Goal: Task Accomplishment & Management: Use online tool/utility

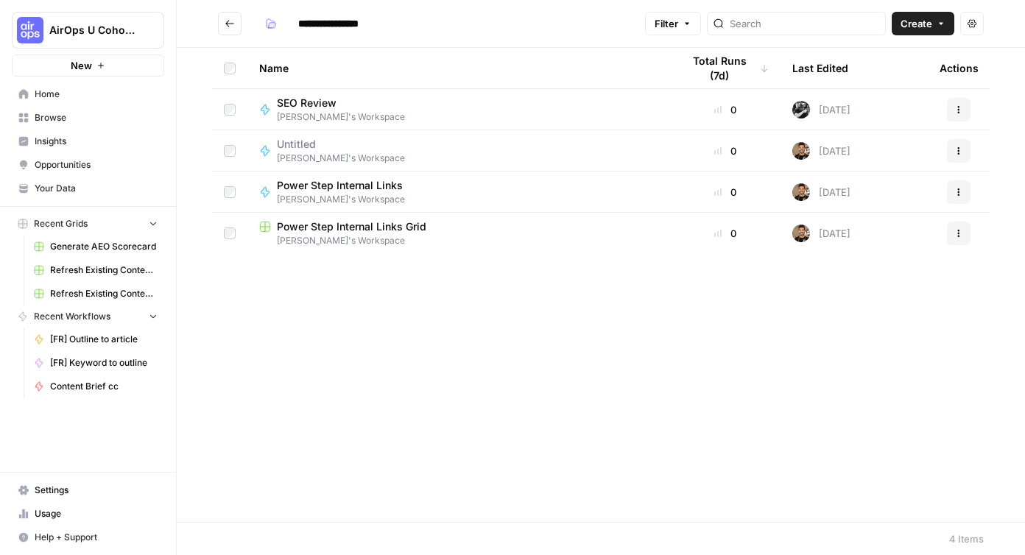
click at [95, 68] on button "New" at bounding box center [88, 65] width 152 height 22
click at [924, 29] on span "Create" at bounding box center [917, 23] width 32 height 15
click at [913, 74] on span "Workflow" at bounding box center [894, 78] width 82 height 15
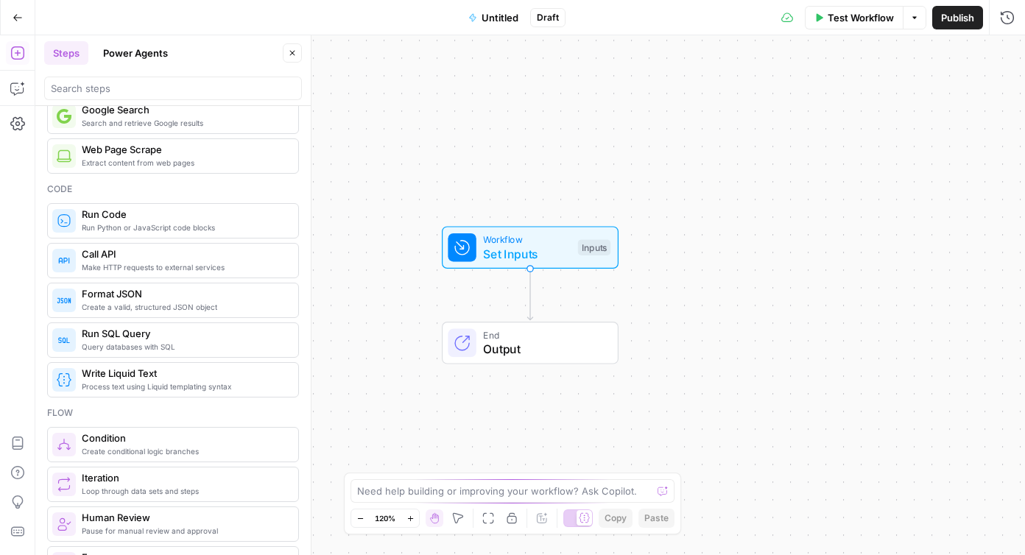
scroll to position [144, 0]
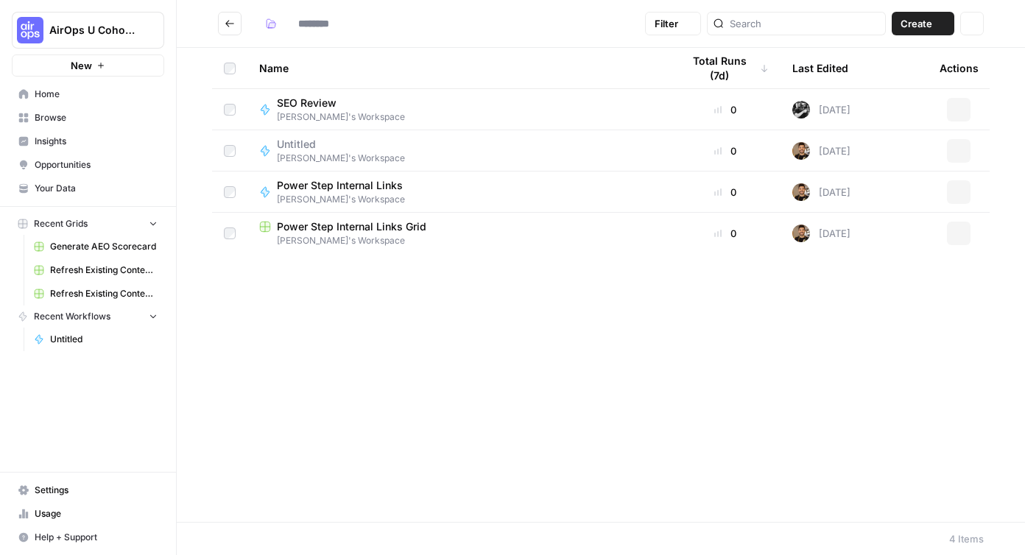
type input "**********"
click at [84, 67] on span "New" at bounding box center [81, 65] width 21 height 15
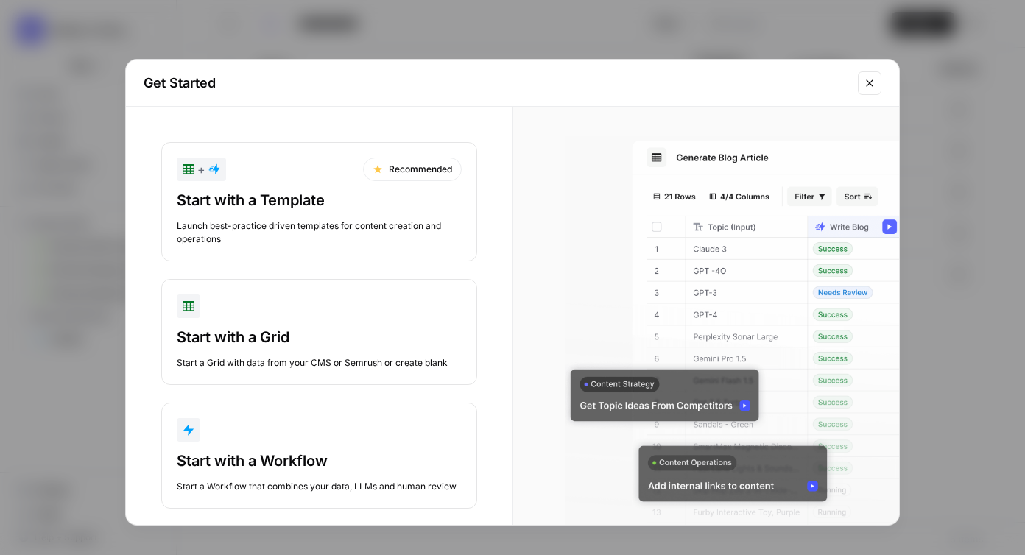
click at [270, 230] on div "Launch best-practice driven templates for content creation and operations" at bounding box center [319, 232] width 285 height 27
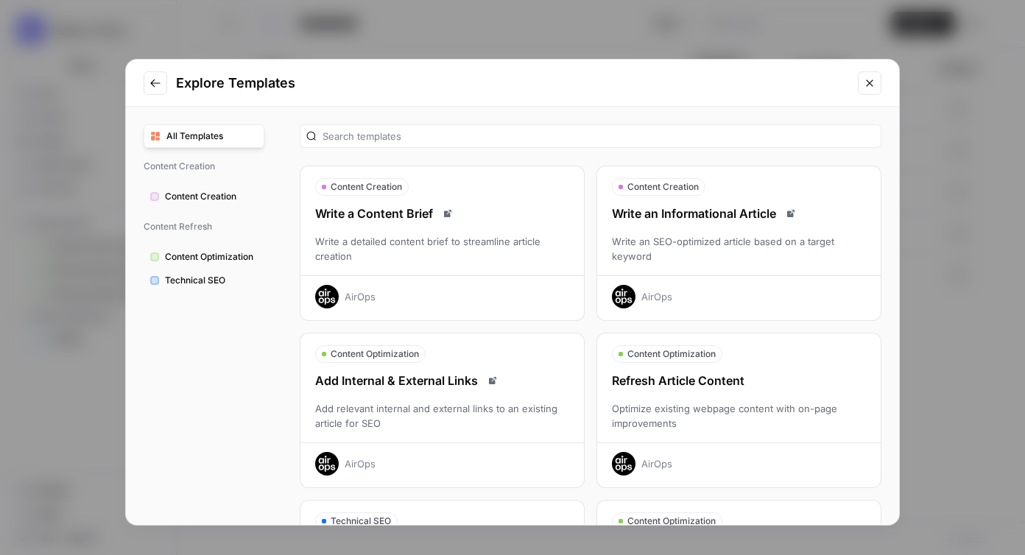
click at [704, 406] on div "Optimize existing webpage content with on-page improvements" at bounding box center [739, 415] width 284 height 29
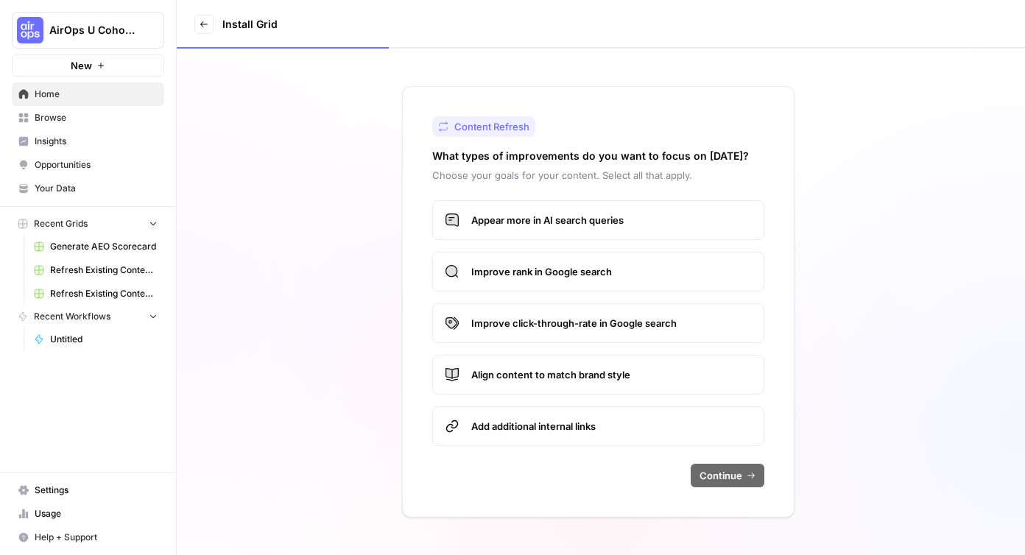
click at [556, 222] on span "Appear more in AI search queries" at bounding box center [611, 220] width 281 height 15
click at [572, 269] on span "Improve rank in Google search" at bounding box center [611, 271] width 281 height 15
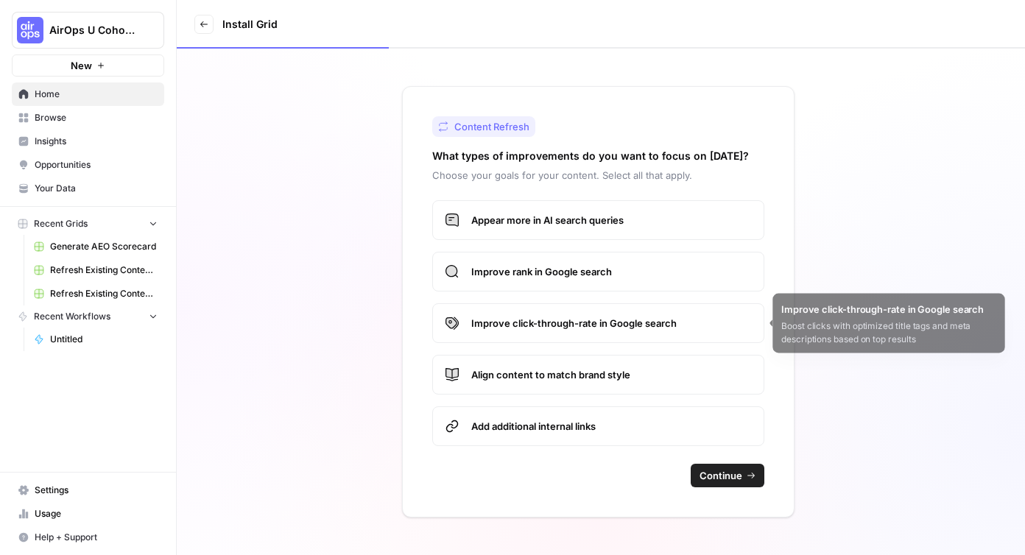
click at [588, 323] on span "Improve click-through-rate in Google search" at bounding box center [611, 323] width 281 height 15
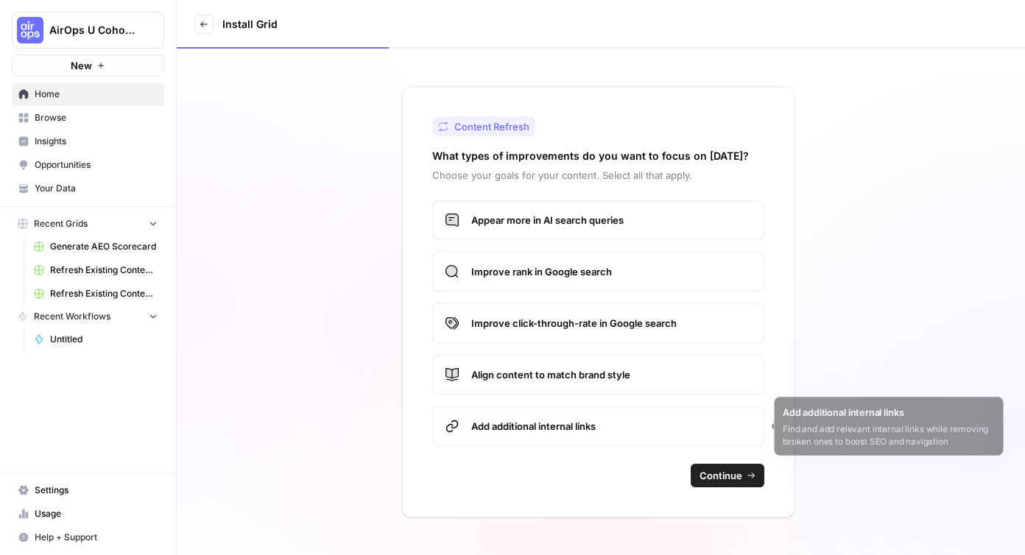
click at [592, 418] on label "Add additional internal links" at bounding box center [598, 426] width 332 height 40
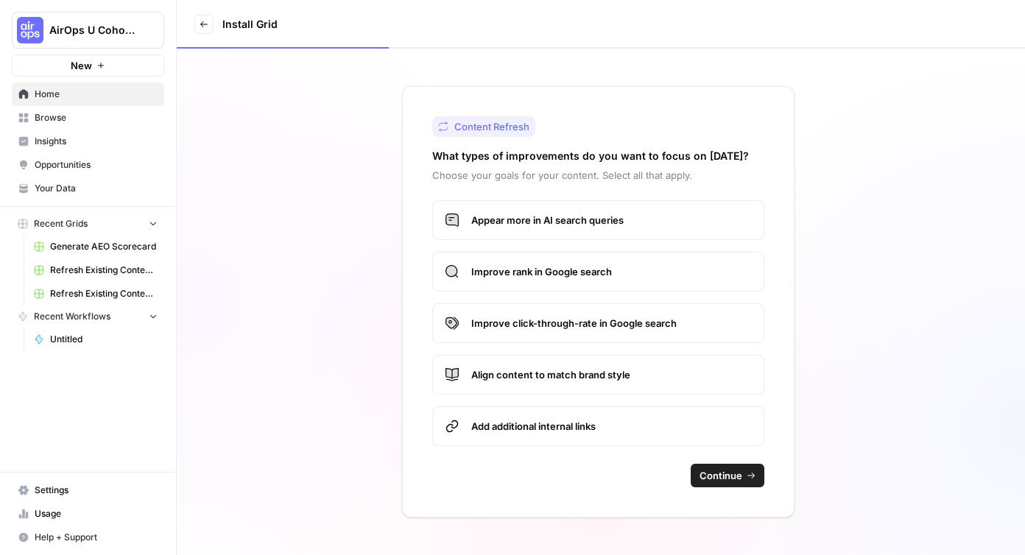
click at [717, 480] on span "Continue" at bounding box center [721, 475] width 43 height 15
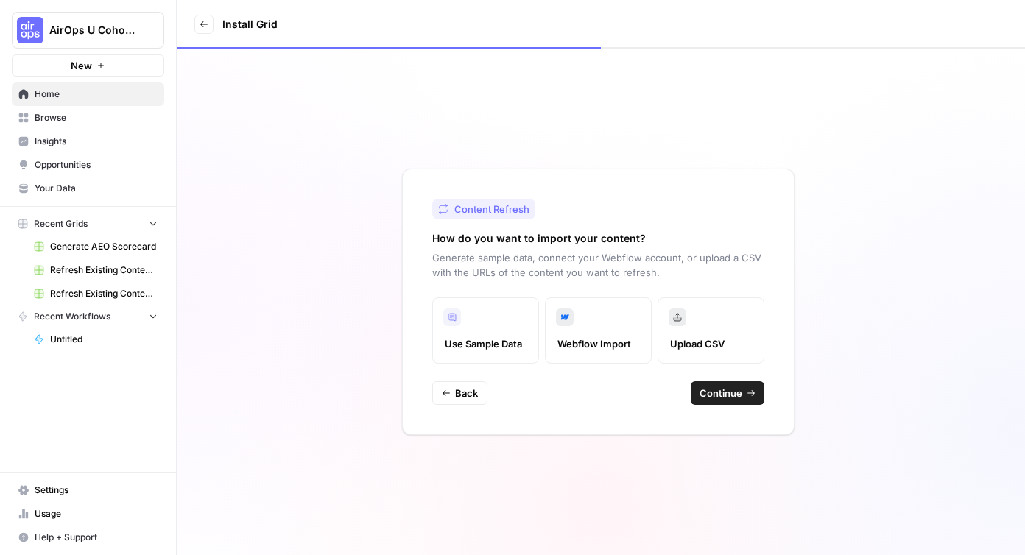
click at [725, 333] on label "Upload CSV" at bounding box center [711, 331] width 107 height 66
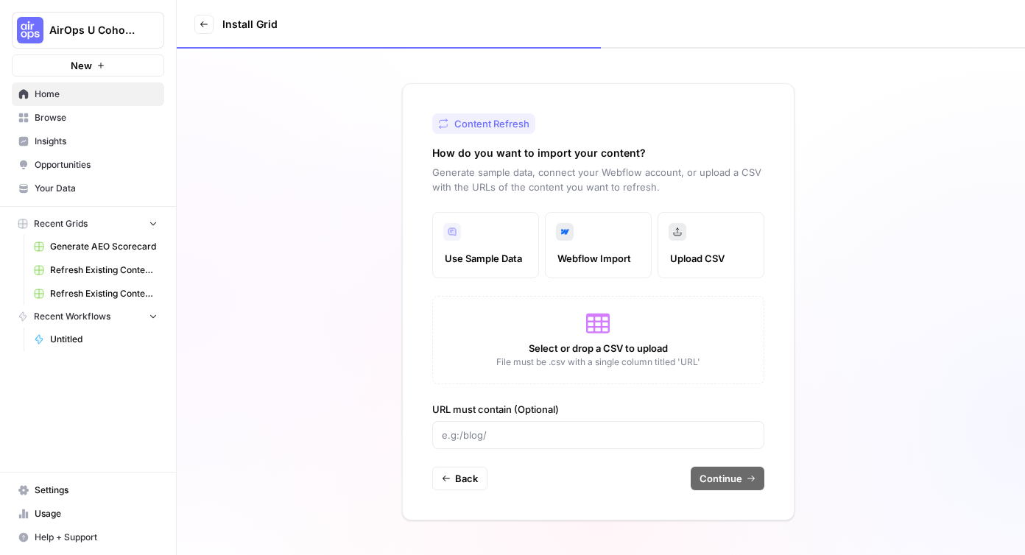
click at [582, 318] on div "Select or drop a CSV to upload File must be .csv with a single column titled 'U…" at bounding box center [598, 340] width 332 height 88
click at [447, 236] on icon at bounding box center [452, 232] width 18 height 18
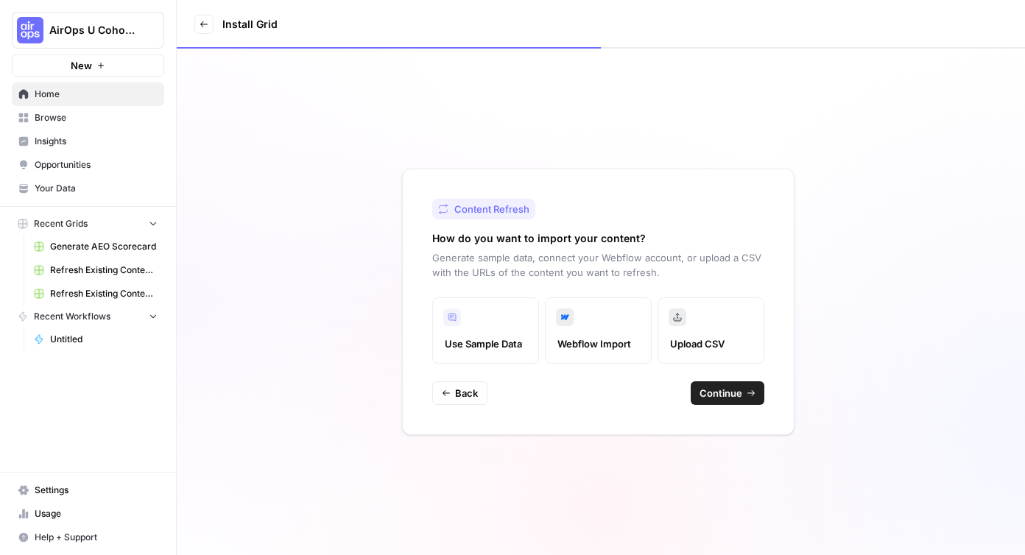
click at [705, 325] on label "Upload CSV" at bounding box center [711, 331] width 107 height 66
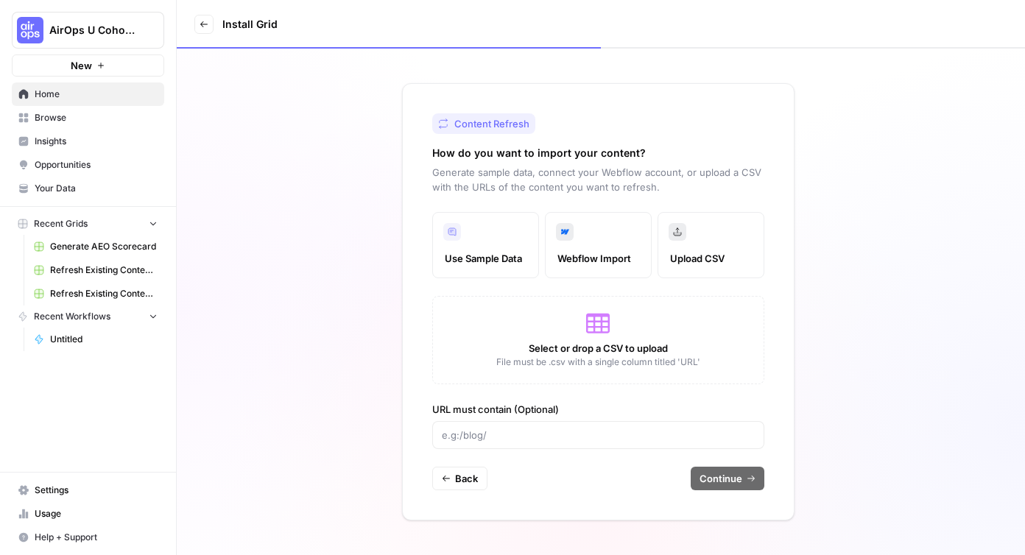
click at [622, 335] on div "Select or drop a CSV to upload File must be .csv with a single column titled 'U…" at bounding box center [598, 340] width 332 height 88
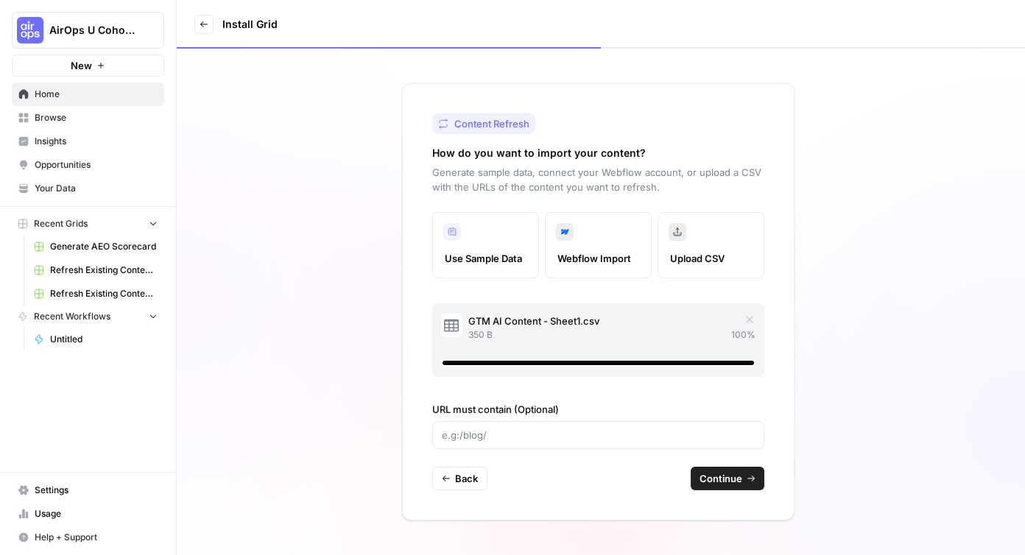
click at [724, 478] on span "Continue" at bounding box center [721, 478] width 43 height 15
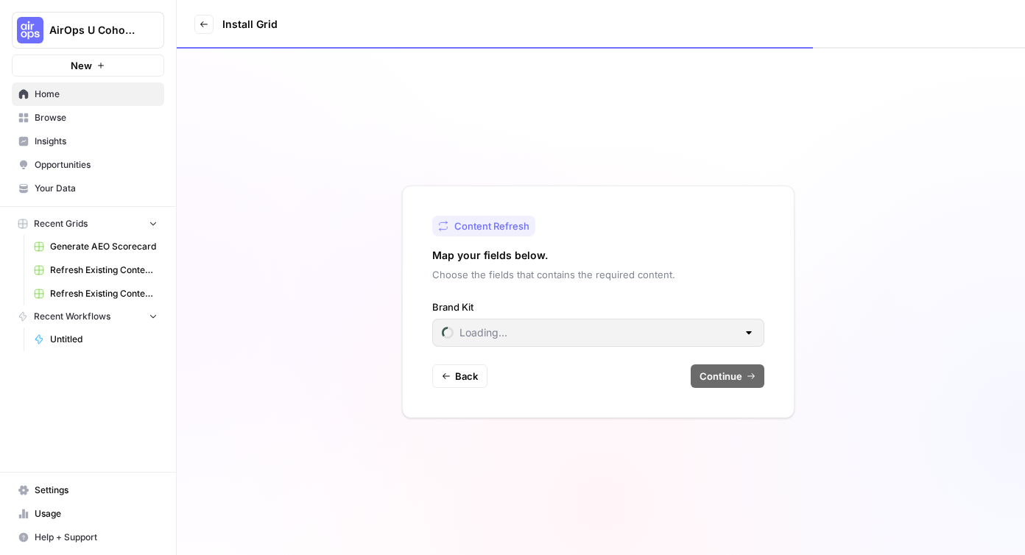
type input "AirDNA (France)"
click at [77, 188] on span "Your Data" at bounding box center [96, 188] width 123 height 13
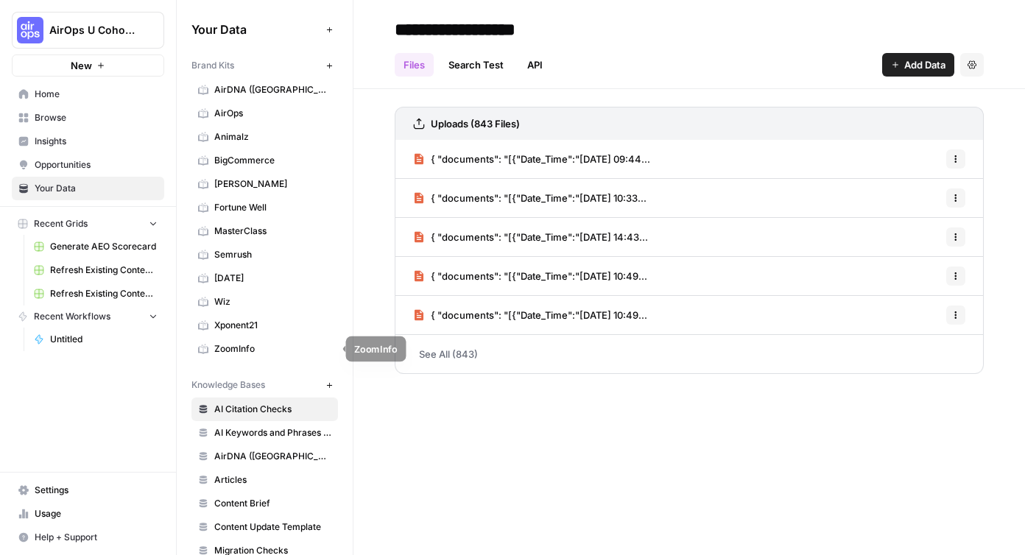
click at [231, 353] on span "ZoomInfo" at bounding box center [272, 348] width 117 height 13
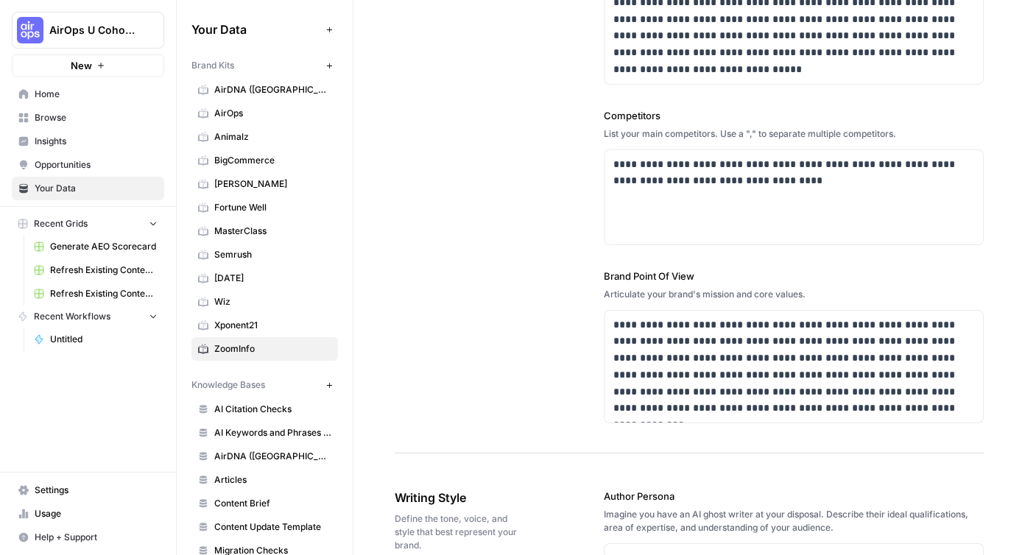
scroll to position [523, 0]
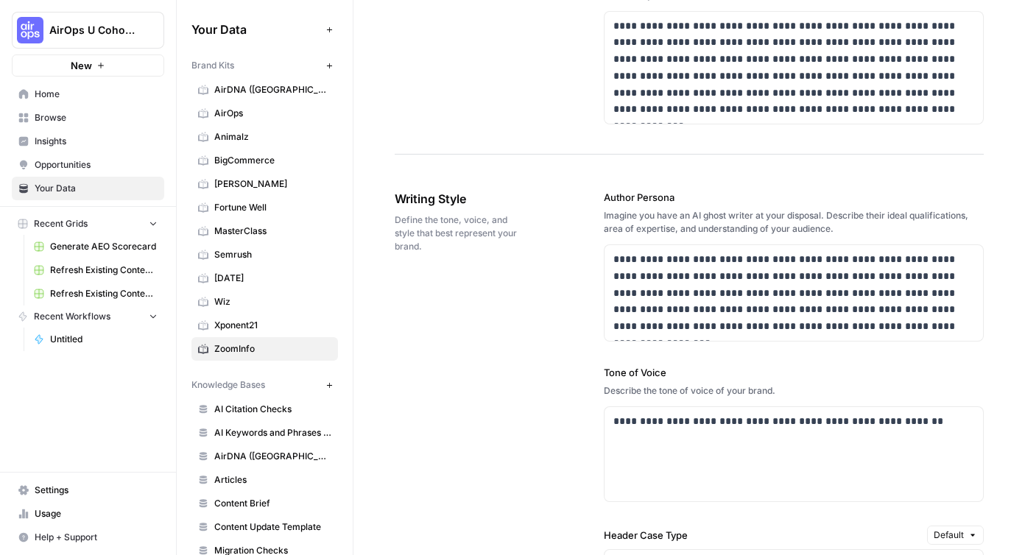
scroll to position [864, 0]
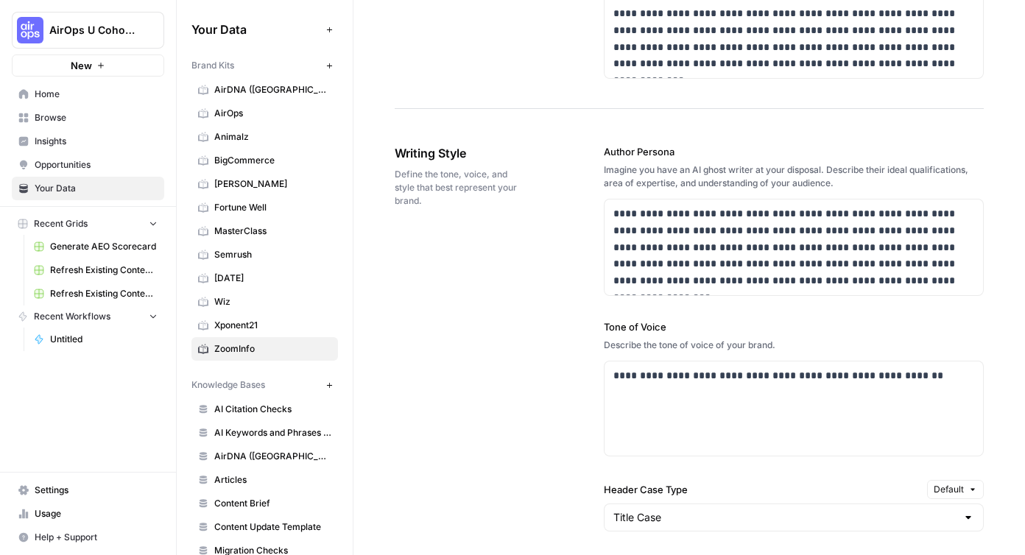
click at [522, 292] on div "**********" at bounding box center [689, 511] width 589 height 793
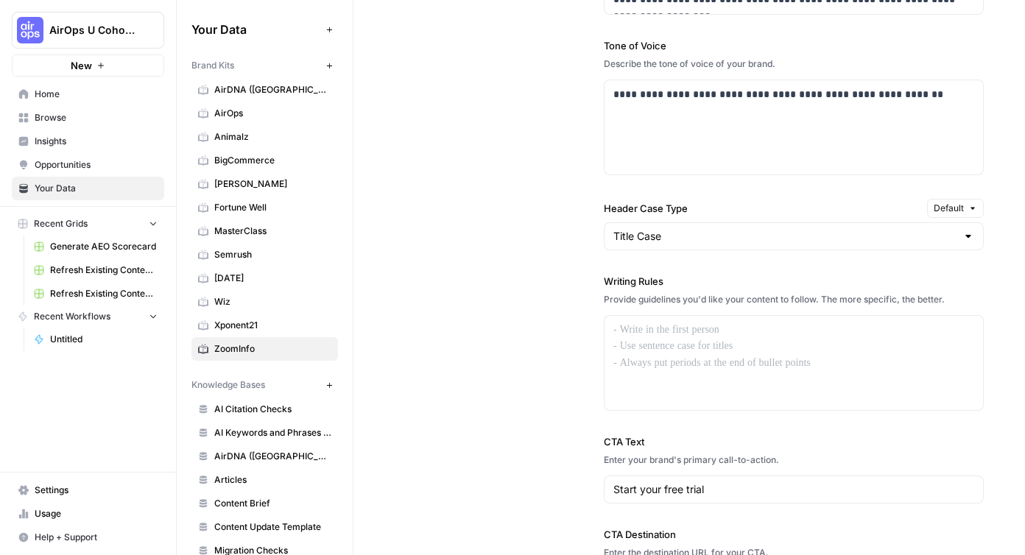
scroll to position [1157, 0]
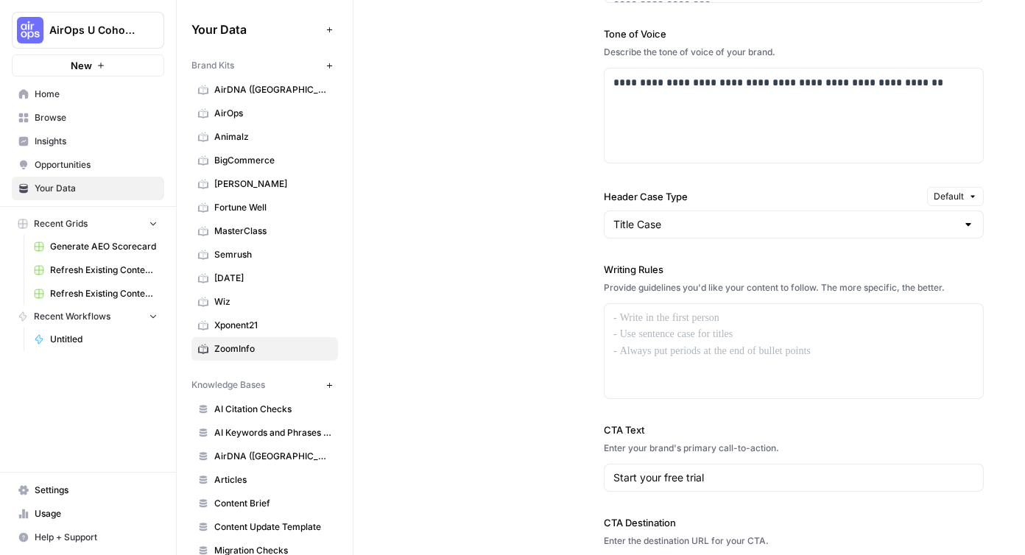
click at [522, 292] on div "**********" at bounding box center [689, 218] width 589 height 793
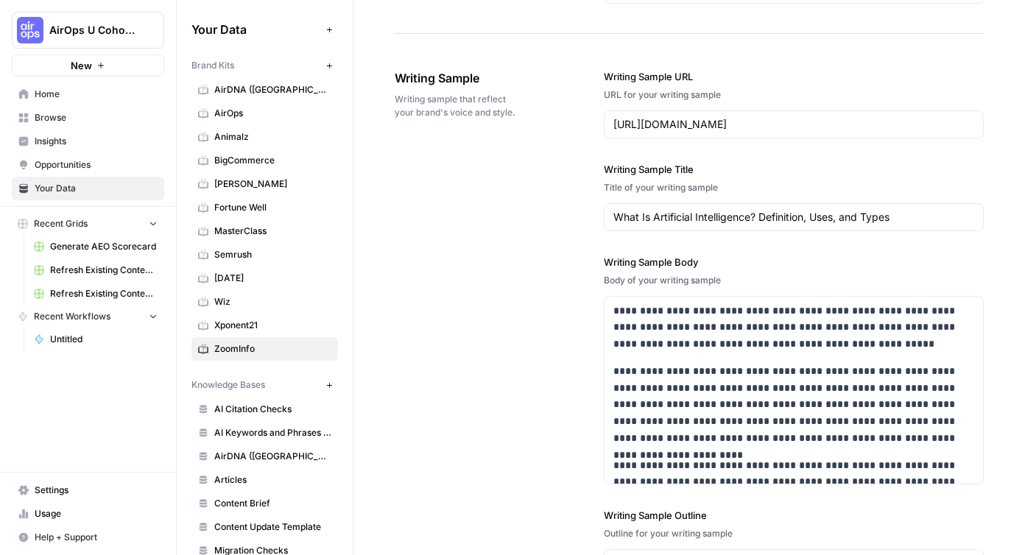
scroll to position [1737, 0]
click at [754, 134] on div "https://www.coursera.org/articles/what-is-artificial-intelligence" at bounding box center [794, 125] width 380 height 28
click at [717, 118] on input "https://www.coursera.org/articles/what-is-artificial-intelligence" at bounding box center [793, 125] width 361 height 15
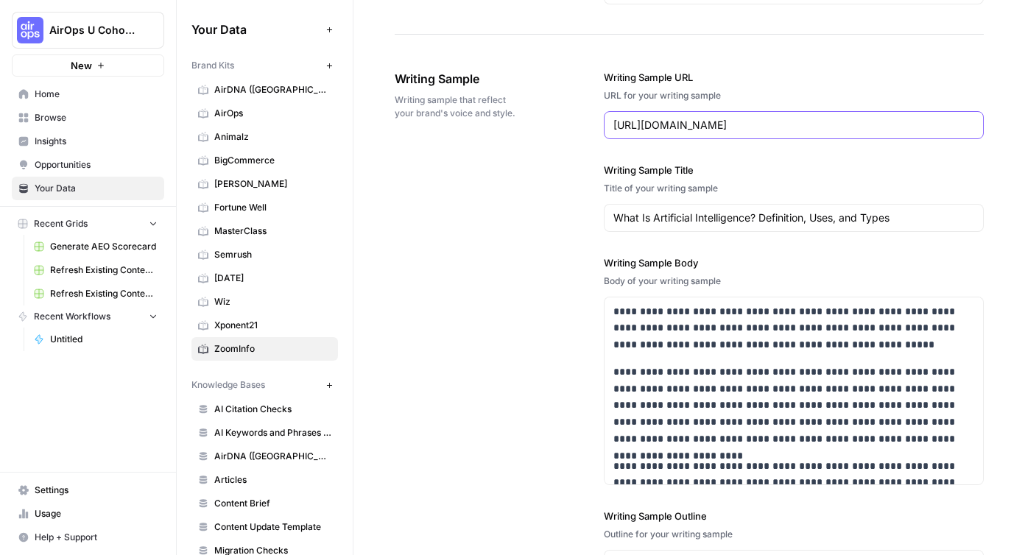
click at [717, 118] on input "https://www.coursera.org/articles/what-is-artificial-intelligence" at bounding box center [793, 125] width 361 height 15
click at [762, 119] on input "Writing Sample URL" at bounding box center [793, 125] width 361 height 15
paste input "https://pipeline.zoominfo.com/sales/creative-revenue-gtm-intelligence"
type input "https://pipeline.zoominfo.com/sales/creative-revenue-gtm-intelligence"
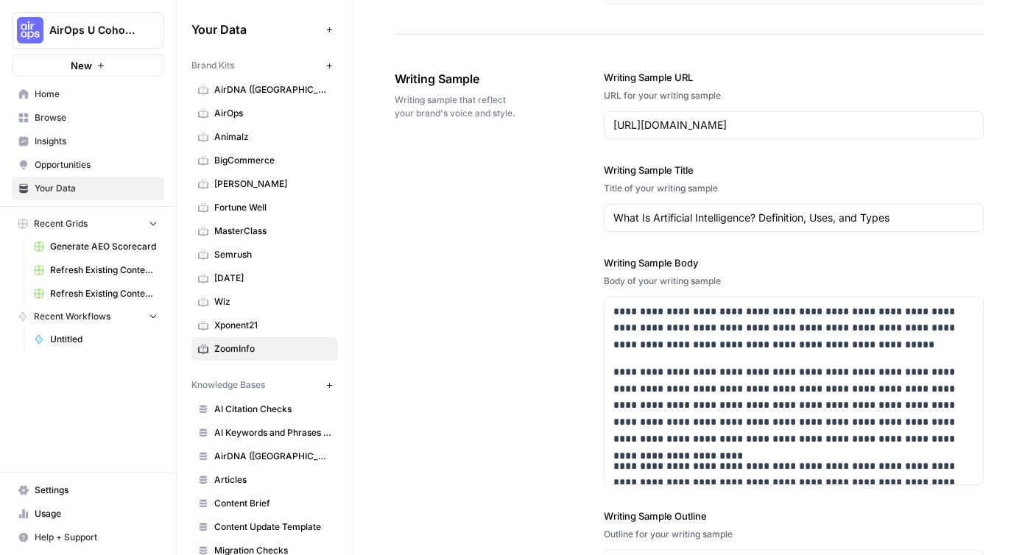
click at [483, 241] on div "**********" at bounding box center [689, 405] width 589 height 728
click at [682, 211] on input "What Is Artificial Intelligence? Definition, Uses, and Types" at bounding box center [793, 218] width 361 height 15
paste input "Let’s Kill the Myth That Business Isn’t Creative"
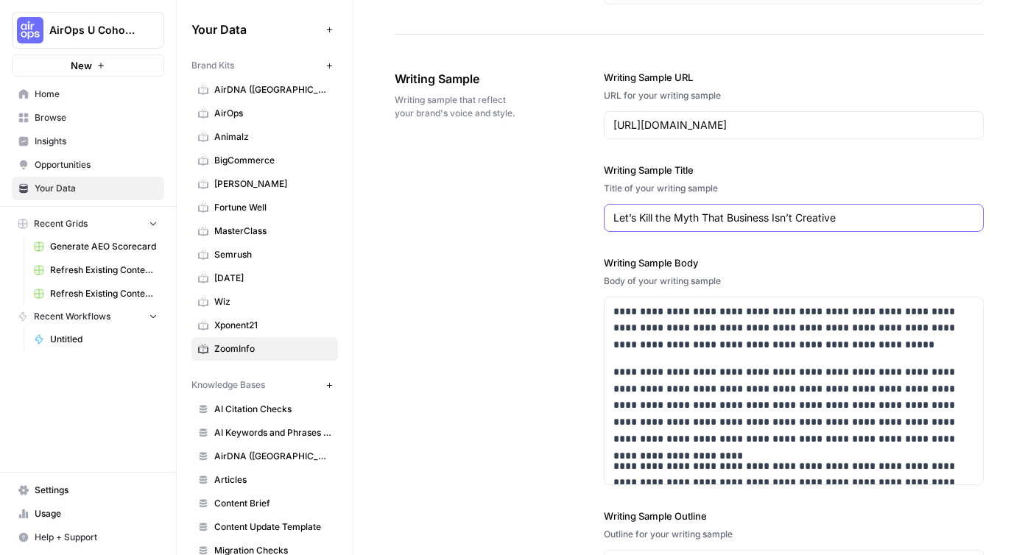
type input "Let’s Kill the Myth That Business Isn’t Creative"
click at [421, 288] on div "**********" at bounding box center [689, 405] width 589 height 728
click at [717, 417] on p "**********" at bounding box center [793, 406] width 361 height 84
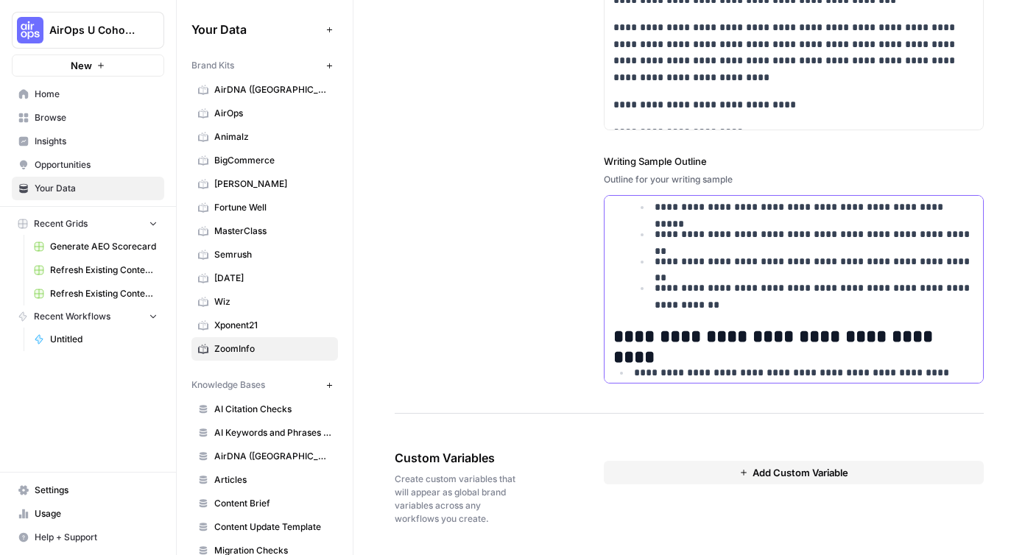
scroll to position [1014, 0]
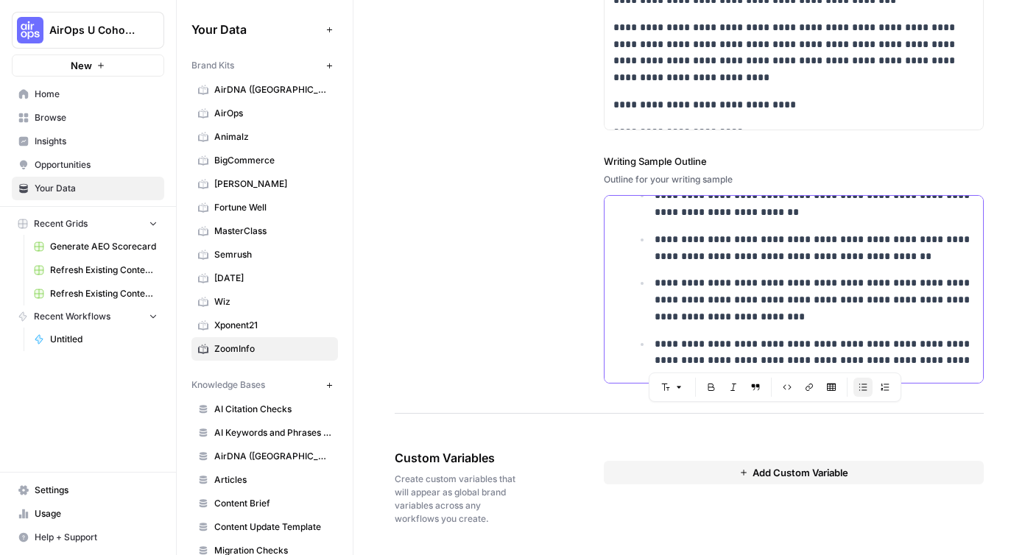
drag, startPoint x: 613, startPoint y: 212, endPoint x: 666, endPoint y: 473, distance: 266.0
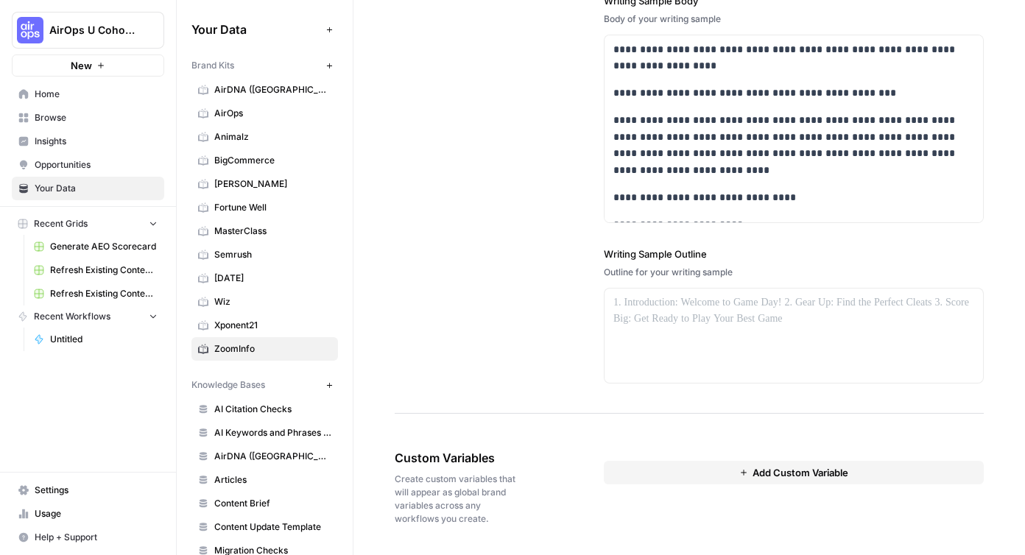
click at [478, 277] on div "**********" at bounding box center [689, 96] width 589 height 636
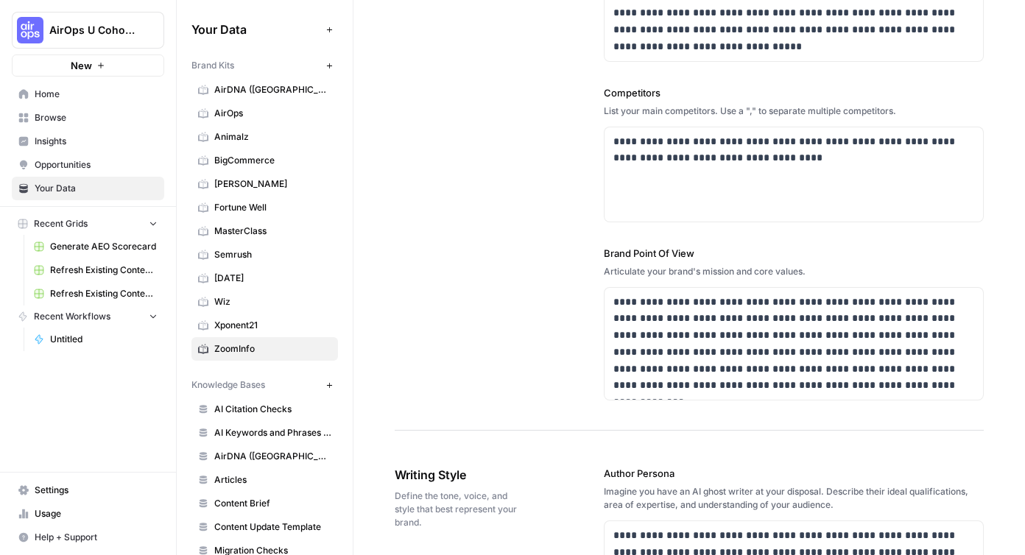
scroll to position [543, 0]
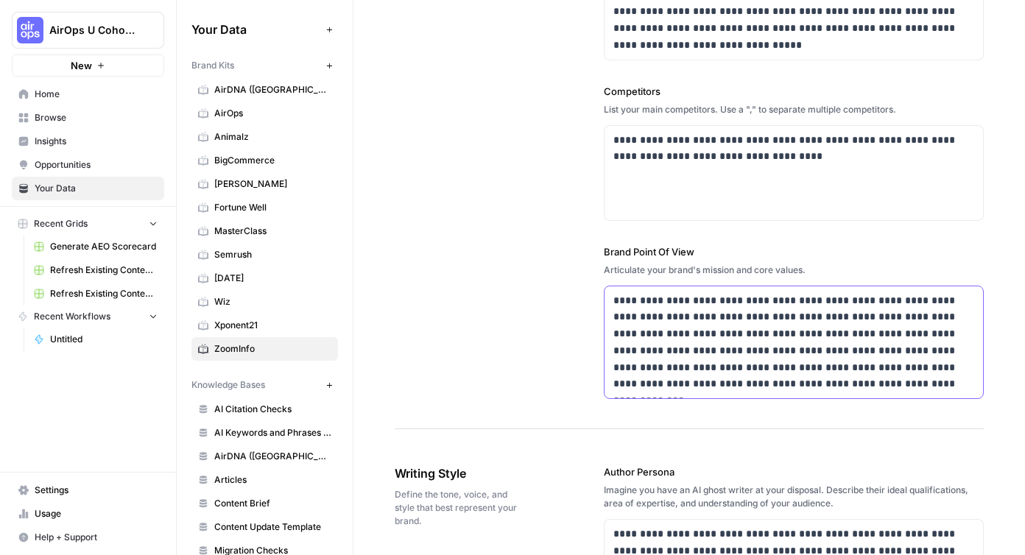
click at [802, 339] on p "**********" at bounding box center [793, 342] width 361 height 101
click at [640, 312] on p "**********" at bounding box center [793, 342] width 361 height 101
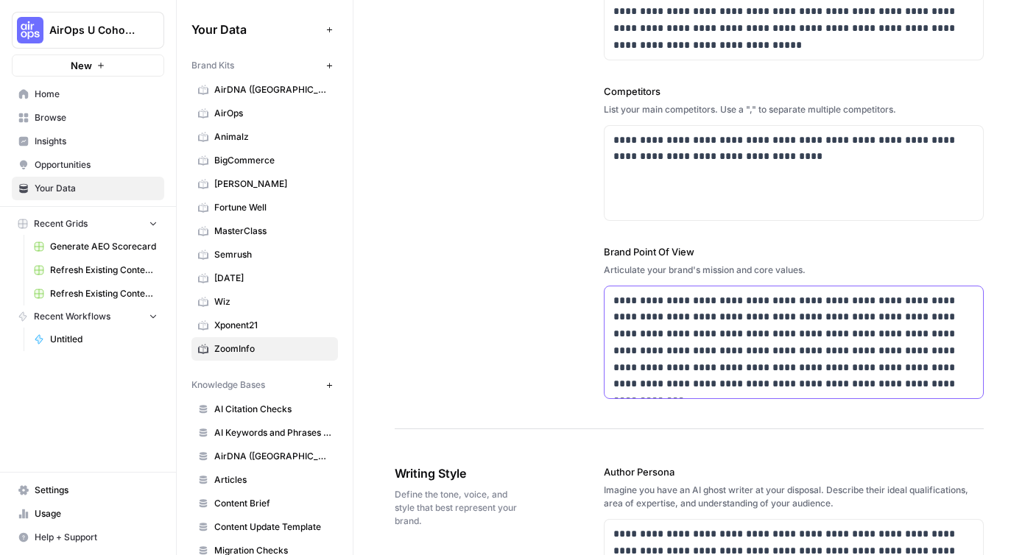
click at [640, 312] on p "**********" at bounding box center [793, 342] width 361 height 101
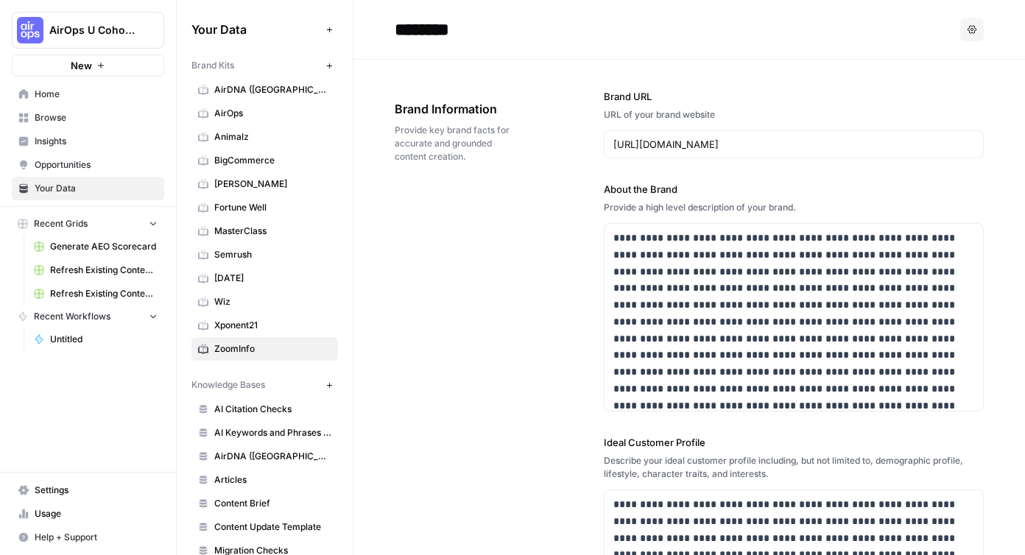
scroll to position [26, 0]
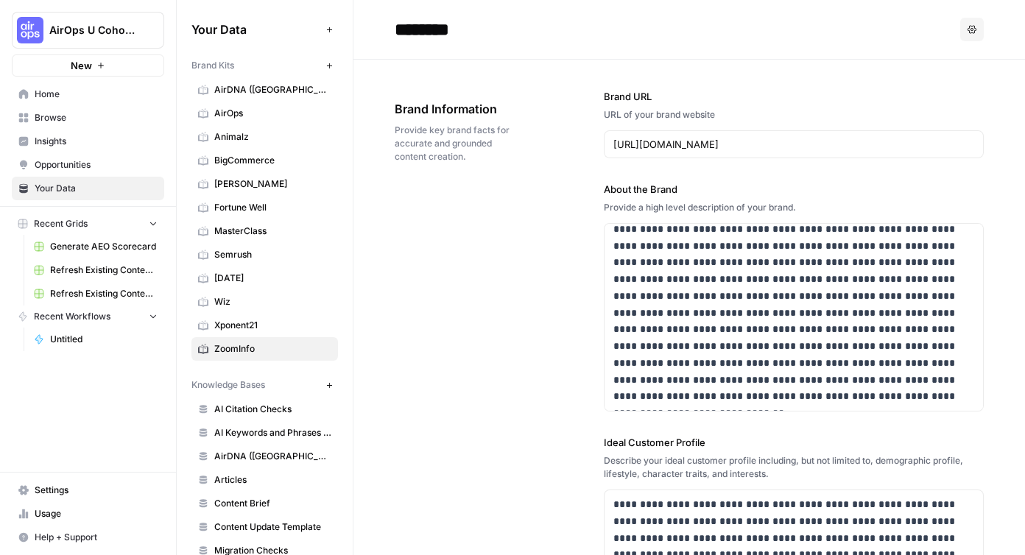
click at [500, 333] on div "**********" at bounding box center [689, 554] width 589 height 988
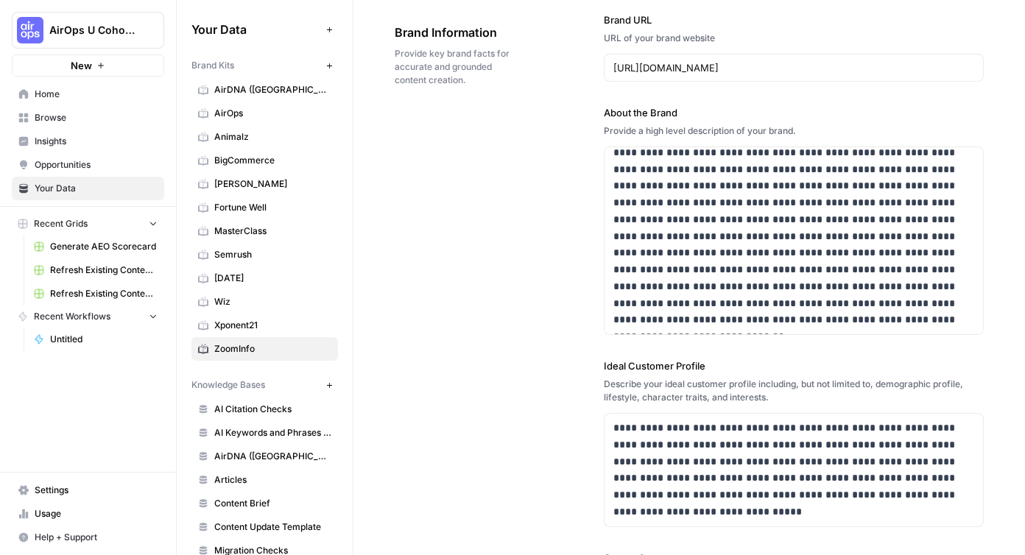
scroll to position [0, 0]
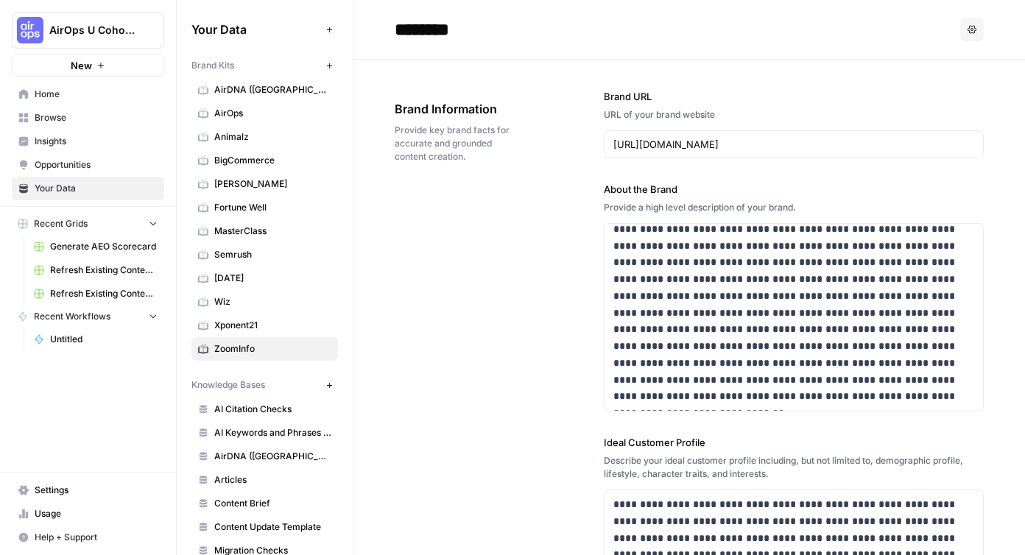
click at [507, 278] on div "**********" at bounding box center [689, 554] width 589 height 988
click at [225, 325] on span "Xponent21" at bounding box center [272, 325] width 117 height 13
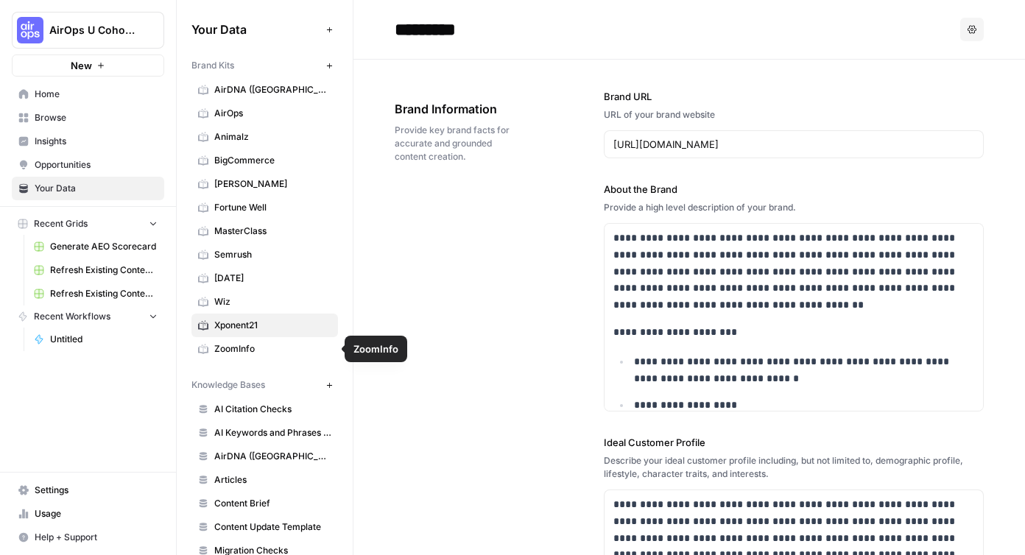
click at [230, 345] on span "ZoomInfo" at bounding box center [272, 348] width 117 height 13
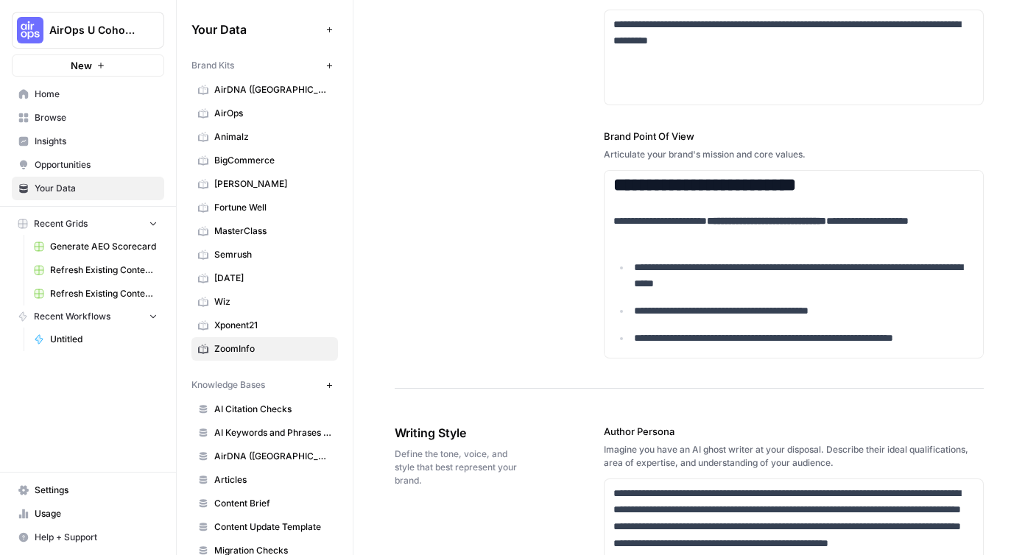
scroll to position [892, 0]
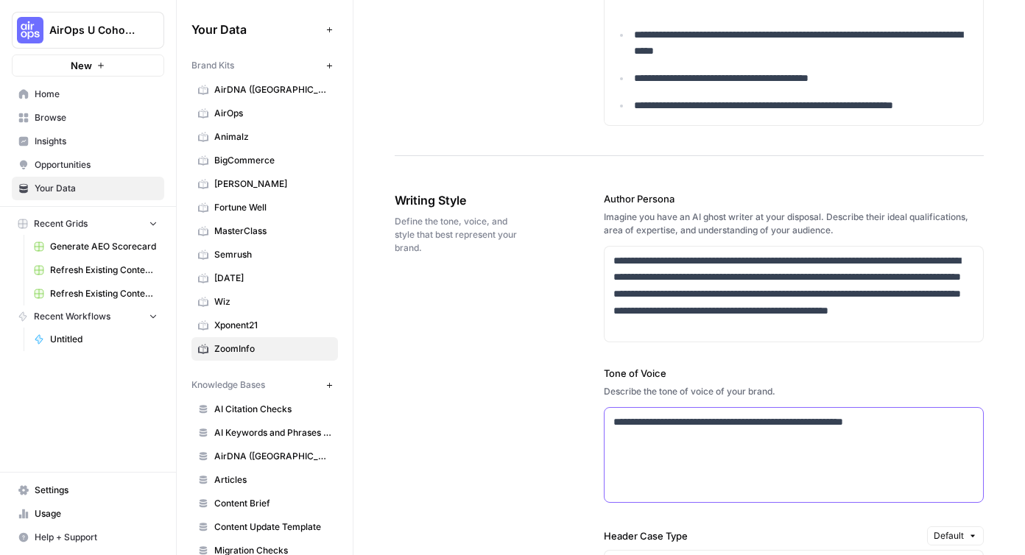
click at [709, 426] on p "**********" at bounding box center [793, 422] width 361 height 17
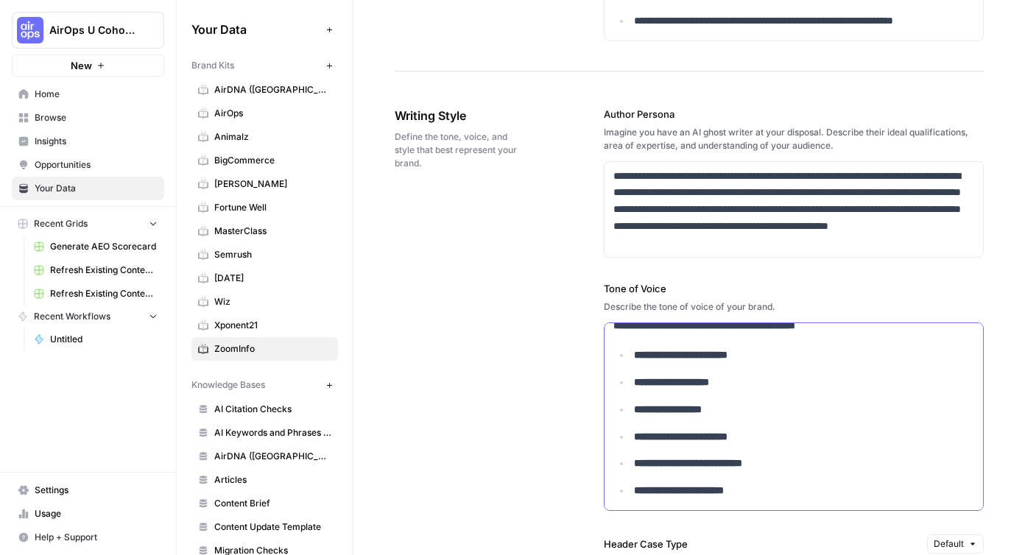
scroll to position [1298, 0]
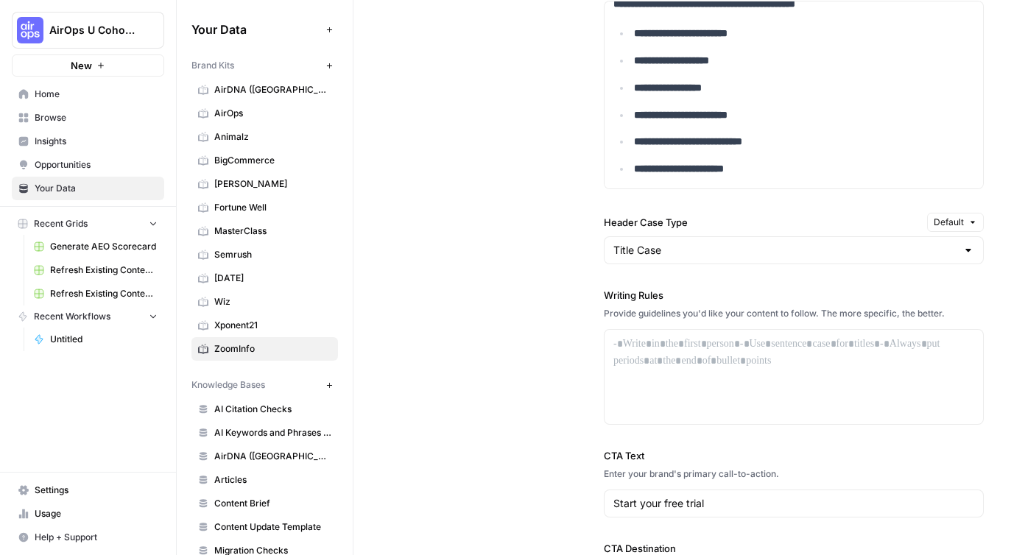
click at [55, 99] on span "Home" at bounding box center [96, 94] width 123 height 13
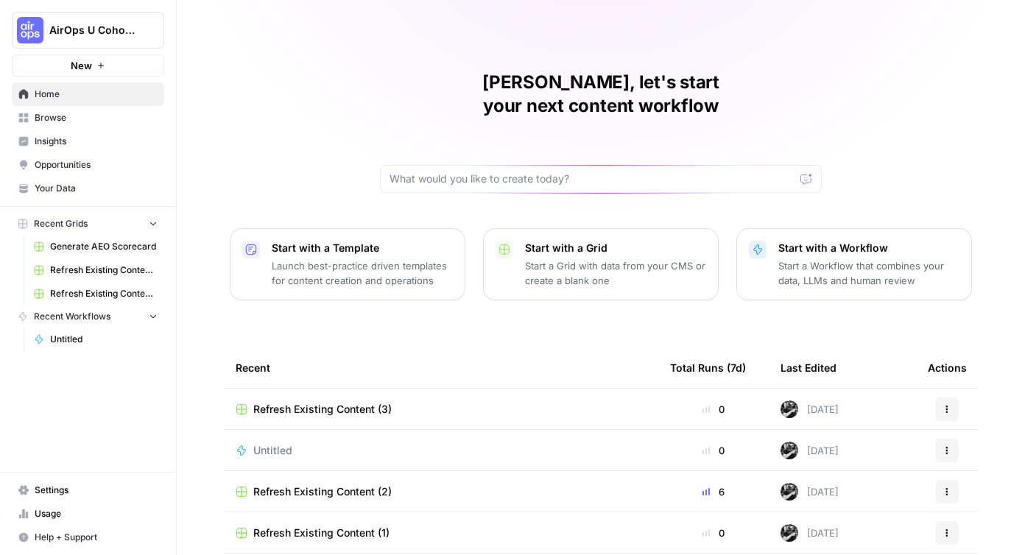
click at [359, 258] on p "Launch best-practice driven templates for content creation and operations" at bounding box center [362, 272] width 181 height 29
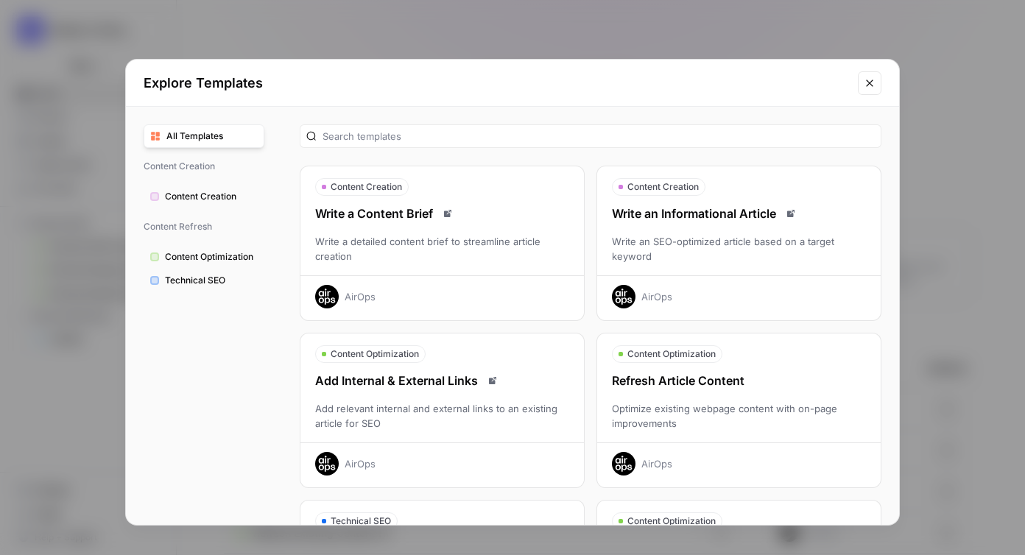
click at [439, 32] on div "Explore Templates All Templates Content Creation Content Creation Content Refre…" at bounding box center [512, 277] width 1025 height 555
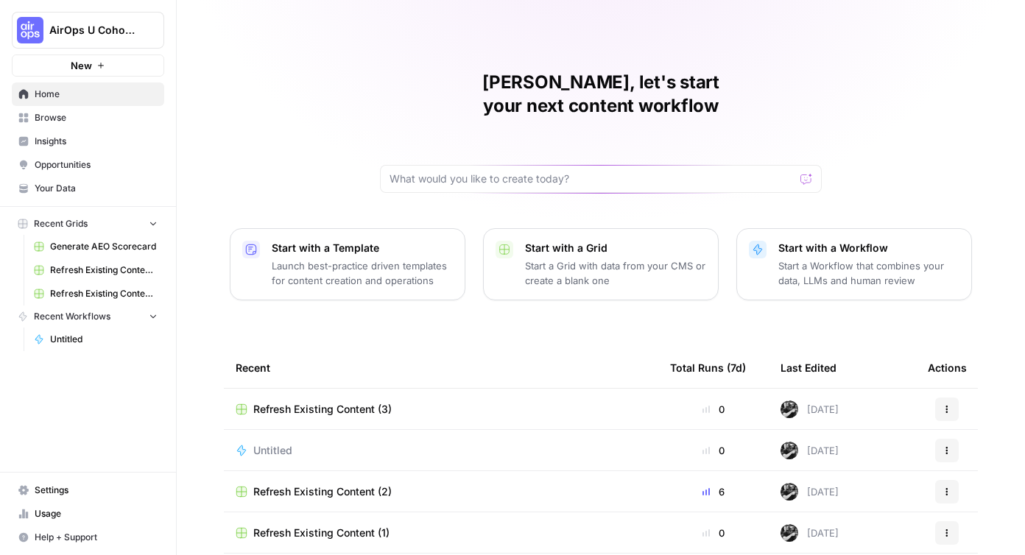
click at [449, 402] on div "Refresh Existing Content (3)" at bounding box center [441, 409] width 411 height 15
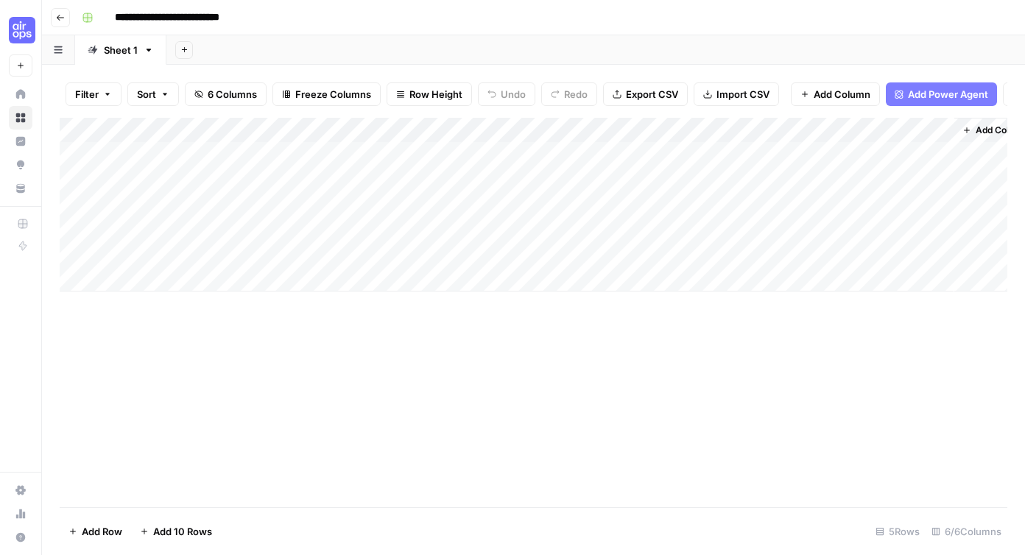
scroll to position [0, 29]
click at [976, 128] on span "Add Column" at bounding box center [974, 130] width 52 height 13
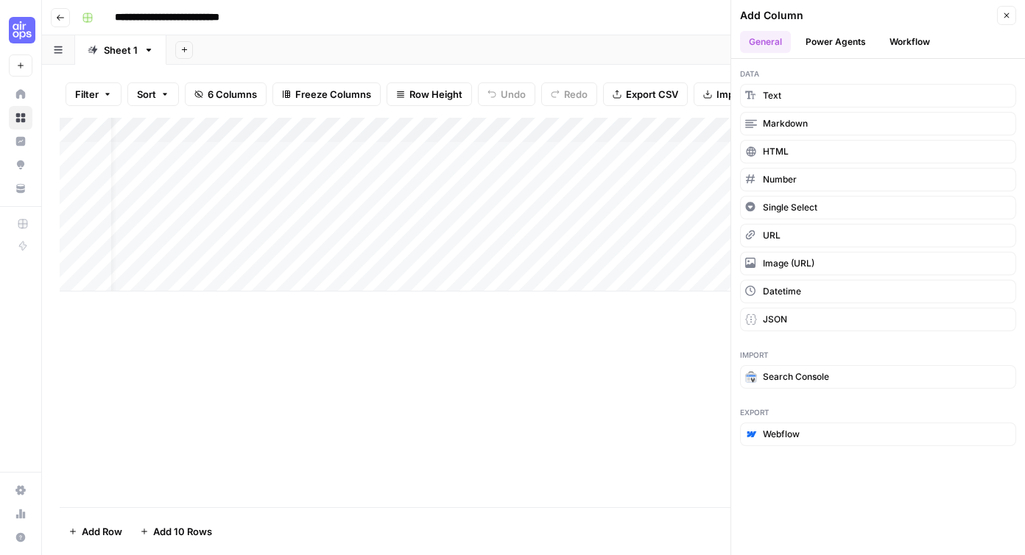
click at [1009, 16] on icon "button" at bounding box center [1006, 15] width 9 height 9
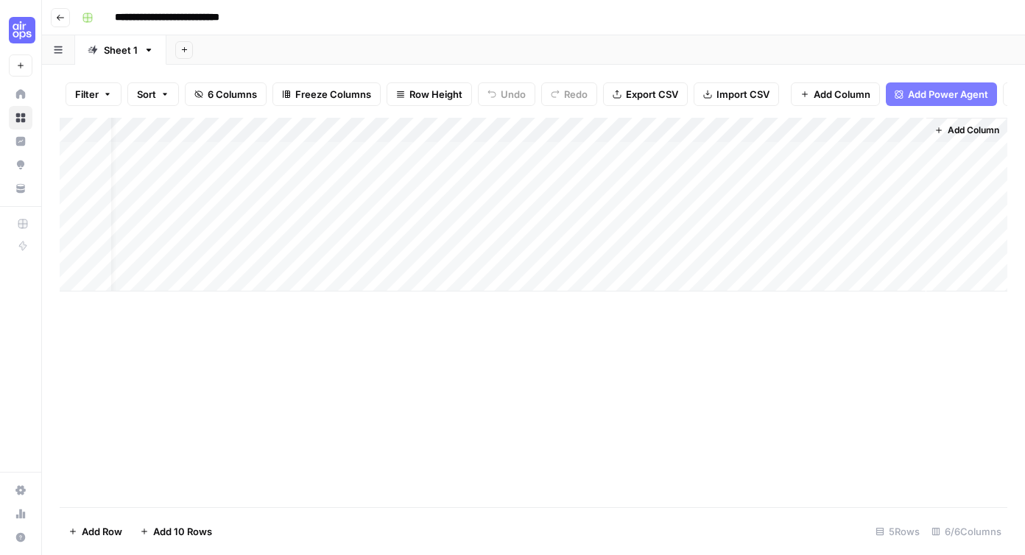
click at [951, 99] on span "Add Power Agent" at bounding box center [948, 94] width 80 height 15
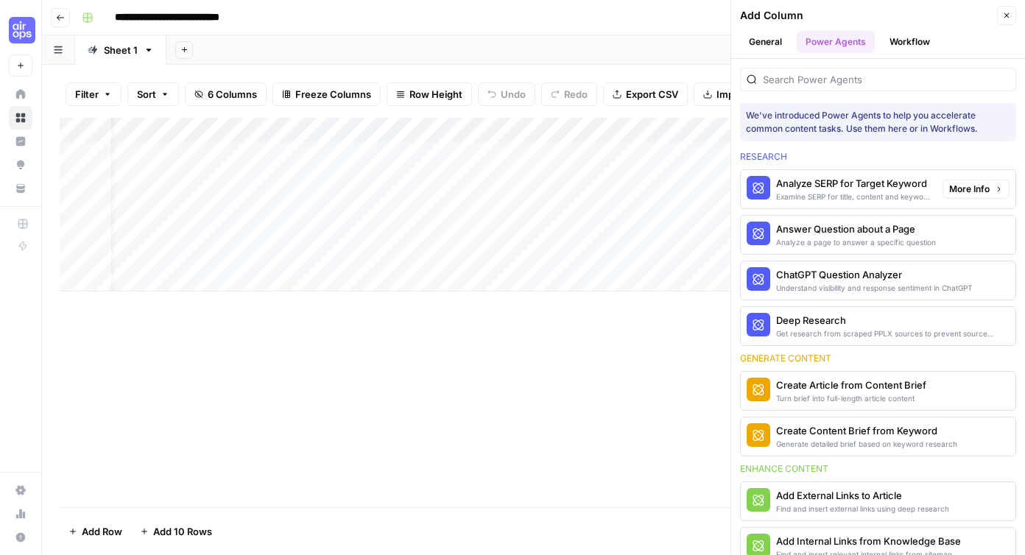
click at [865, 189] on div "Analyze SERP for Target Keyword" at bounding box center [853, 183] width 155 height 15
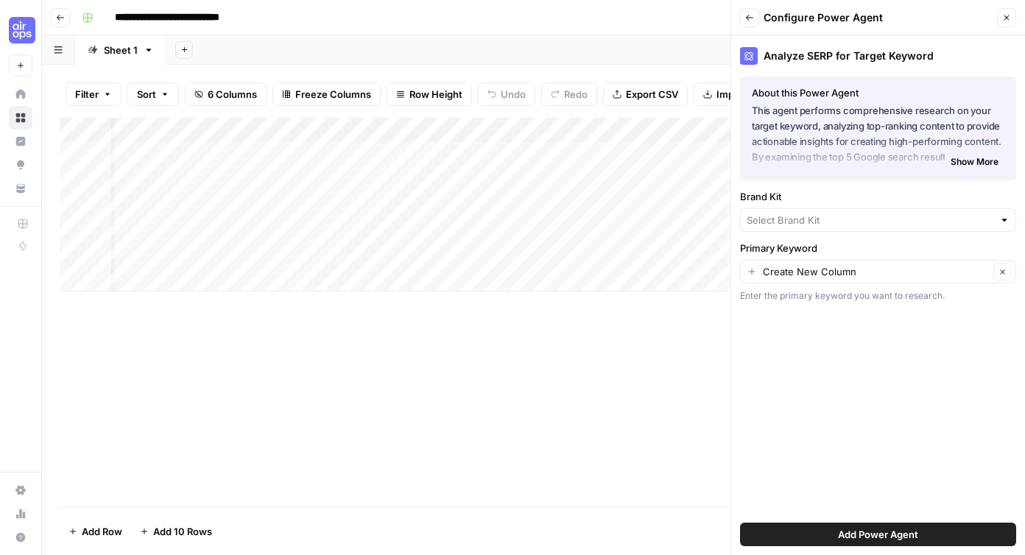
click at [864, 532] on span "Add Power Agent" at bounding box center [878, 534] width 80 height 15
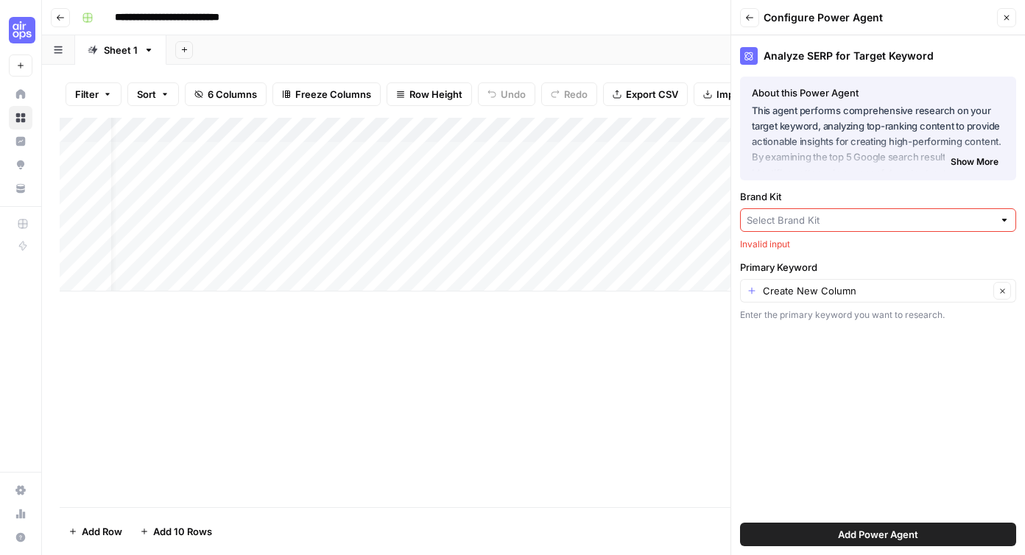
click at [795, 222] on input "Brand Kit" at bounding box center [870, 220] width 247 height 15
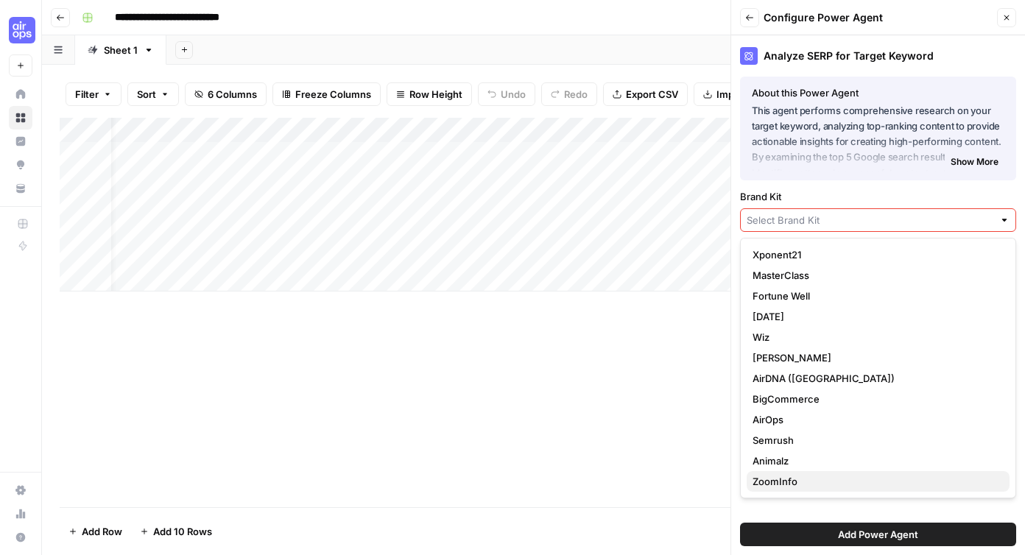
click at [809, 476] on span "ZoomInfo" at bounding box center [875, 481] width 245 height 15
type input "ZoomInfo"
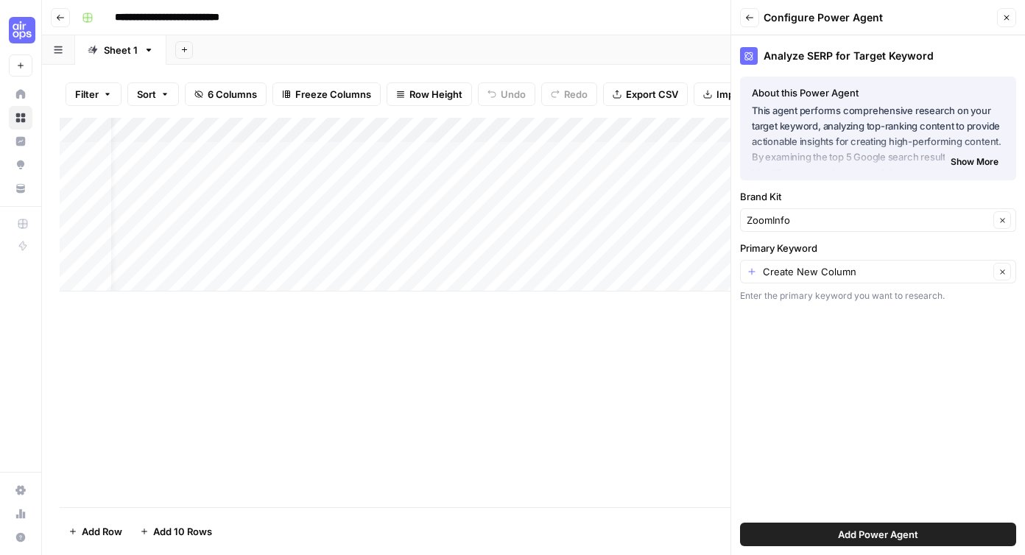
click at [908, 538] on span "Add Power Agent" at bounding box center [878, 534] width 80 height 15
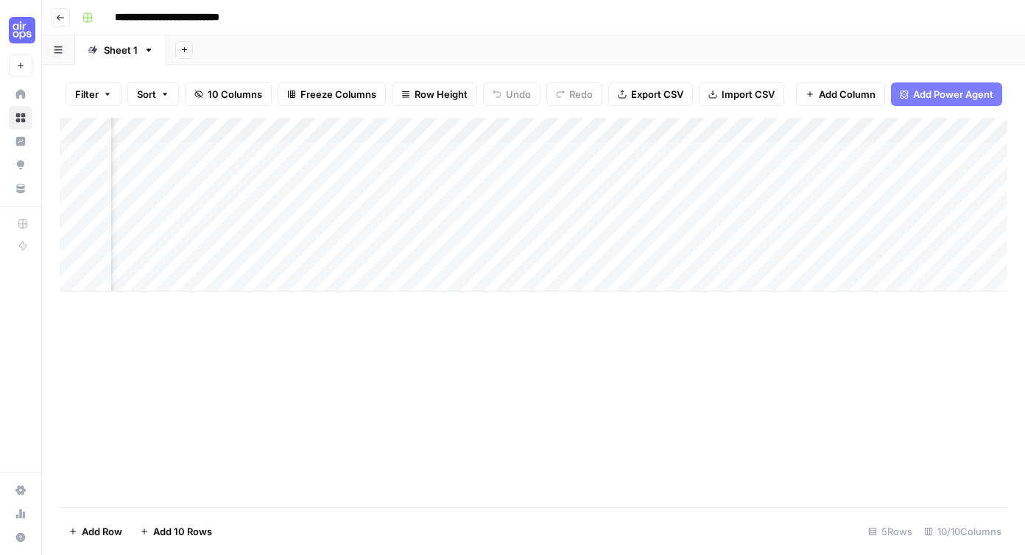
scroll to position [0, 493]
click at [923, 91] on span "Add Power Agent" at bounding box center [953, 94] width 80 height 15
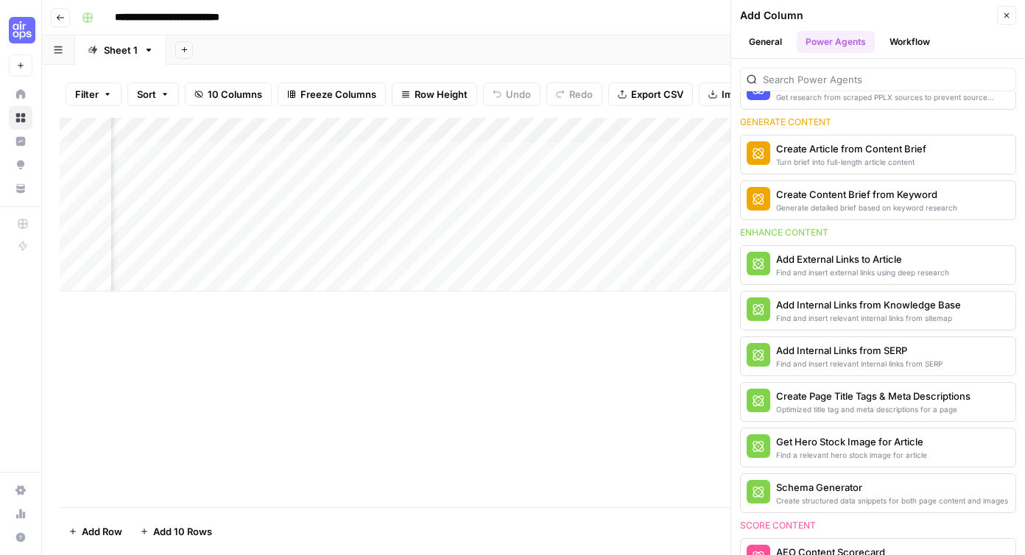
scroll to position [0, 942]
click at [617, 473] on div "Add Column" at bounding box center [534, 313] width 948 height 390
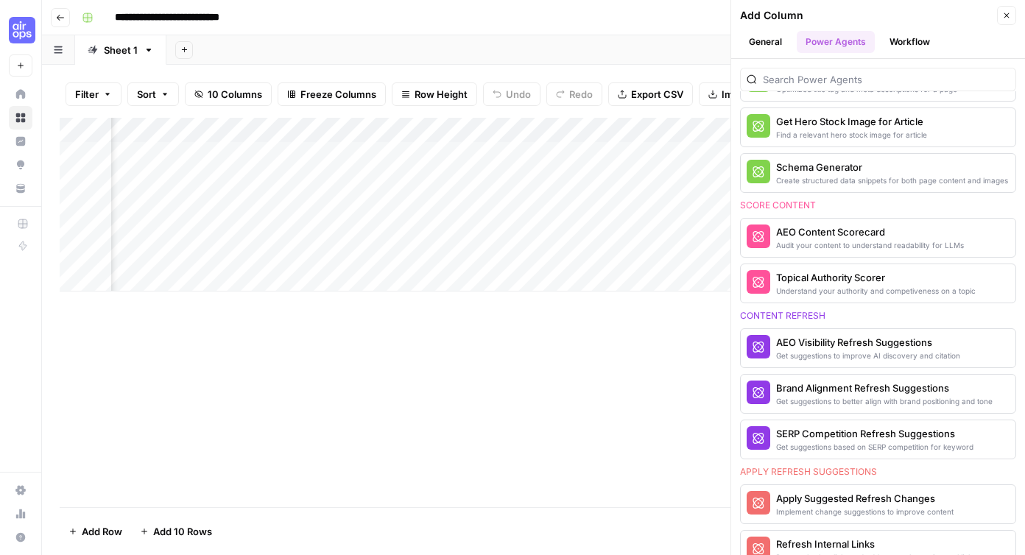
scroll to position [0, 559]
click at [844, 343] on div "AEO Visibility Refresh Suggestions" at bounding box center [853, 342] width 155 height 15
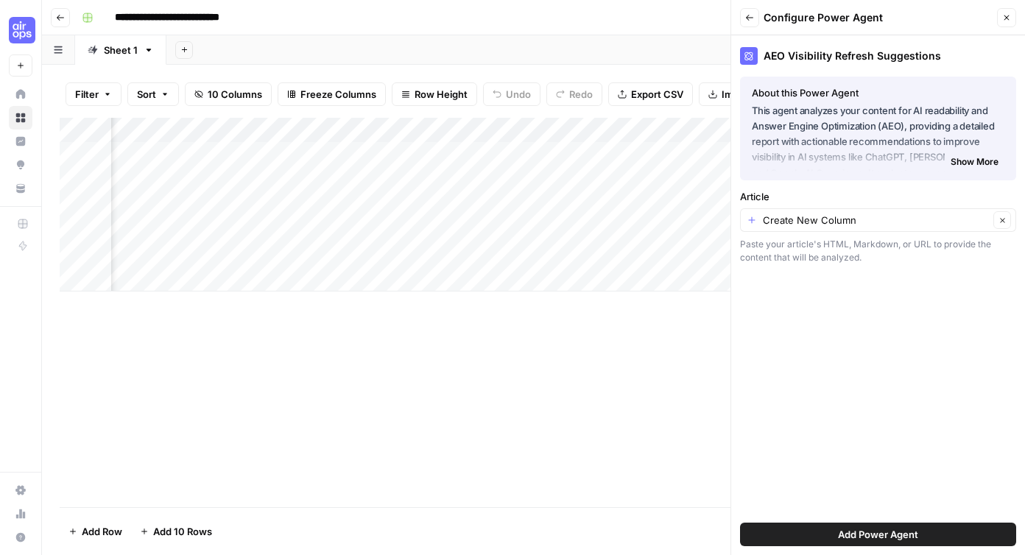
click at [925, 526] on button "Add Power Agent" at bounding box center [878, 535] width 276 height 24
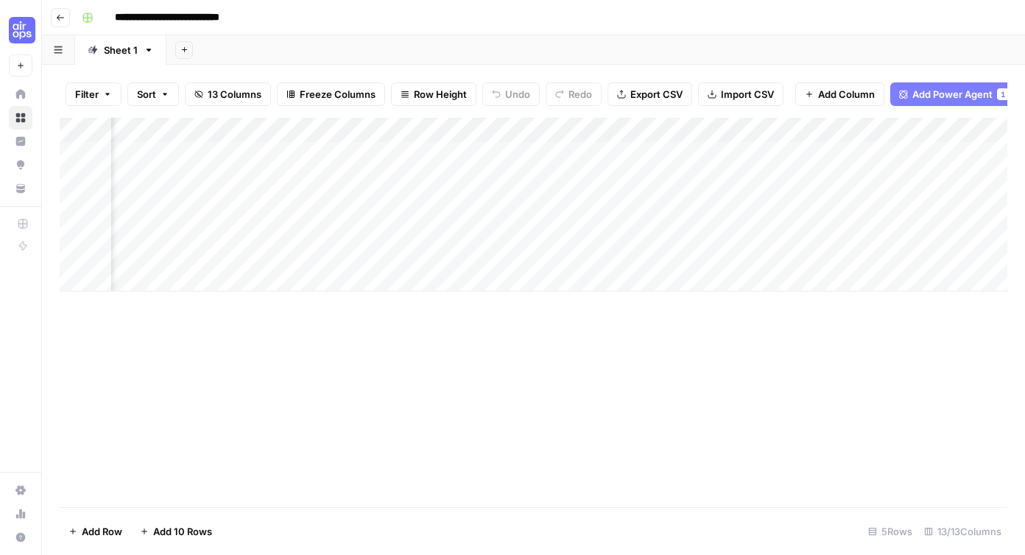
scroll to position [0, 1197]
click at [941, 85] on button "Add Power Agent 1" at bounding box center [952, 94] width 124 height 24
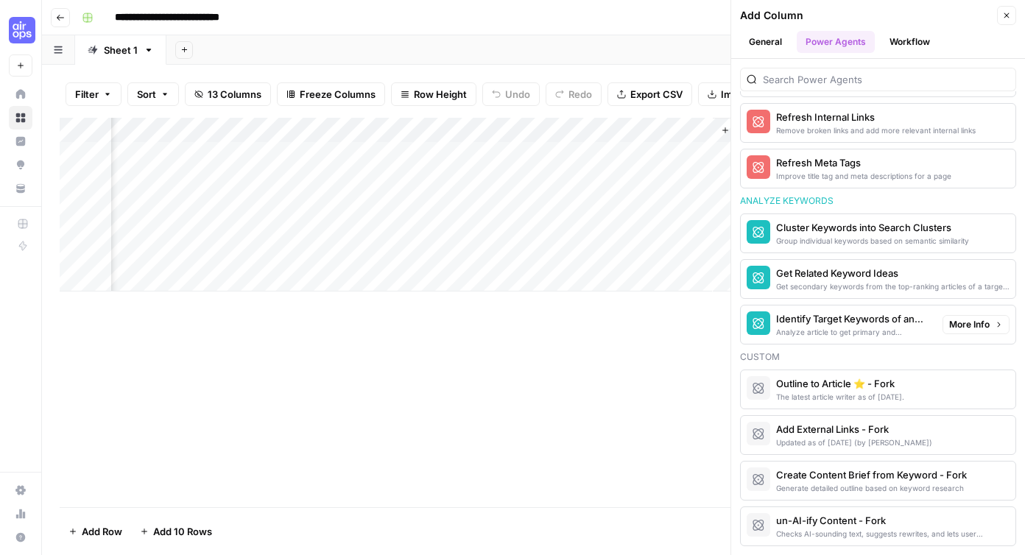
scroll to position [1074, 0]
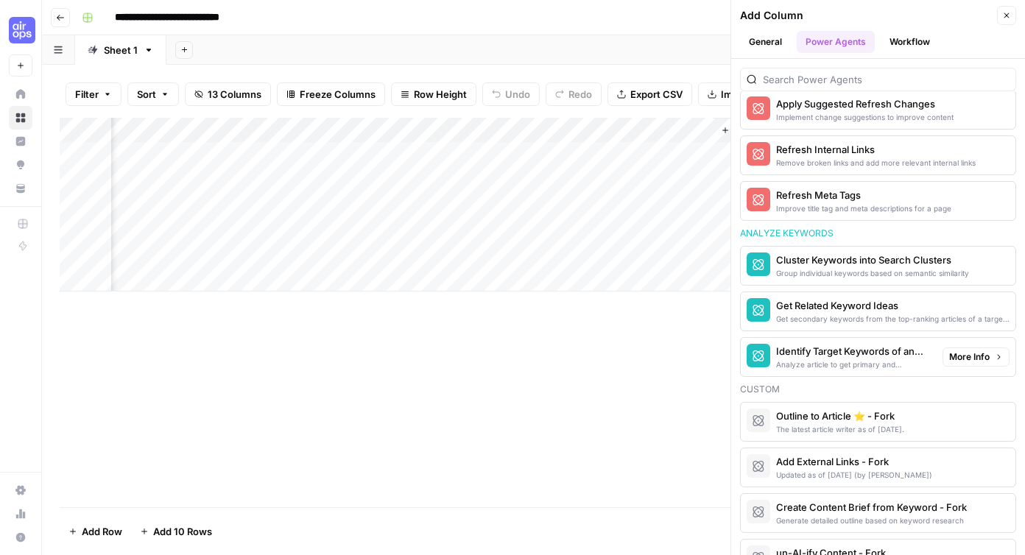
click at [870, 350] on div "Identify Target Keywords of an Article" at bounding box center [853, 351] width 155 height 15
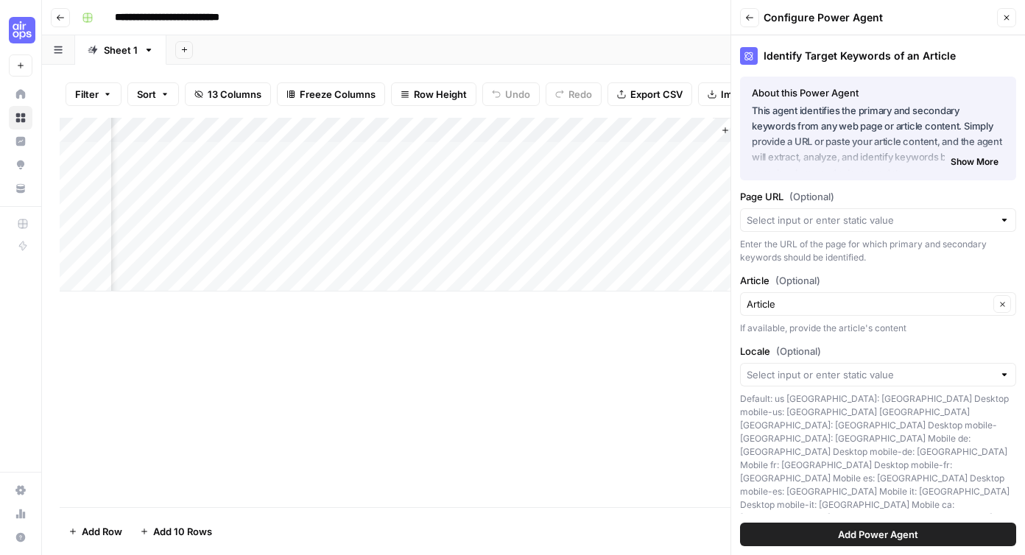
click at [886, 535] on span "Add Power Agent" at bounding box center [878, 534] width 80 height 15
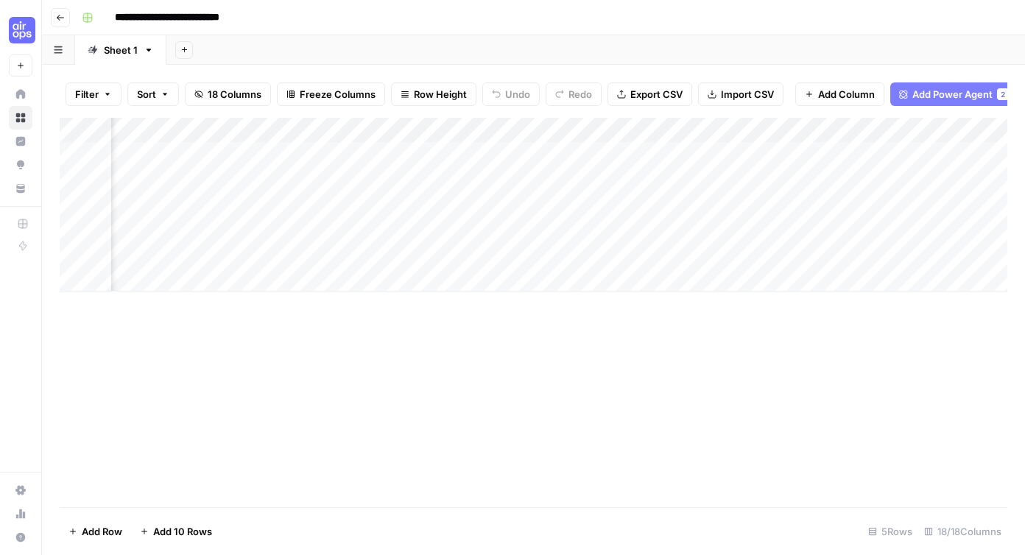
scroll to position [0, 1571]
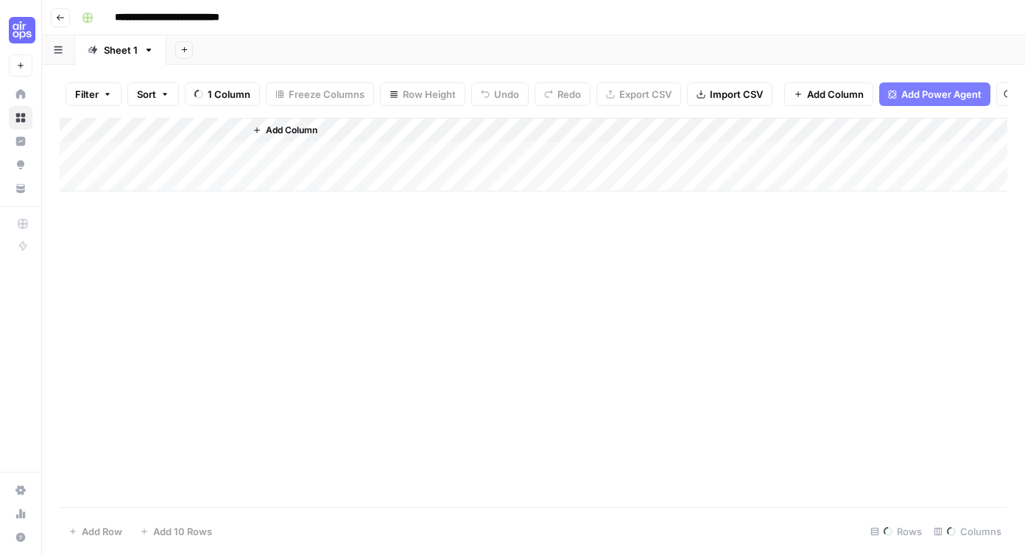
drag, startPoint x: 782, startPoint y: 125, endPoint x: 222, endPoint y: 141, distance: 559.9
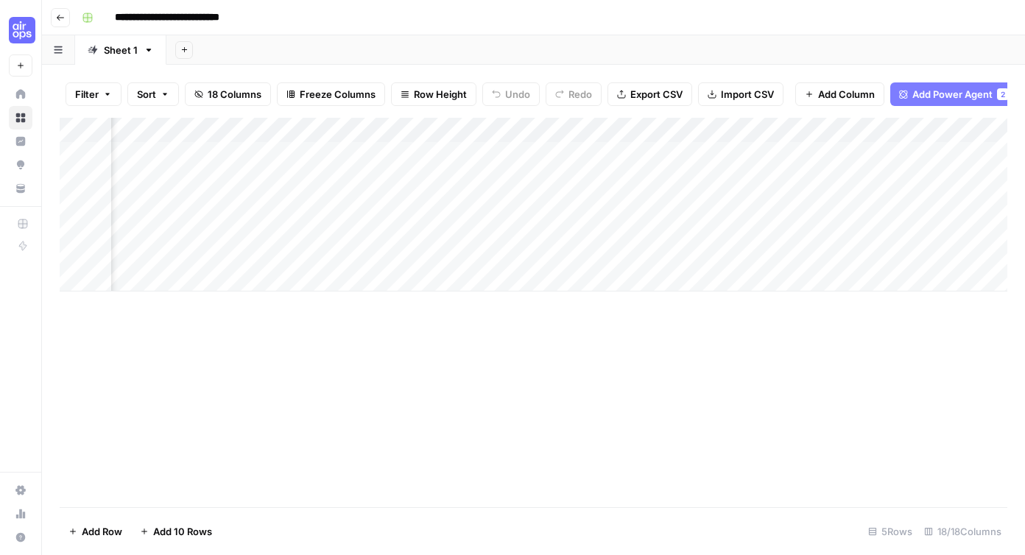
scroll to position [0, 1657]
drag, startPoint x: 668, startPoint y: 133, endPoint x: 168, endPoint y: 132, distance: 500.0
click at [168, 132] on div "Add Column" at bounding box center [534, 205] width 948 height 174
drag, startPoint x: 701, startPoint y: 122, endPoint x: 323, endPoint y: 127, distance: 378.5
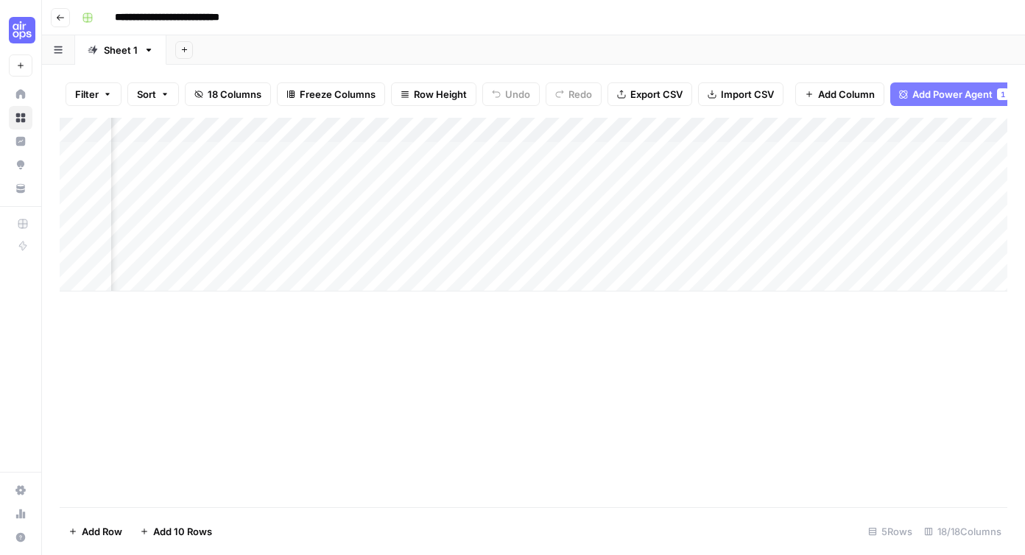
click at [323, 127] on div "Add Column" at bounding box center [534, 205] width 948 height 174
drag, startPoint x: 717, startPoint y: 126, endPoint x: 557, endPoint y: 133, distance: 160.0
click at [557, 133] on div "Add Column" at bounding box center [534, 205] width 948 height 174
drag, startPoint x: 902, startPoint y: 130, endPoint x: 753, endPoint y: 138, distance: 149.7
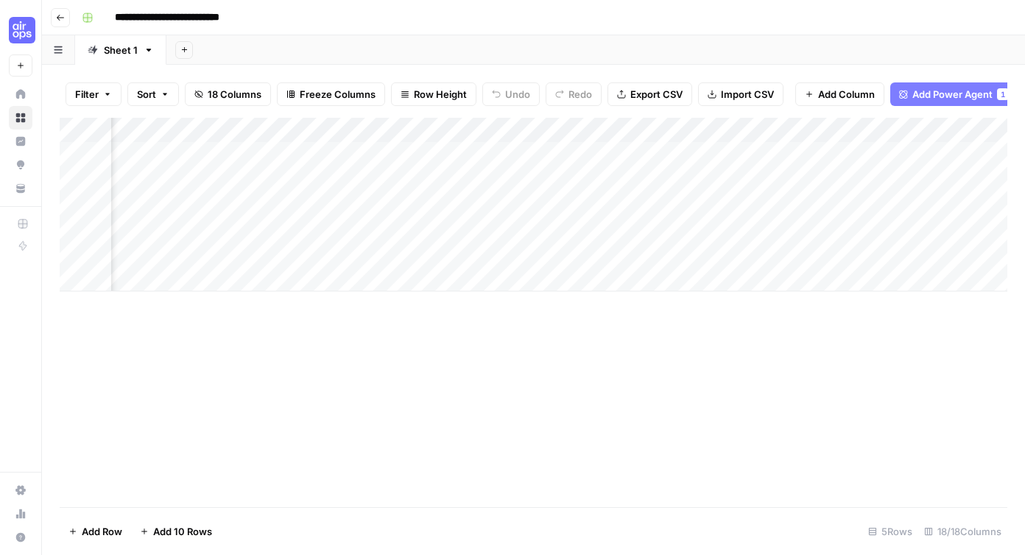
click at [753, 138] on div "Add Column" at bounding box center [534, 205] width 948 height 174
drag, startPoint x: 831, startPoint y: 131, endPoint x: 678, endPoint y: 144, distance: 152.9
click at [678, 144] on div "Add Column" at bounding box center [534, 205] width 948 height 174
drag, startPoint x: 932, startPoint y: 127, endPoint x: 785, endPoint y: 141, distance: 147.9
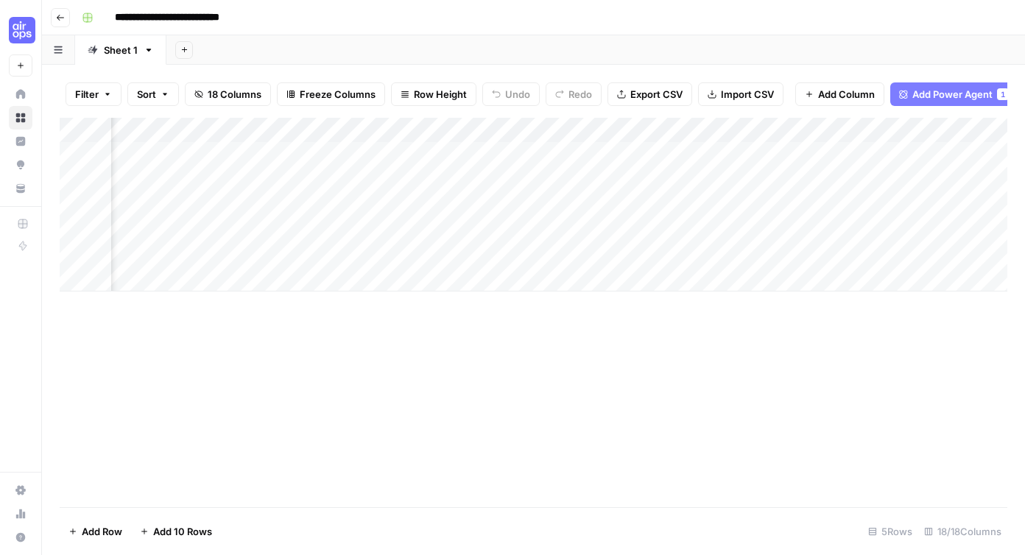
click at [785, 141] on div "Add Column" at bounding box center [534, 205] width 948 height 174
drag, startPoint x: 737, startPoint y: 129, endPoint x: 614, endPoint y: 133, distance: 123.0
click at [614, 133] on div "Add Column" at bounding box center [534, 205] width 948 height 174
drag, startPoint x: 867, startPoint y: 129, endPoint x: 730, endPoint y: 130, distance: 137.7
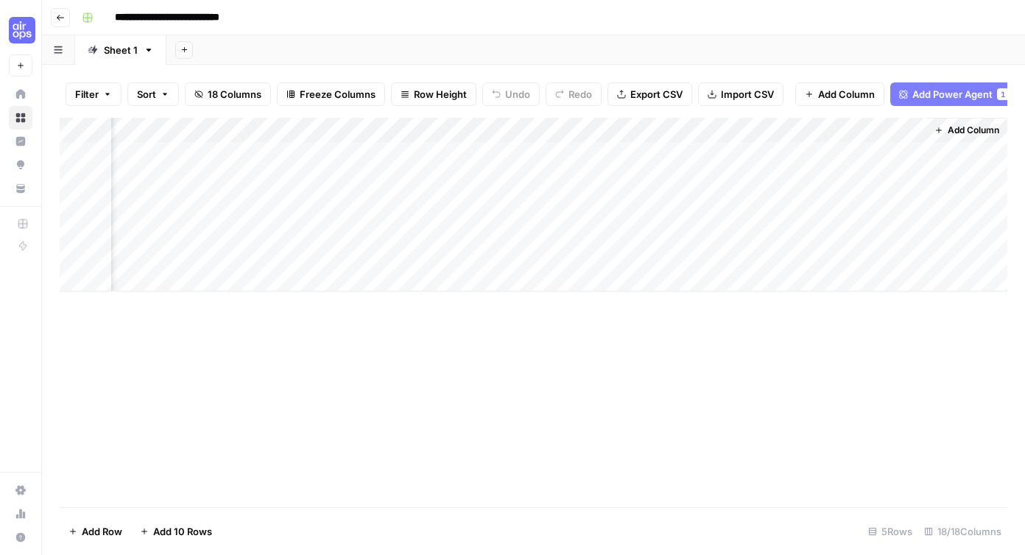
click at [730, 130] on div "Add Column" at bounding box center [534, 205] width 948 height 174
click at [323, 129] on div "Add Column" at bounding box center [534, 205] width 948 height 174
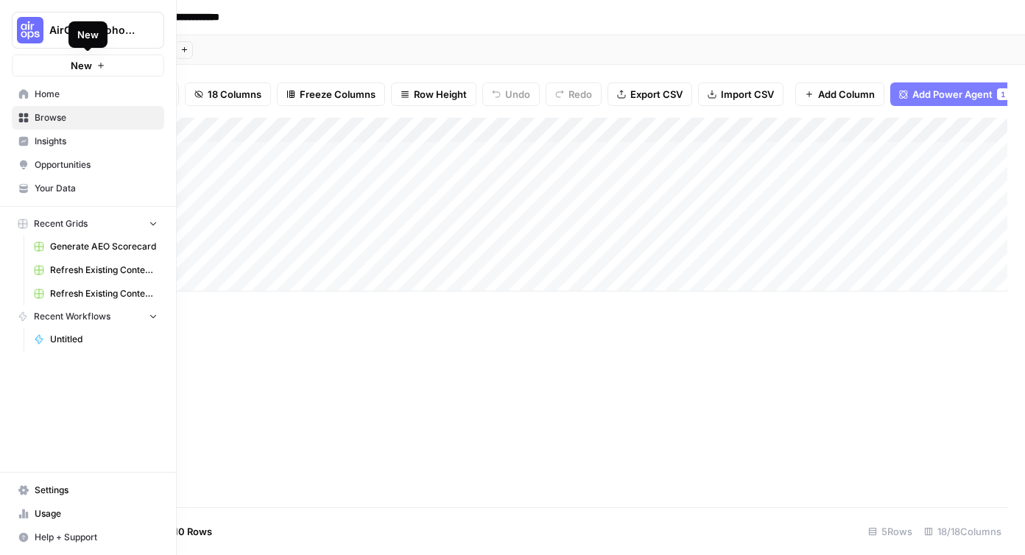
click at [85, 68] on span "New" at bounding box center [81, 65] width 21 height 15
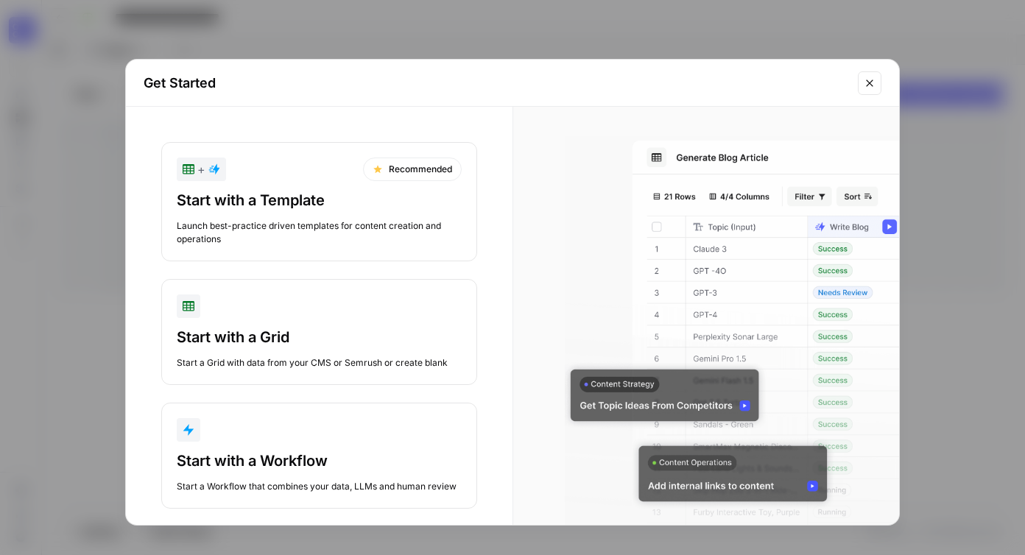
click at [244, 230] on div "Launch best-practice driven templates for content creation and operations" at bounding box center [319, 232] width 285 height 27
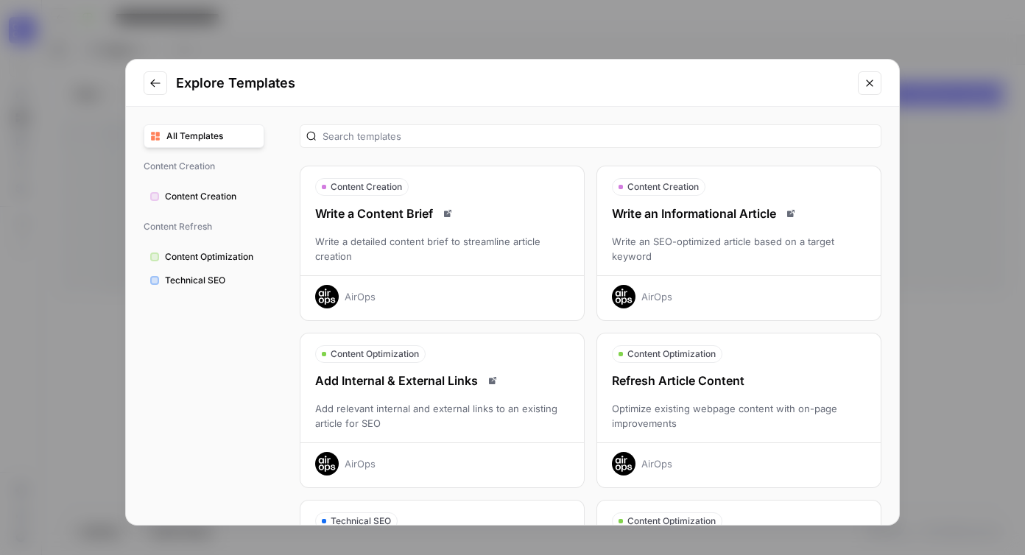
scroll to position [251, 0]
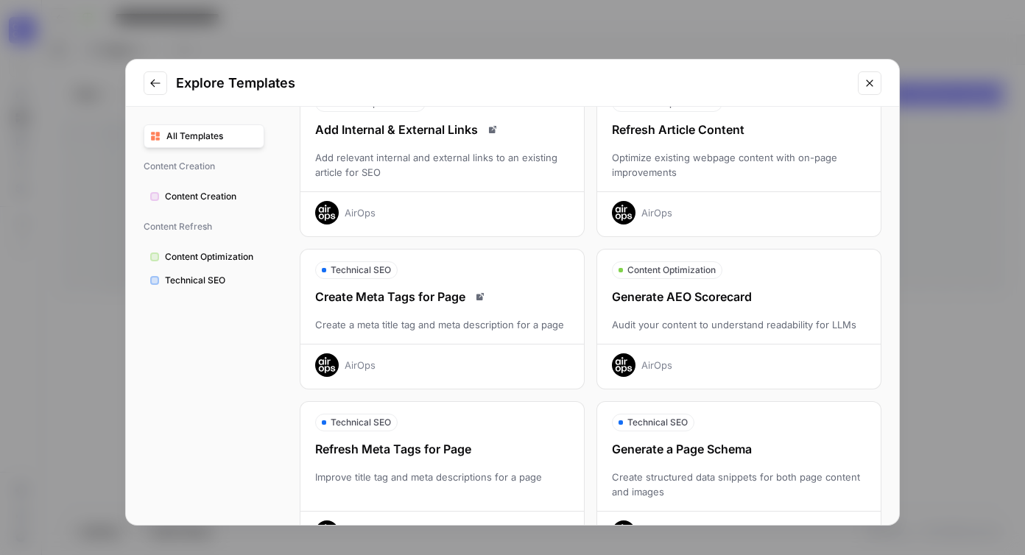
click at [871, 81] on icon "Close modal" at bounding box center [870, 83] width 12 height 12
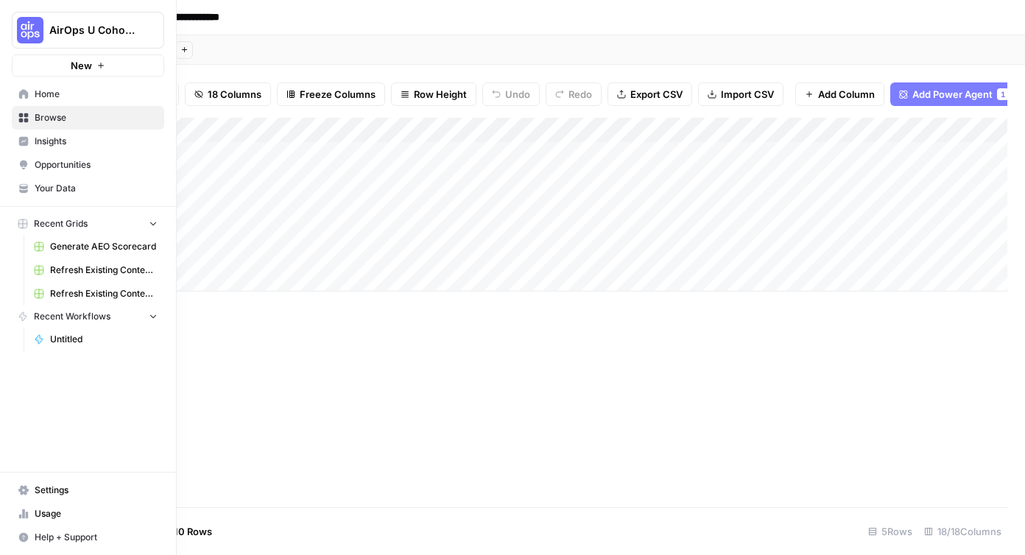
click at [36, 97] on span "Home" at bounding box center [96, 94] width 123 height 13
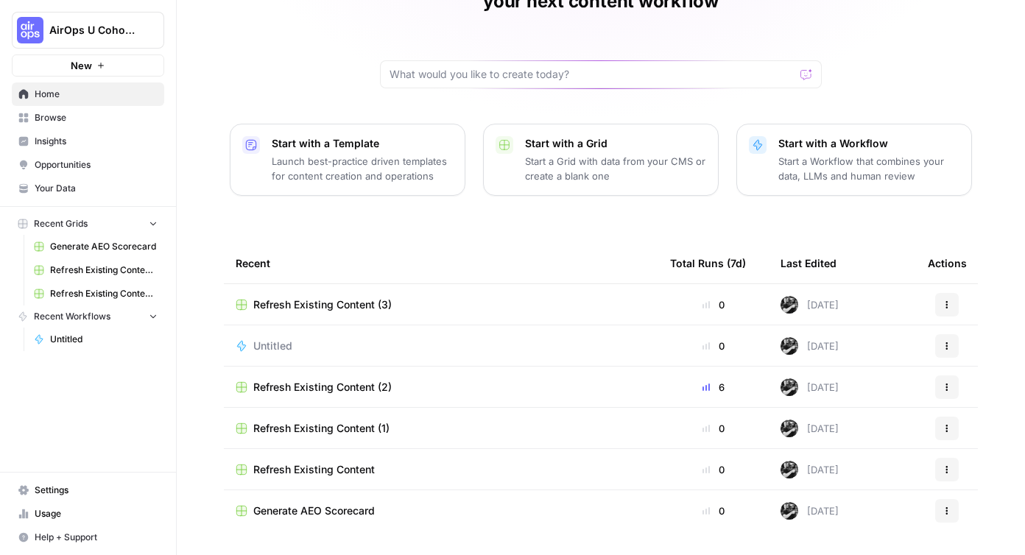
scroll to position [122, 0]
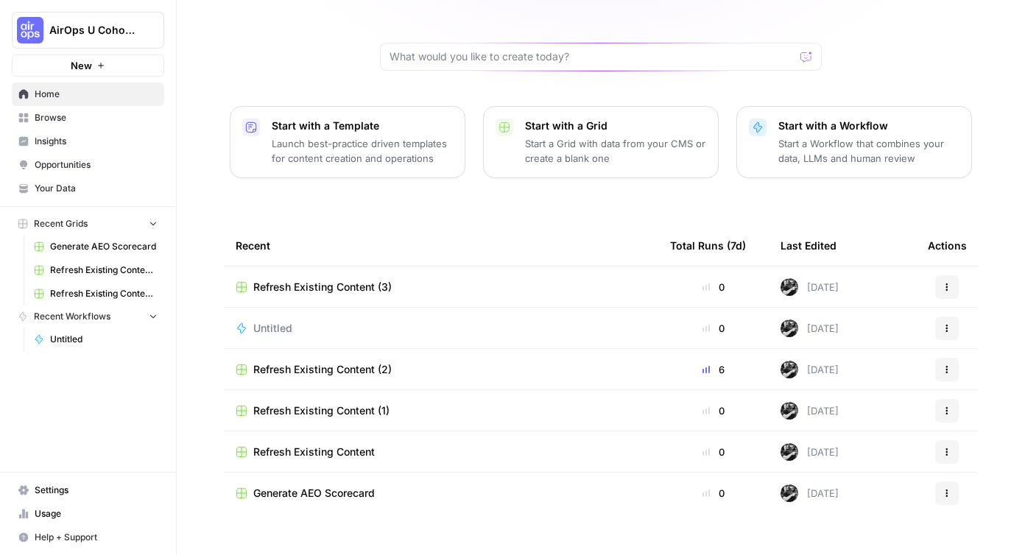
click at [393, 362] on div "Refresh Existing Content (2)" at bounding box center [441, 369] width 411 height 15
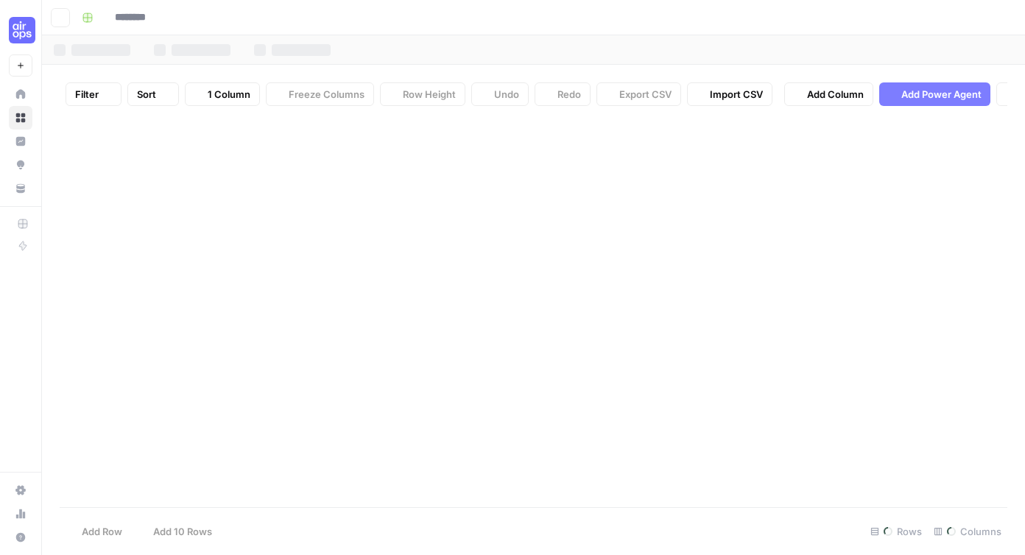
type input "**********"
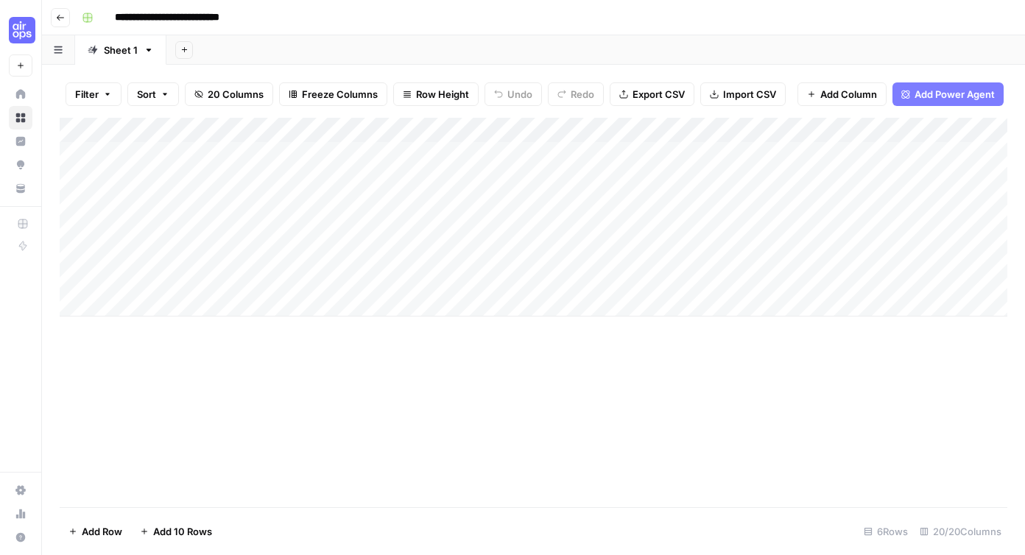
click at [121, 306] on div "Add Column" at bounding box center [534, 217] width 948 height 199
click at [152, 384] on div "Add Column" at bounding box center [534, 313] width 948 height 390
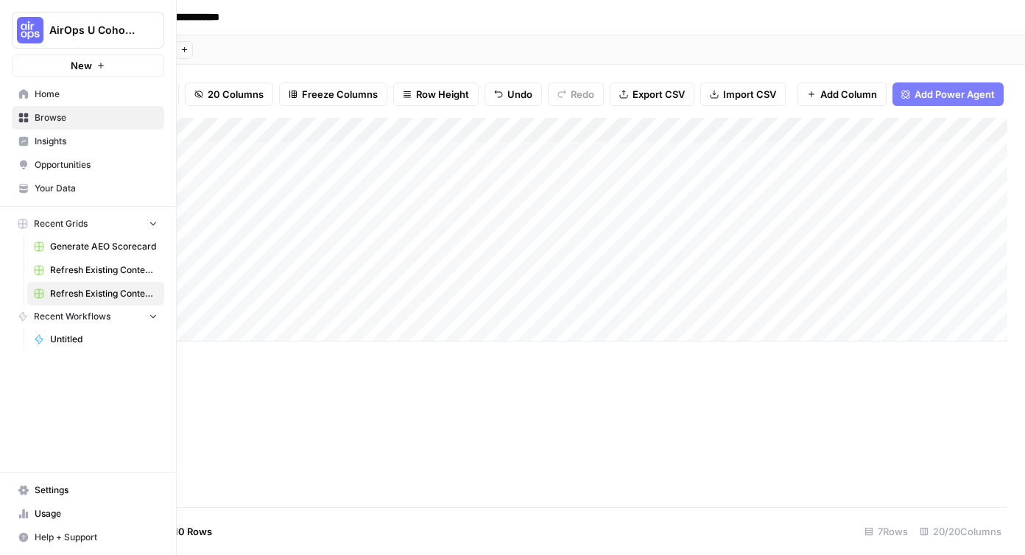
click at [21, 103] on link "Home" at bounding box center [88, 94] width 152 height 24
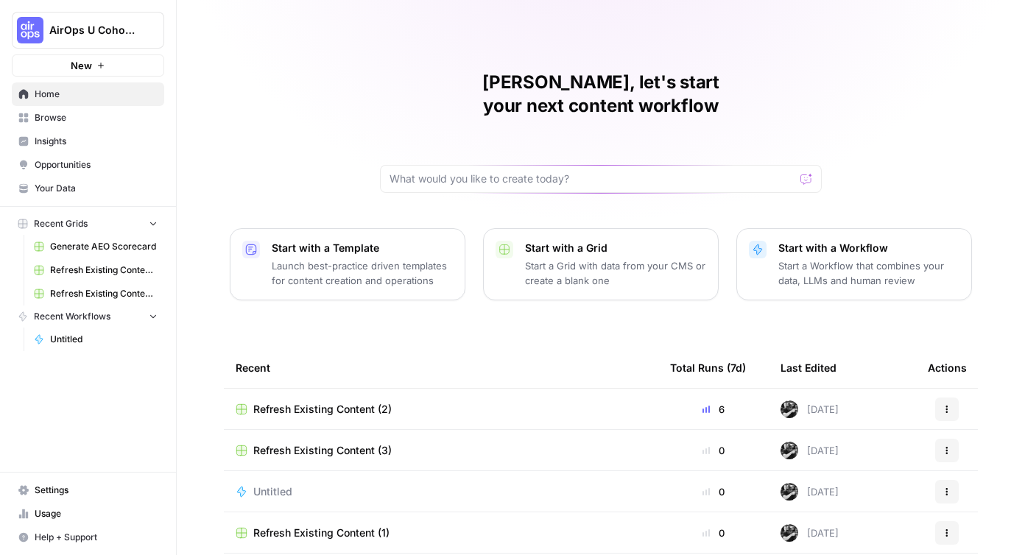
scroll to position [122, 0]
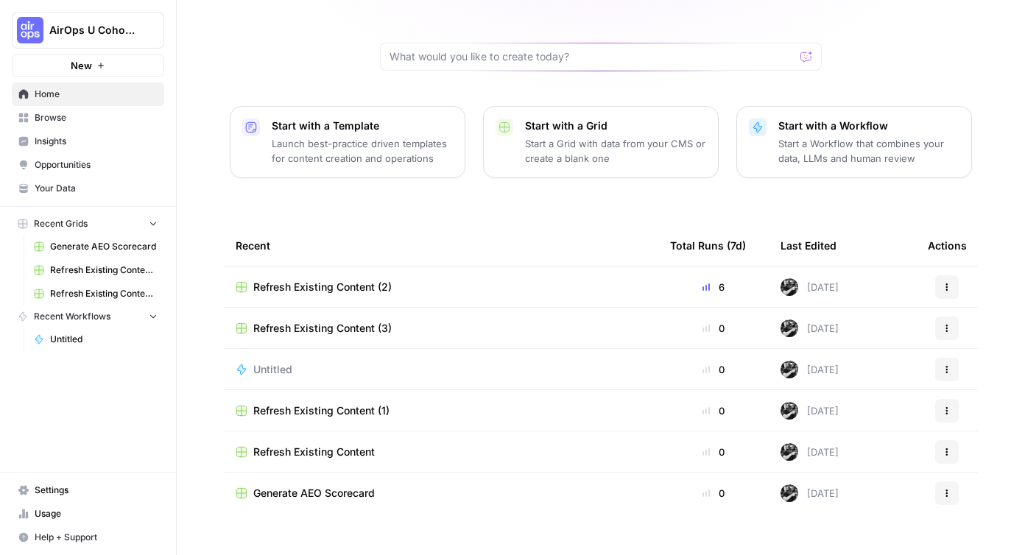
click at [306, 398] on td "Refresh Existing Content (1)" at bounding box center [441, 410] width 434 height 41
click at [304, 404] on span "Refresh Existing Content (1)" at bounding box center [321, 411] width 136 height 15
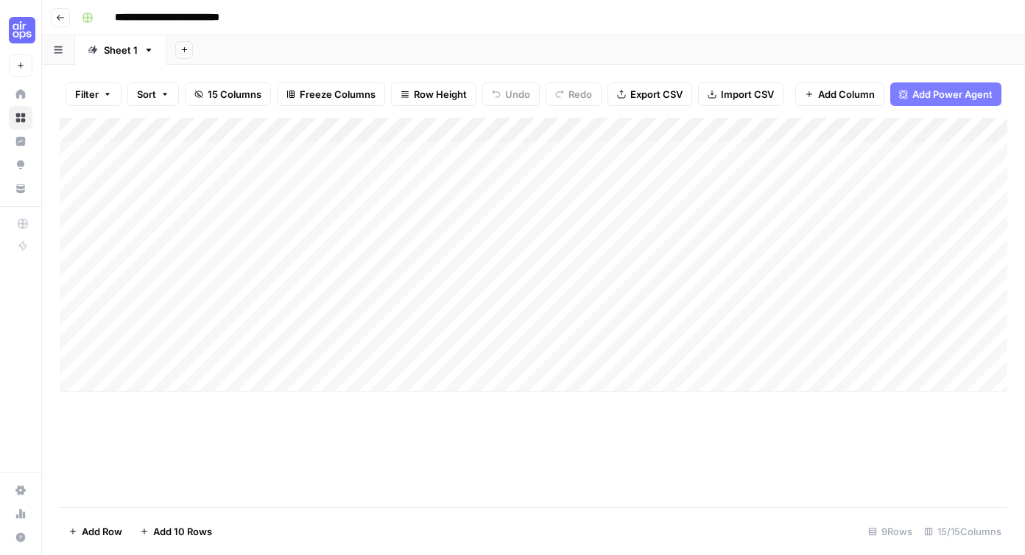
click at [169, 534] on span "Add 10 Rows" at bounding box center [182, 531] width 59 height 15
click at [418, 18] on div "**********" at bounding box center [543, 18] width 934 height 24
click at [178, 251] on div "Add Column" at bounding box center [534, 313] width 948 height 390
type input "**********"
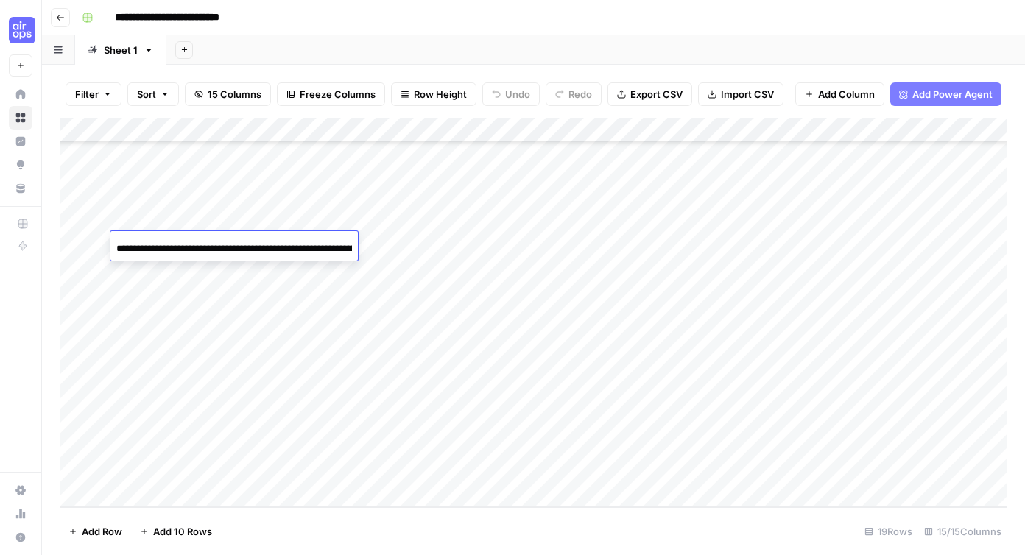
scroll to position [0, 1347]
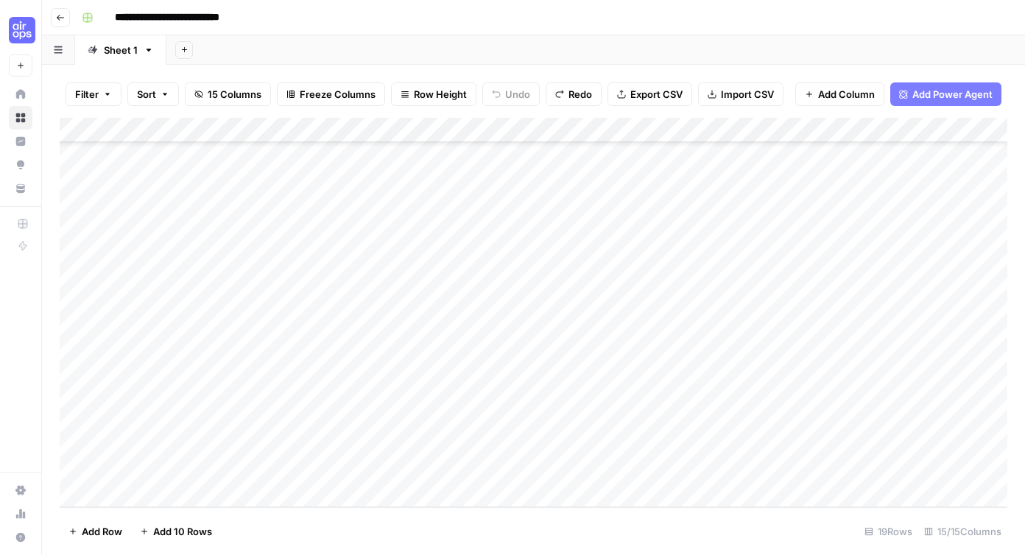
click at [145, 249] on div "Add Column" at bounding box center [534, 313] width 948 height 390
type input "**********"
click at [368, 348] on div "Add Column" at bounding box center [534, 313] width 948 height 390
click at [335, 246] on div "Add Column" at bounding box center [534, 313] width 948 height 390
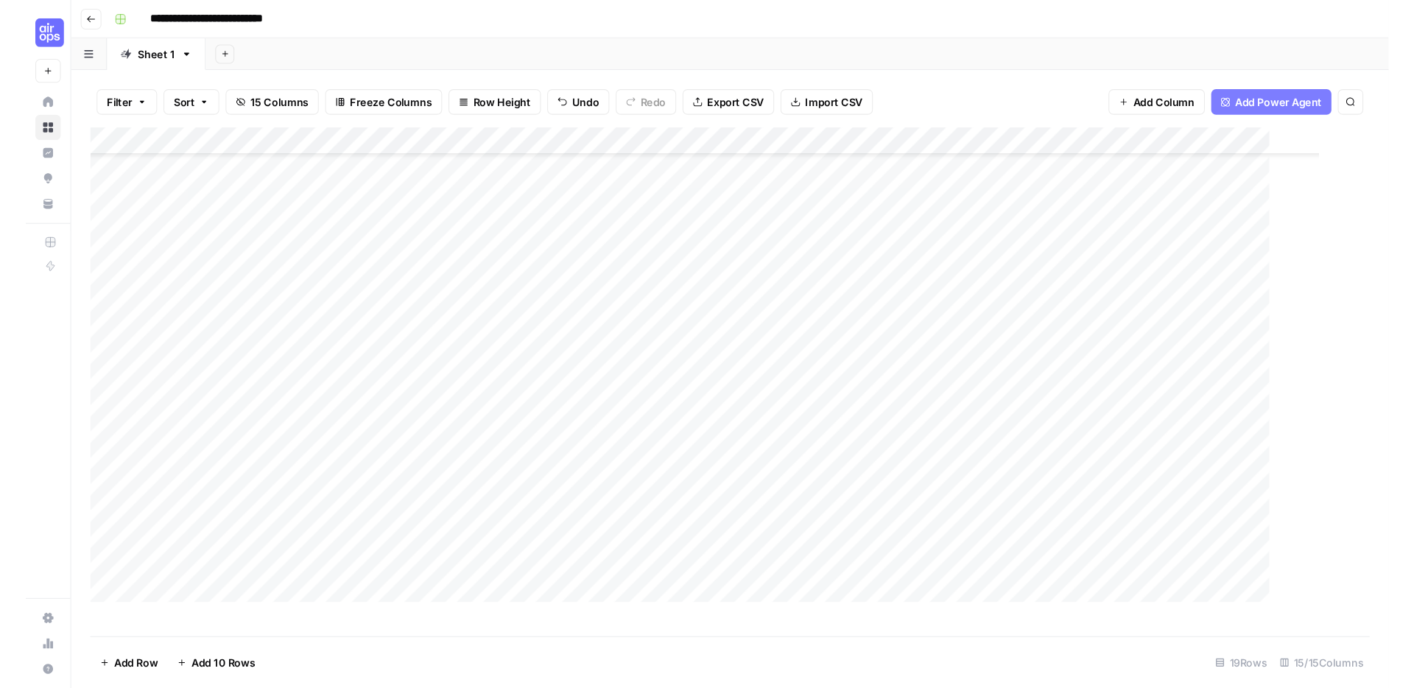
scroll to position [2, 0]
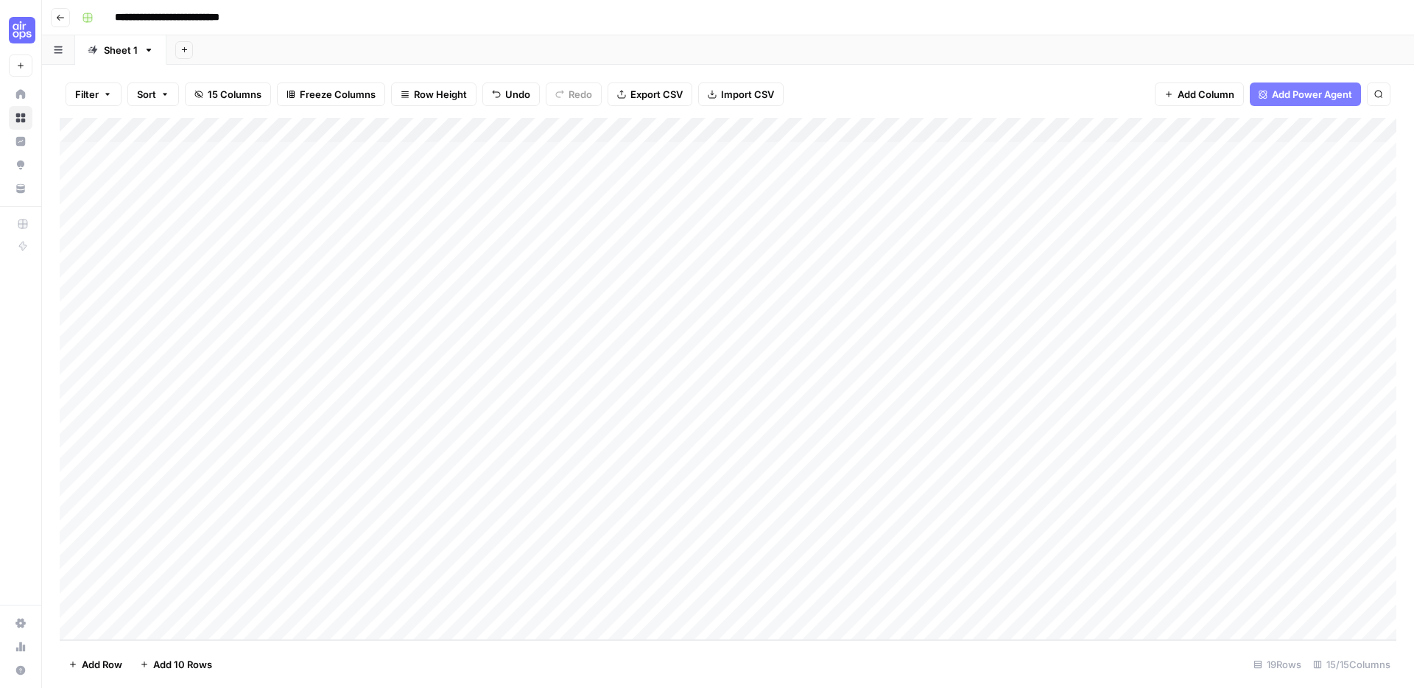
click at [331, 401] on div "Add Column" at bounding box center [728, 379] width 1337 height 522
click at [334, 431] on div "Add Column" at bounding box center [728, 379] width 1337 height 522
click at [334, 452] on div "Add Column" at bounding box center [728, 379] width 1337 height 522
click at [1024, 376] on div "Add Column" at bounding box center [728, 379] width 1337 height 522
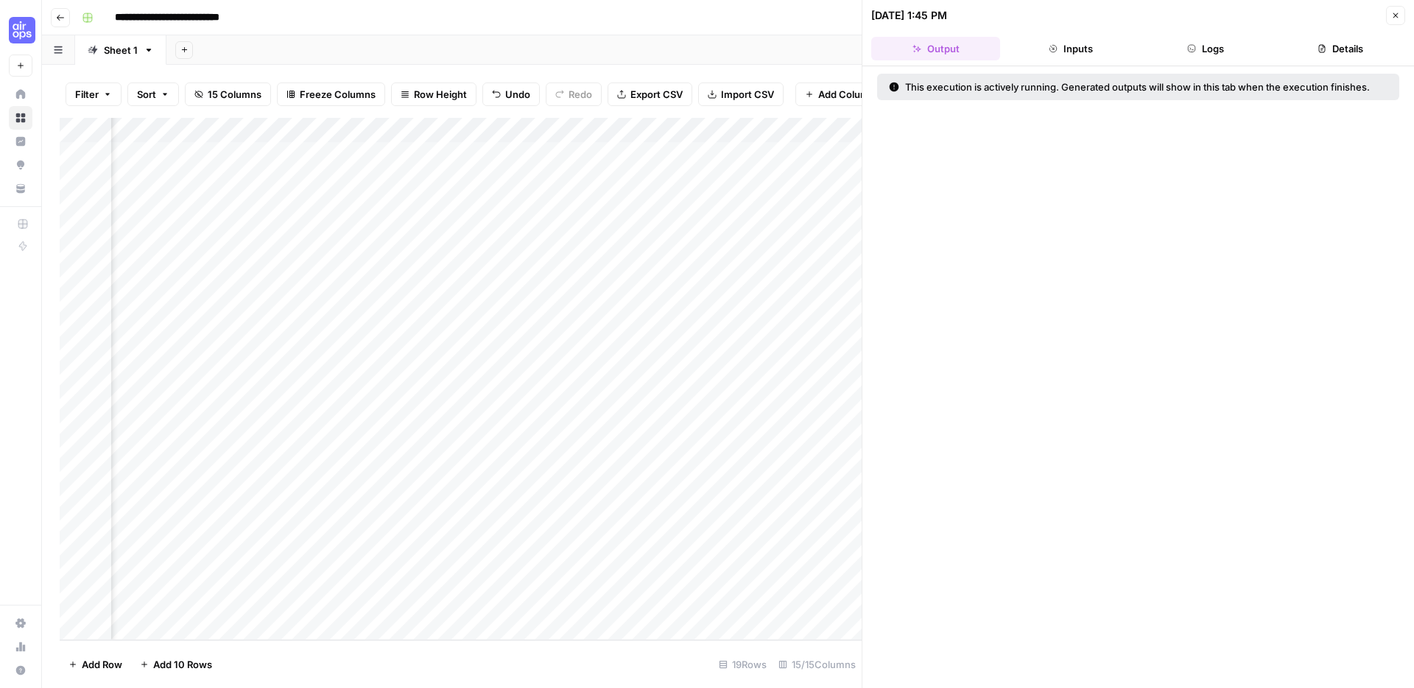
click at [1024, 12] on icon "button" at bounding box center [1395, 15] width 9 height 9
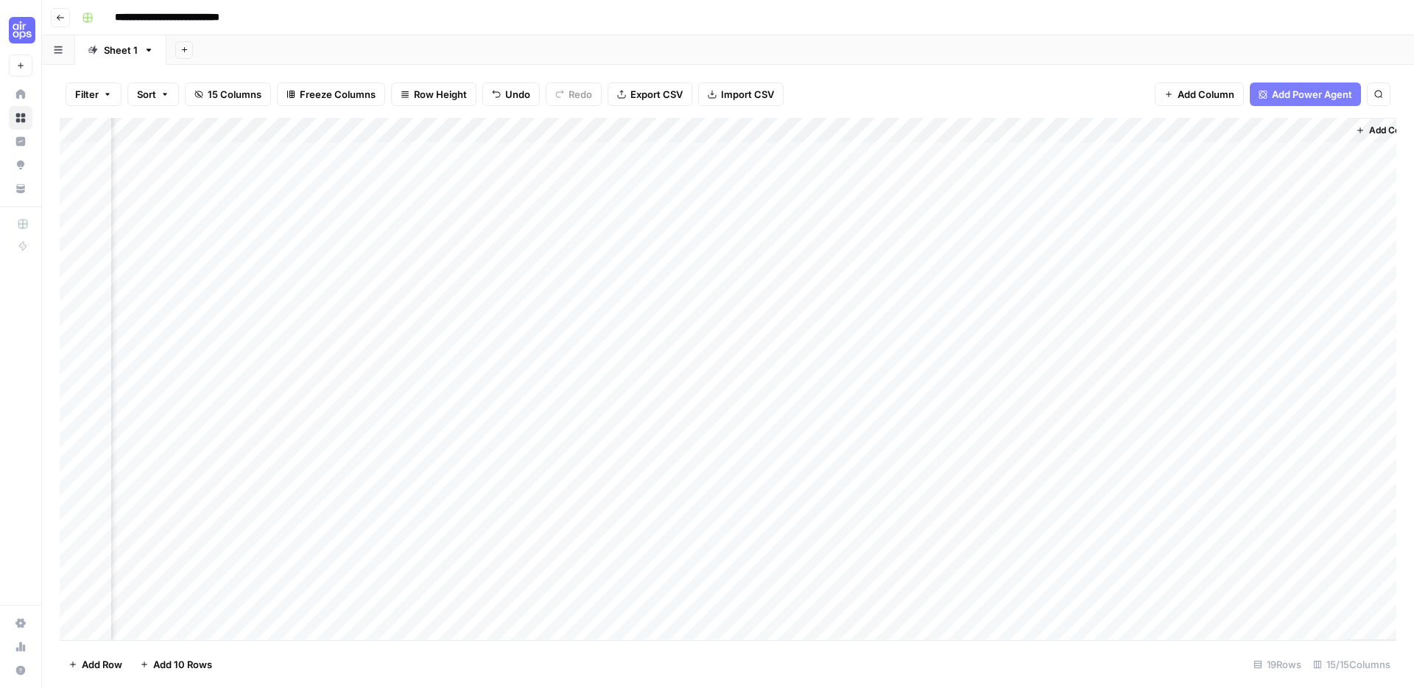
scroll to position [0, 1250]
click at [1024, 11] on div "**********" at bounding box center [737, 18] width 1323 height 24
click at [879, 27] on div "**********" at bounding box center [737, 18] width 1323 height 24
click at [964, 20] on div "**********" at bounding box center [737, 18] width 1323 height 24
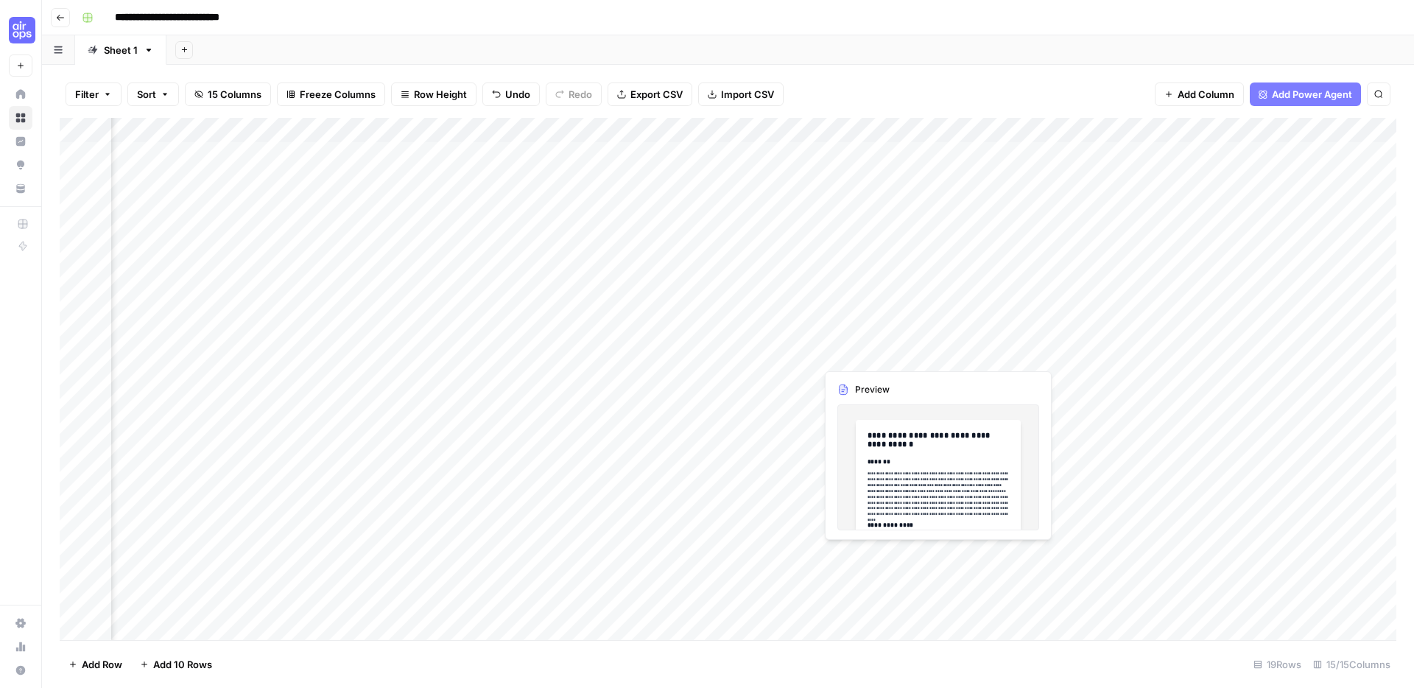
scroll to position [1, 507]
click at [927, 377] on div "Add Column" at bounding box center [728, 379] width 1337 height 522
click at [998, 25] on div "**********" at bounding box center [737, 18] width 1323 height 24
click at [907, 378] on div "Add Column" at bounding box center [728, 379] width 1337 height 522
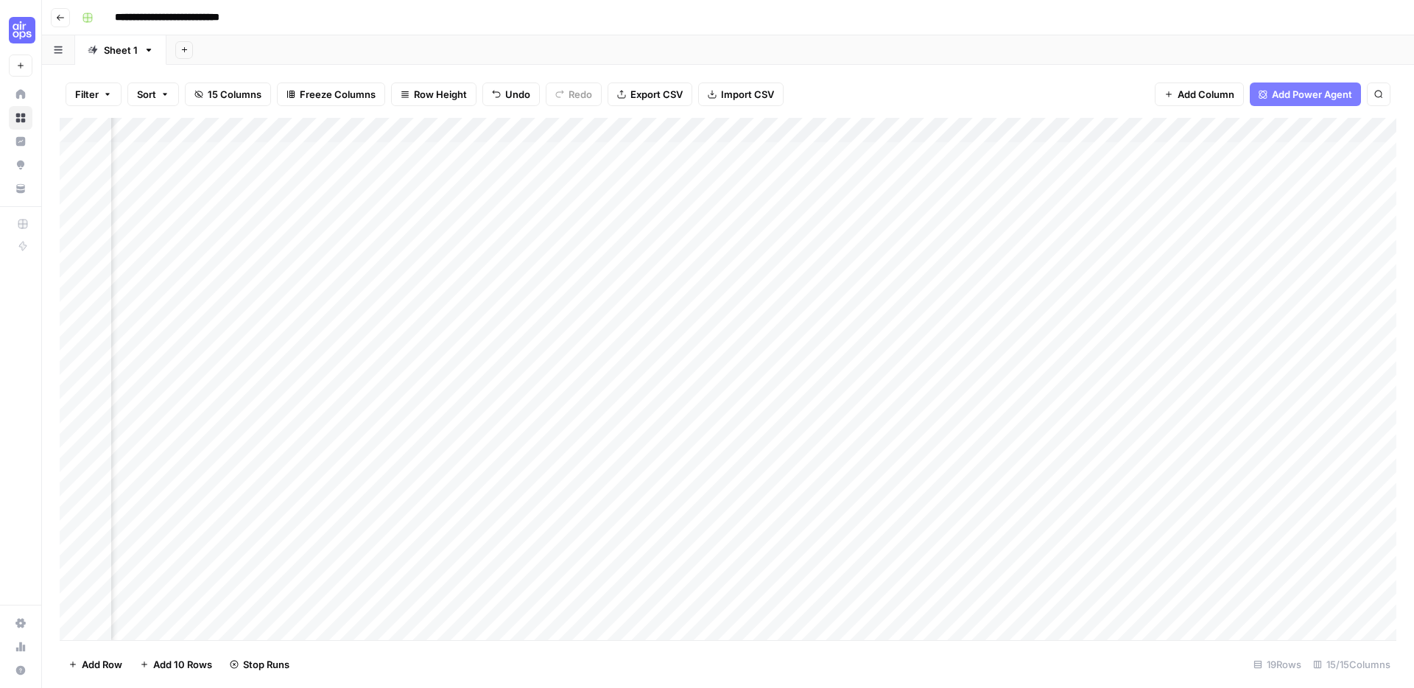
click at [956, 10] on div "**********" at bounding box center [737, 18] width 1323 height 24
click at [1024, 14] on div "**********" at bounding box center [737, 18] width 1323 height 24
click at [881, 374] on div "Add Column" at bounding box center [728, 379] width 1337 height 522
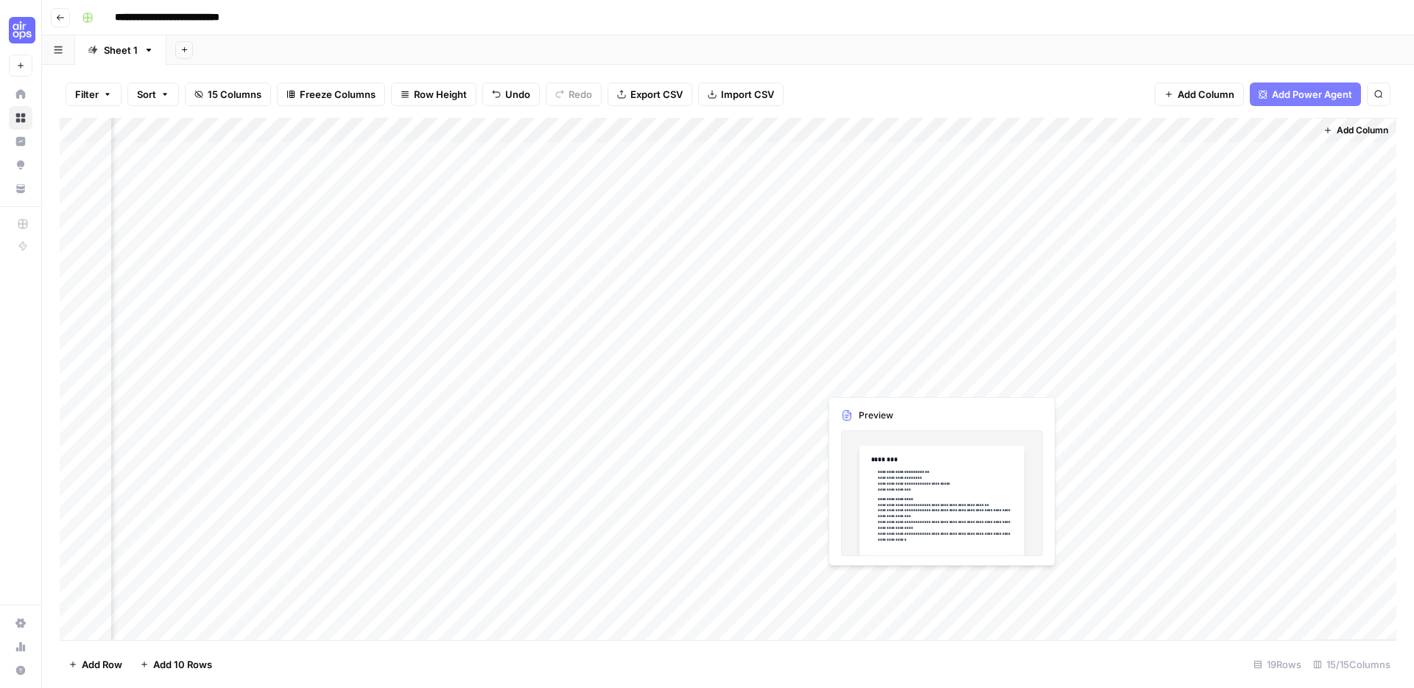
click at [928, 494] on div "Add Column" at bounding box center [728, 379] width 1337 height 522
click at [882, 380] on div "Add Column" at bounding box center [728, 379] width 1337 height 522
click at [937, 377] on div "Add Column" at bounding box center [728, 379] width 1337 height 522
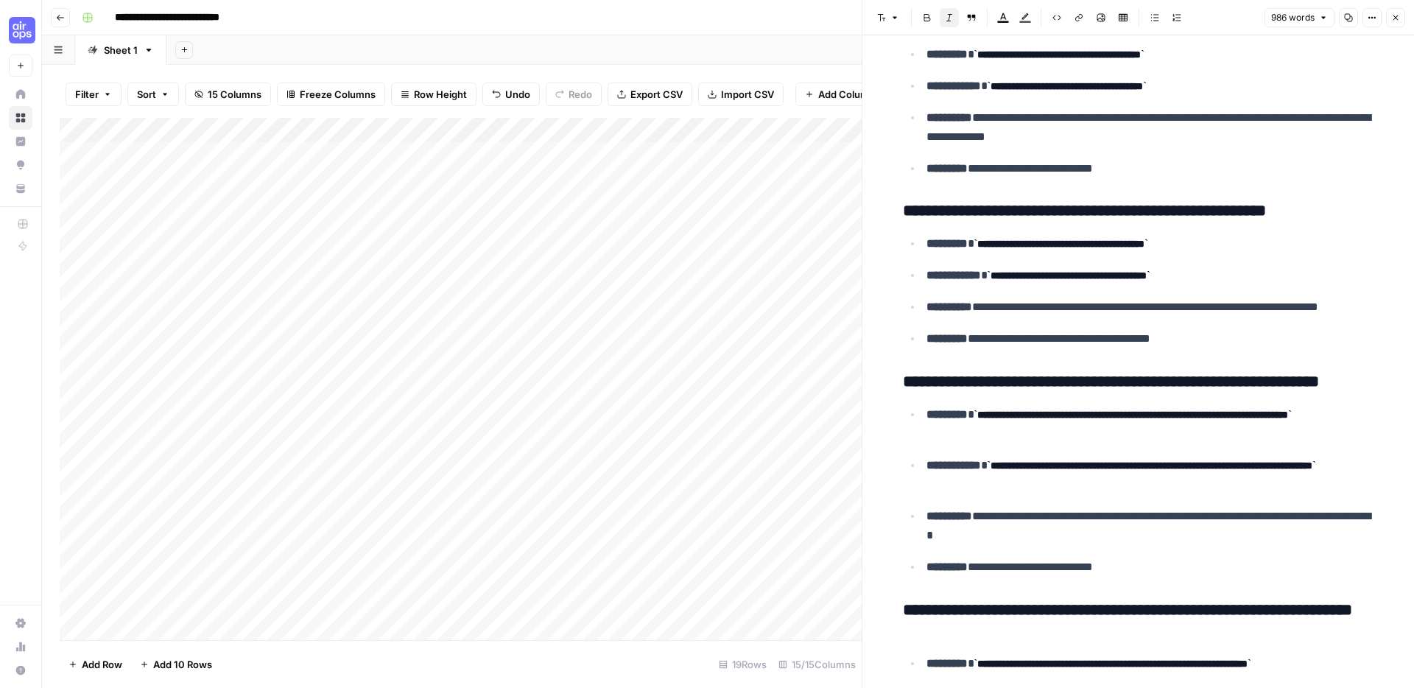
click at [174, 376] on div "Add Column" at bounding box center [461, 379] width 802 height 522
click at [230, 378] on div "Add Column" at bounding box center [461, 379] width 802 height 522
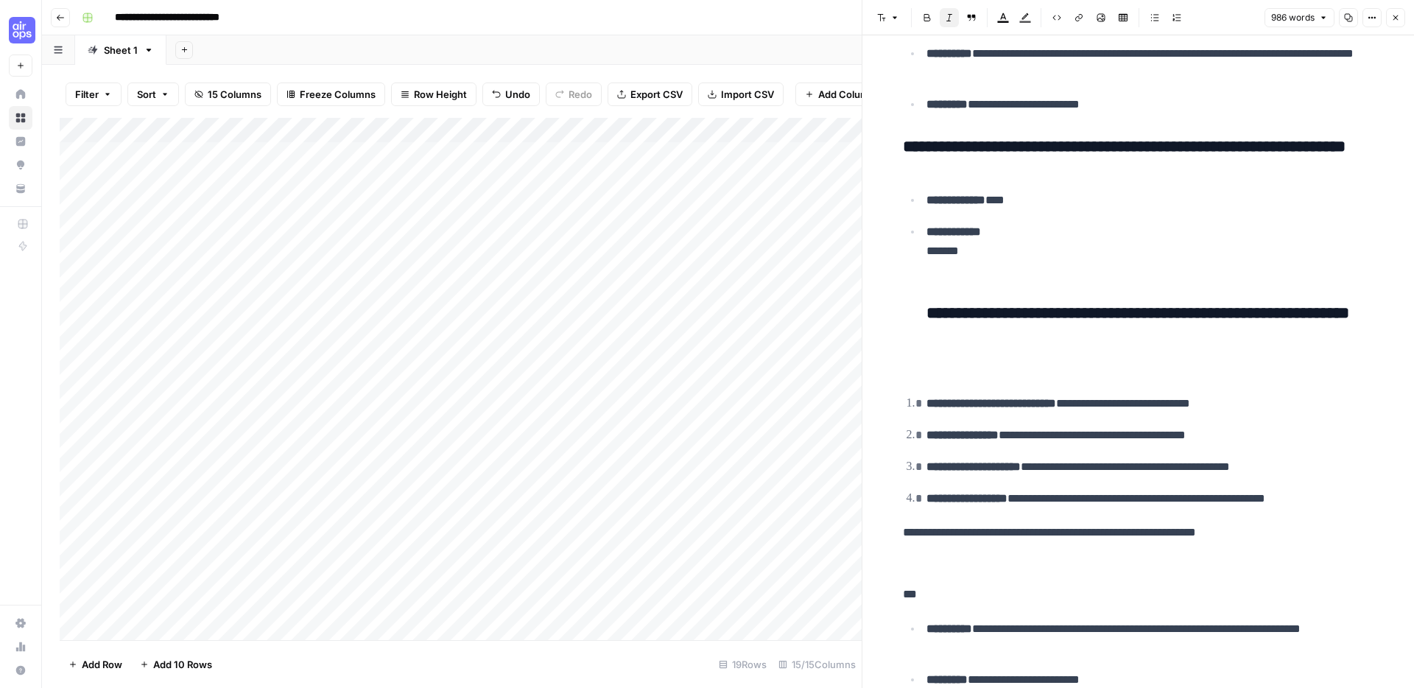
scroll to position [4383, 0]
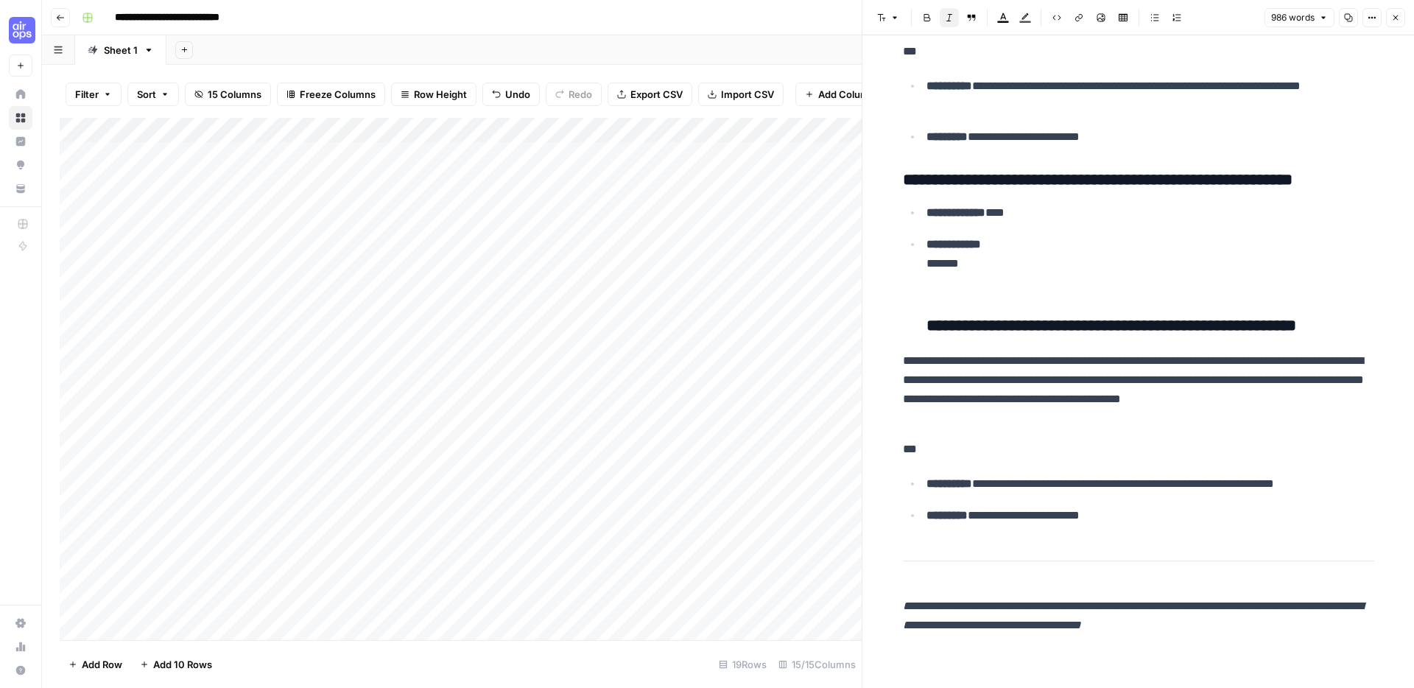
click at [1024, 21] on icon "button" at bounding box center [1395, 17] width 9 height 9
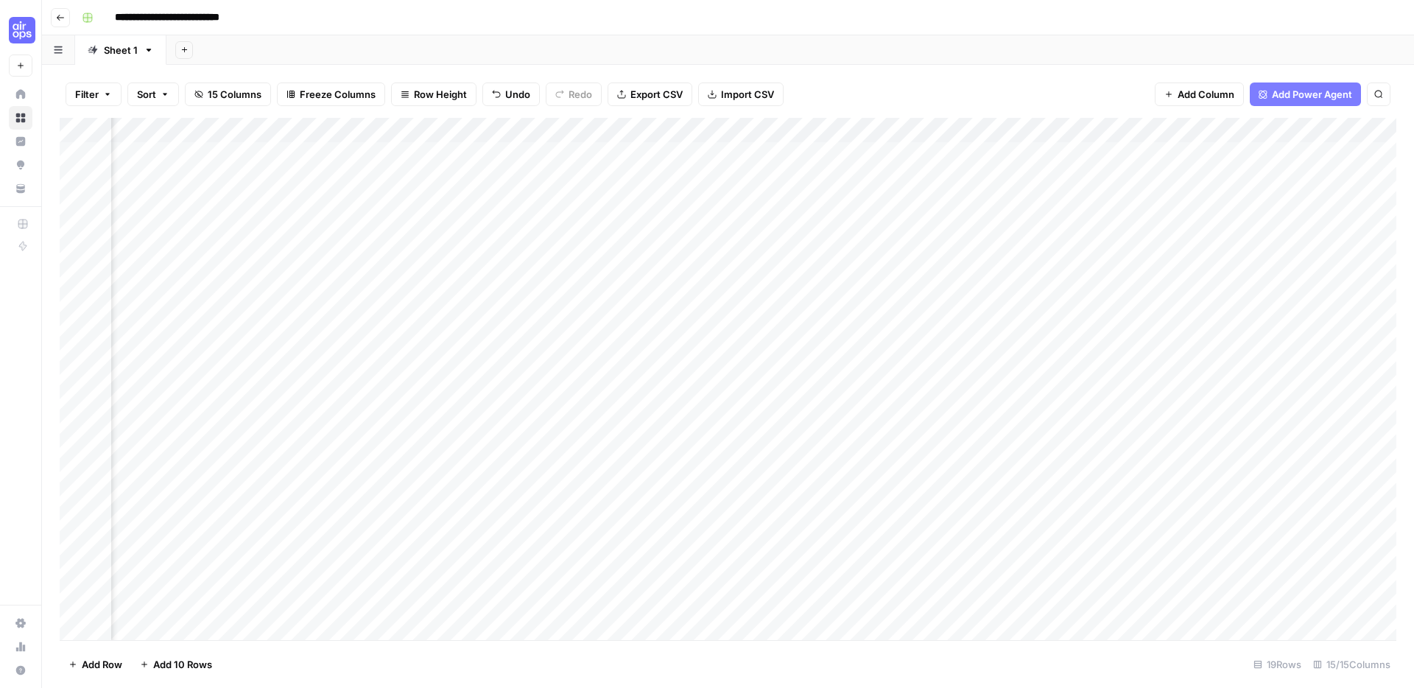
scroll to position [0, 1161]
click at [1024, 377] on div "Add Column" at bounding box center [728, 379] width 1337 height 522
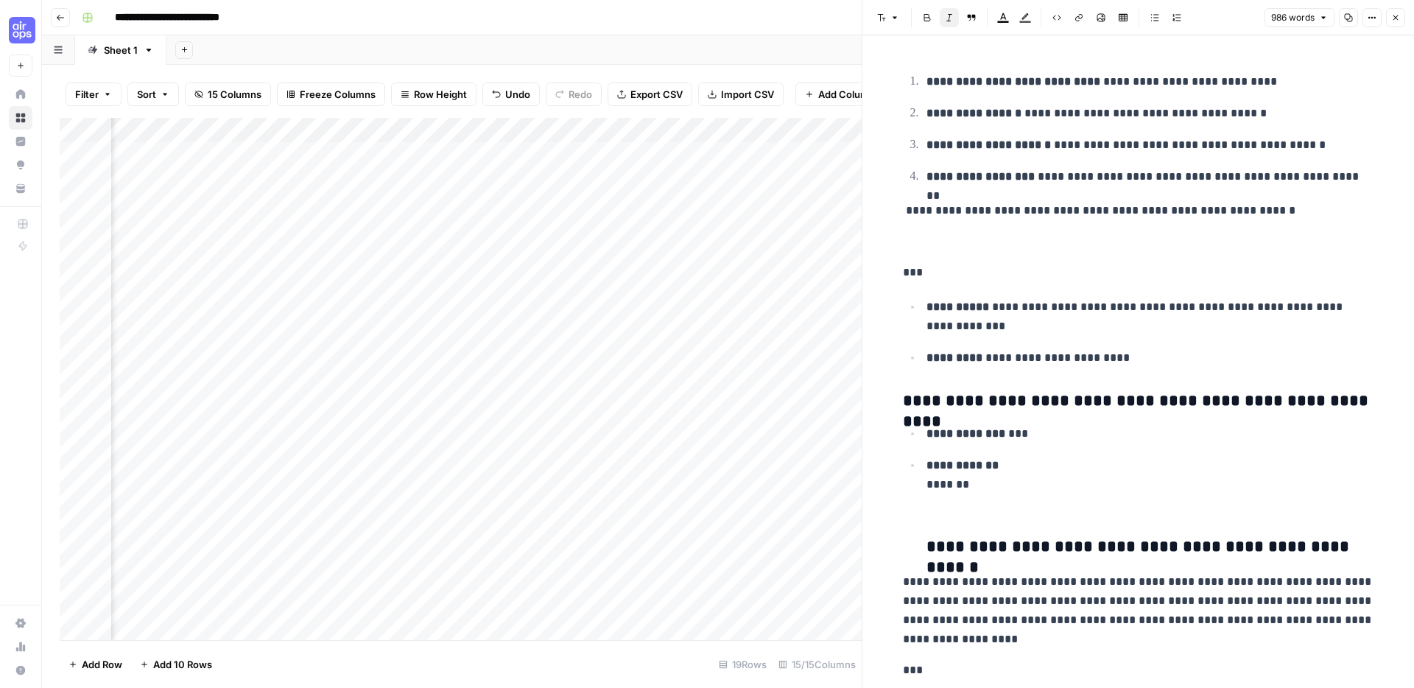
scroll to position [4383, 0]
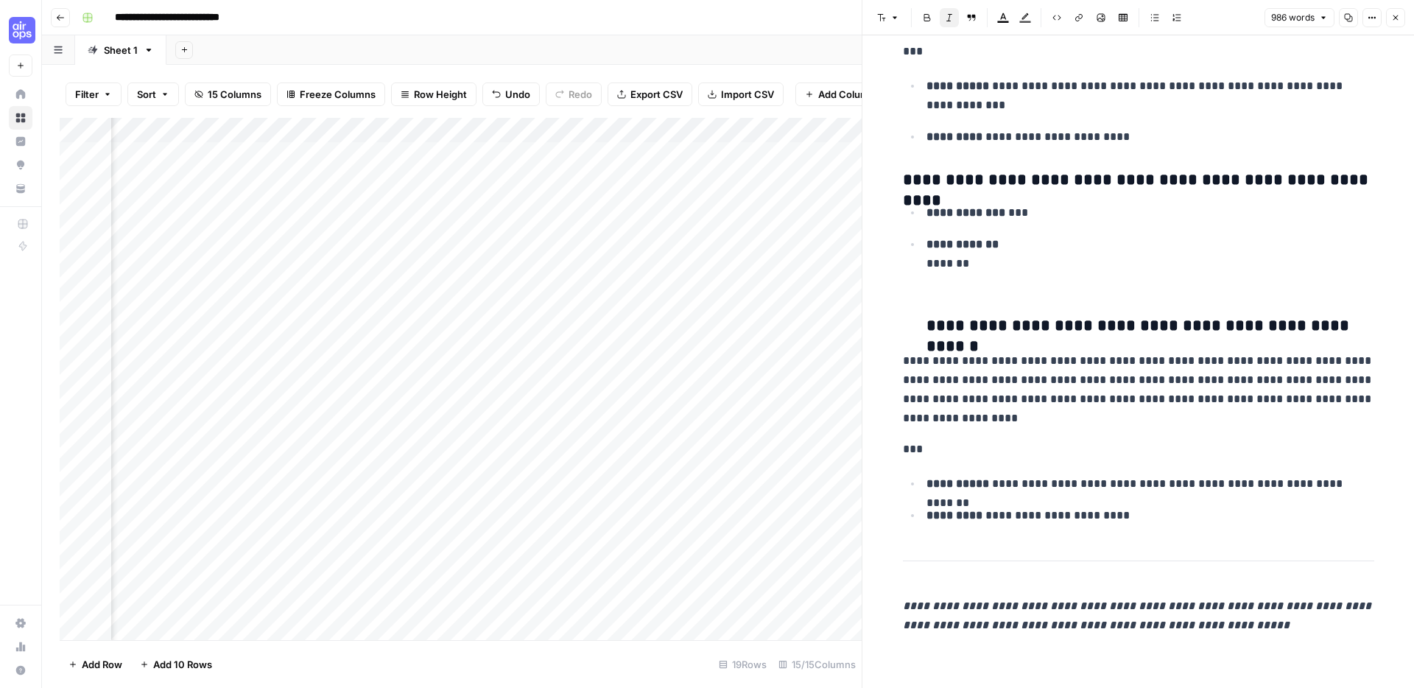
click at [1024, 21] on icon "button" at bounding box center [1395, 17] width 9 height 9
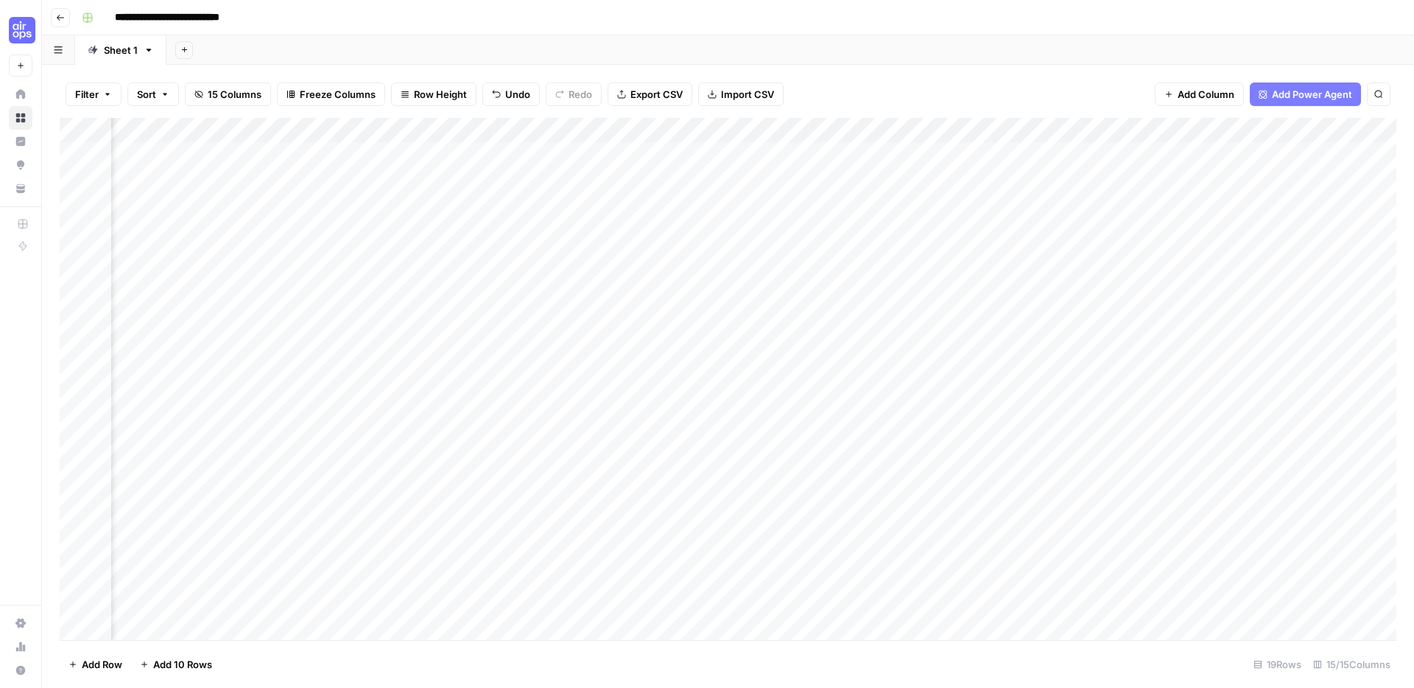
click at [1024, 381] on div "Add Column" at bounding box center [728, 379] width 1337 height 522
click at [1024, 406] on div "Add Column" at bounding box center [728, 379] width 1337 height 522
click at [1024, 426] on div "Add Column" at bounding box center [728, 379] width 1337 height 522
click at [1024, 454] on div "Add Column" at bounding box center [728, 379] width 1337 height 522
click at [1024, 479] on div "Add Column" at bounding box center [728, 379] width 1337 height 522
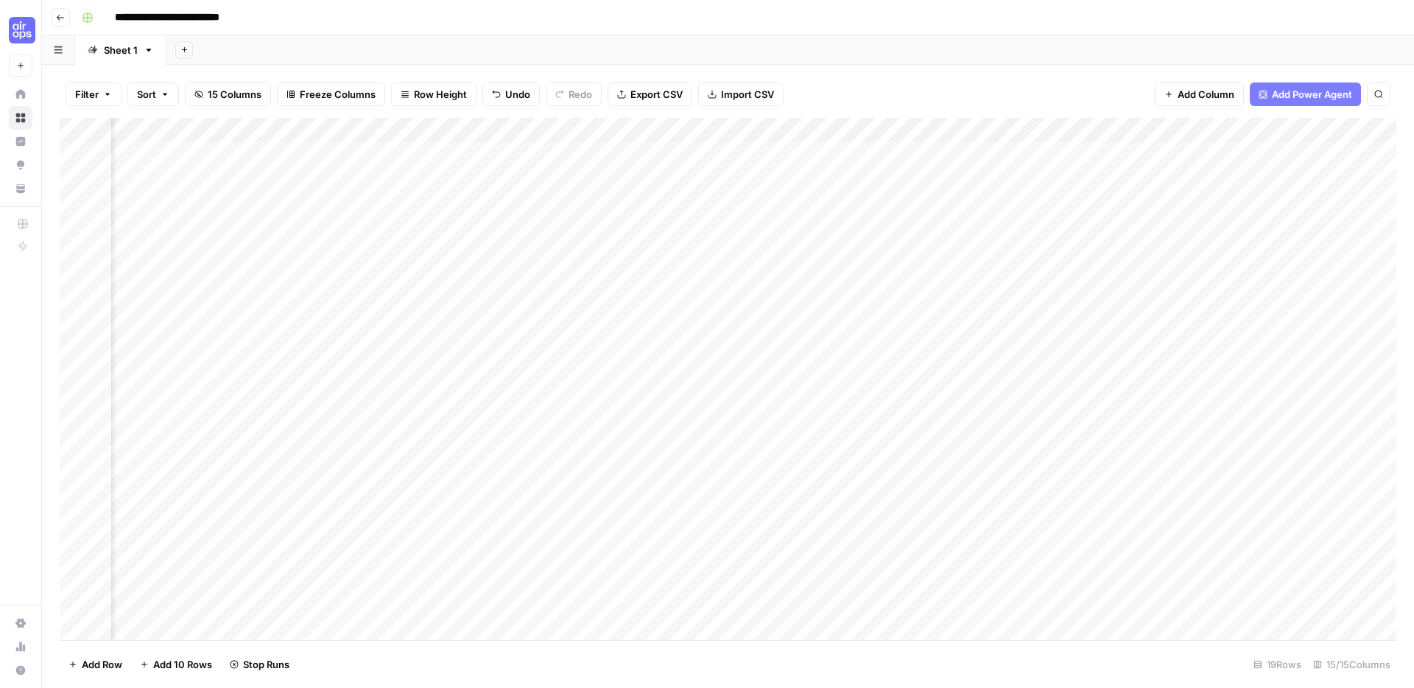
scroll to position [0, 681]
click at [750, 400] on div "Add Column" at bounding box center [728, 379] width 1337 height 522
click at [754, 429] on div "Add Column" at bounding box center [728, 379] width 1337 height 522
click at [753, 454] on div "Add Column" at bounding box center [728, 379] width 1337 height 522
click at [750, 476] on div "Add Column" at bounding box center [728, 379] width 1337 height 522
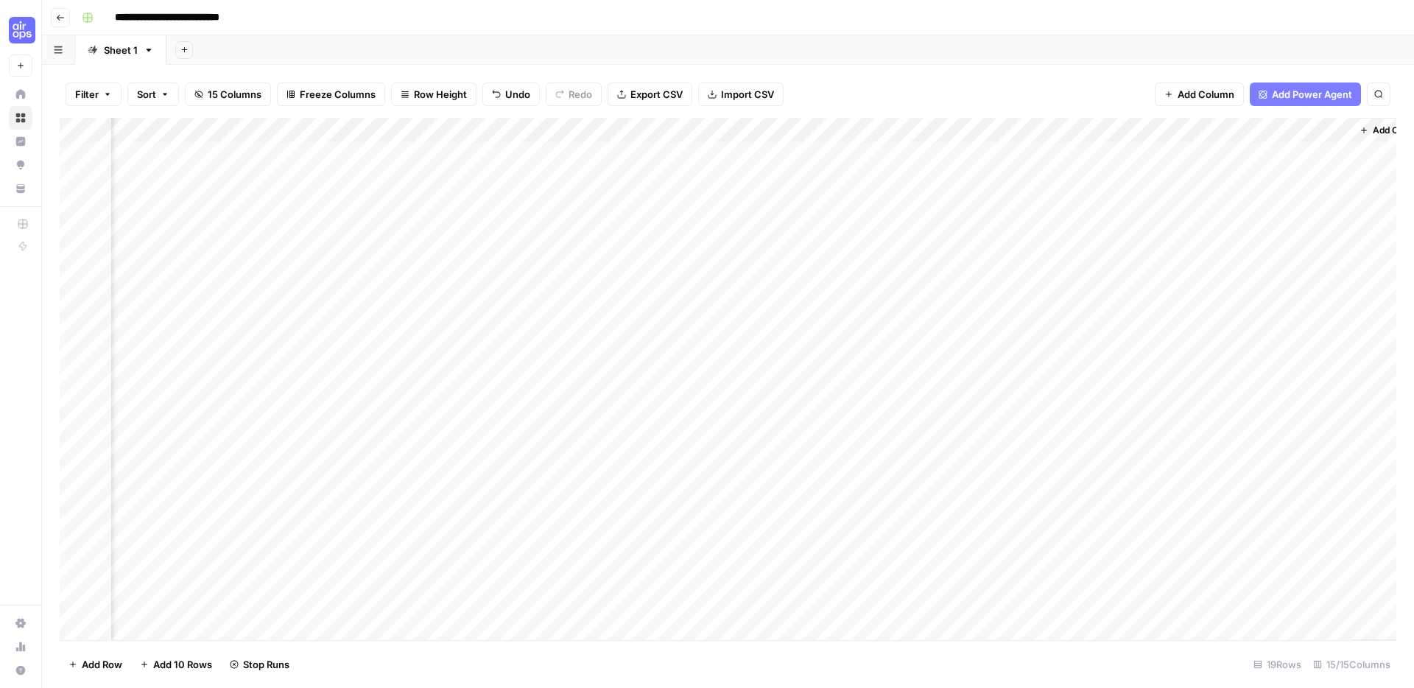
scroll to position [0, 1250]
click at [694, 403] on div "Add Column" at bounding box center [728, 379] width 1337 height 522
click at [690, 427] on div "Add Column" at bounding box center [728, 379] width 1337 height 522
click at [887, 454] on div "Add Column" at bounding box center [728, 379] width 1337 height 522
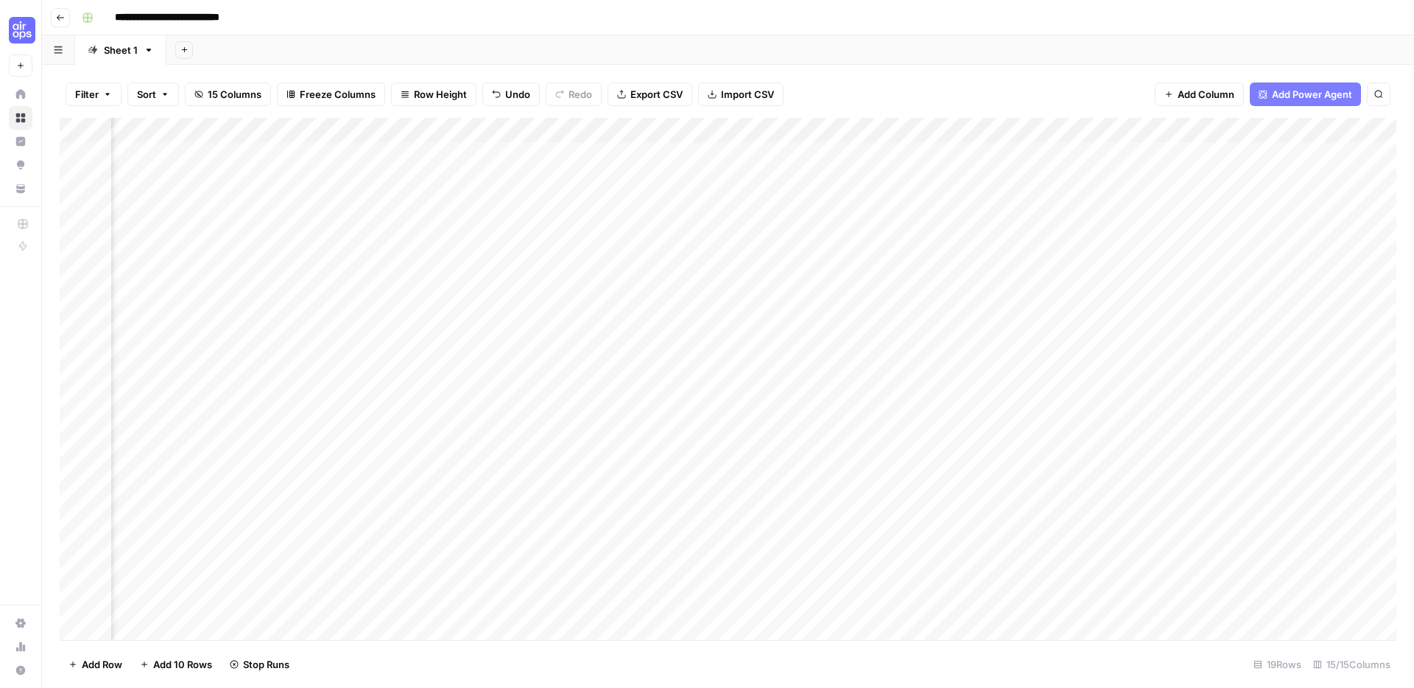
click at [885, 481] on div "Add Column" at bounding box center [728, 379] width 1337 height 522
click at [723, 26] on div "**********" at bounding box center [737, 18] width 1323 height 24
click at [715, 12] on div "**********" at bounding box center [737, 18] width 1323 height 24
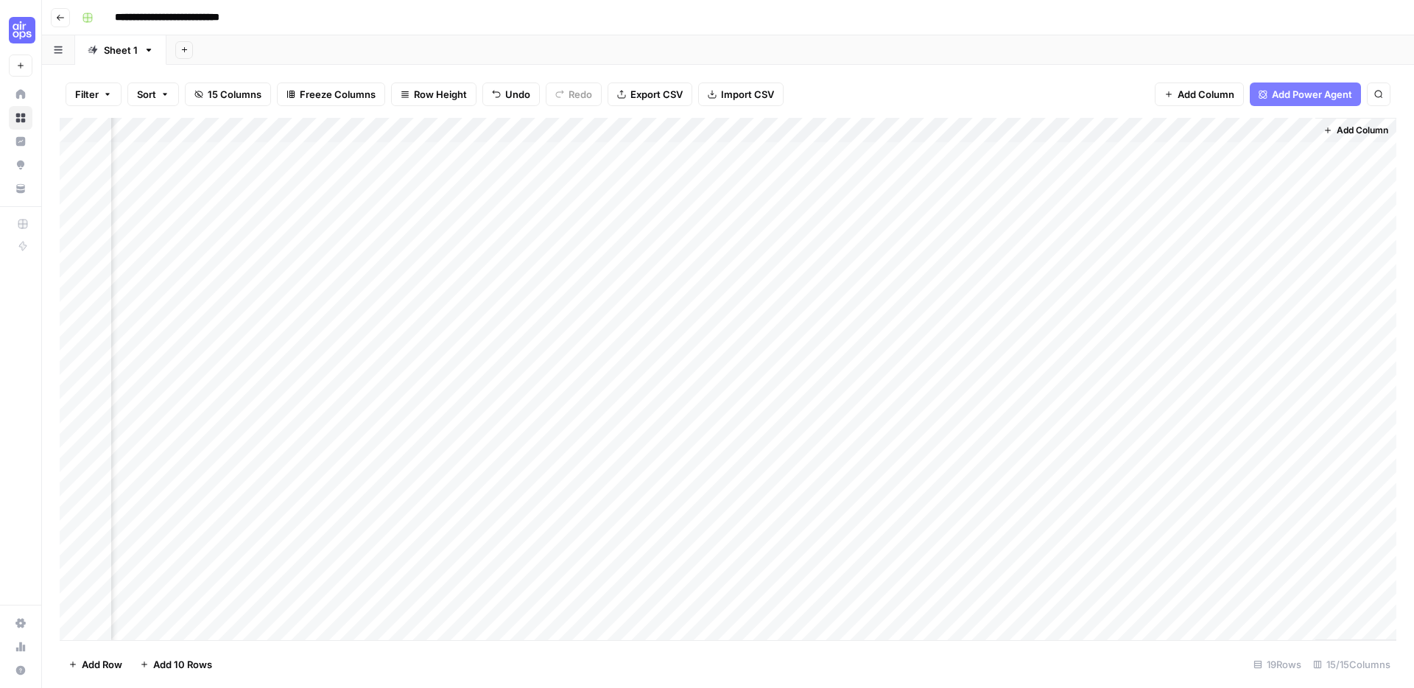
click at [1063, 404] on div "Add Column" at bounding box center [728, 379] width 1337 height 522
click at [1063, 432] on div "Add Column" at bounding box center [728, 379] width 1337 height 522
click at [1059, 458] on div "Add Column" at bounding box center [728, 379] width 1337 height 522
click at [1055, 481] on div "Add Column" at bounding box center [728, 379] width 1337 height 522
click at [898, 12] on div "**********" at bounding box center [737, 18] width 1323 height 24
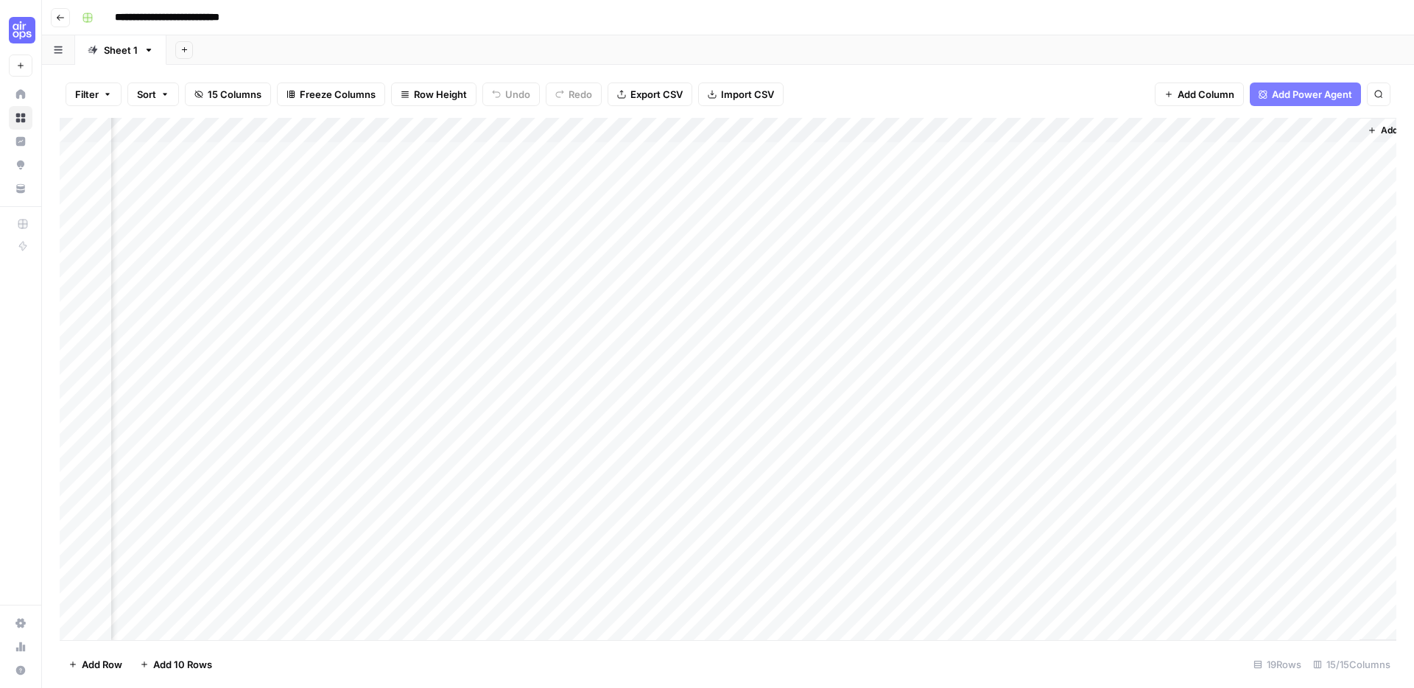
scroll to position [0, 1250]
click at [1005, 13] on div "**********" at bounding box center [737, 18] width 1323 height 24
click at [186, 352] on div "Add Column" at bounding box center [728, 379] width 1337 height 522
click at [231, 355] on div "Add Column" at bounding box center [728, 379] width 1337 height 522
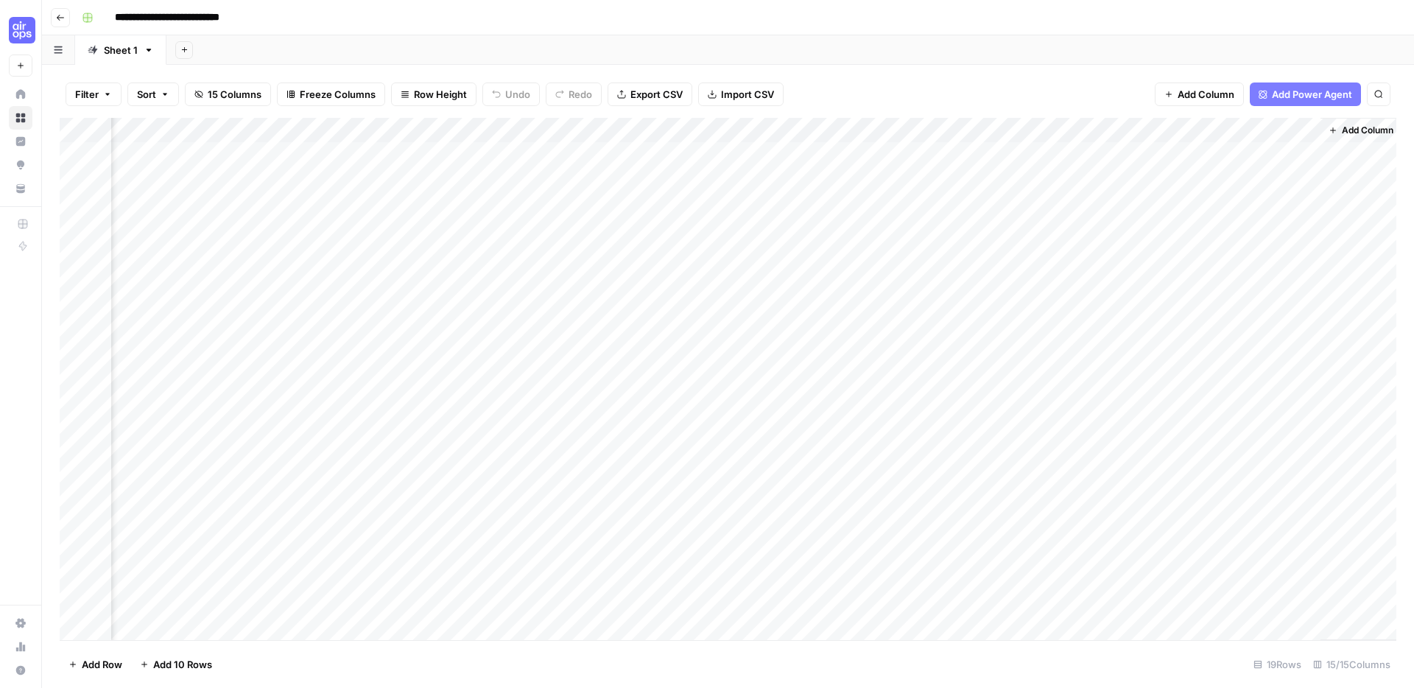
scroll to position [0, 1250]
click at [1284, 376] on div "Add Column" at bounding box center [728, 379] width 1337 height 522
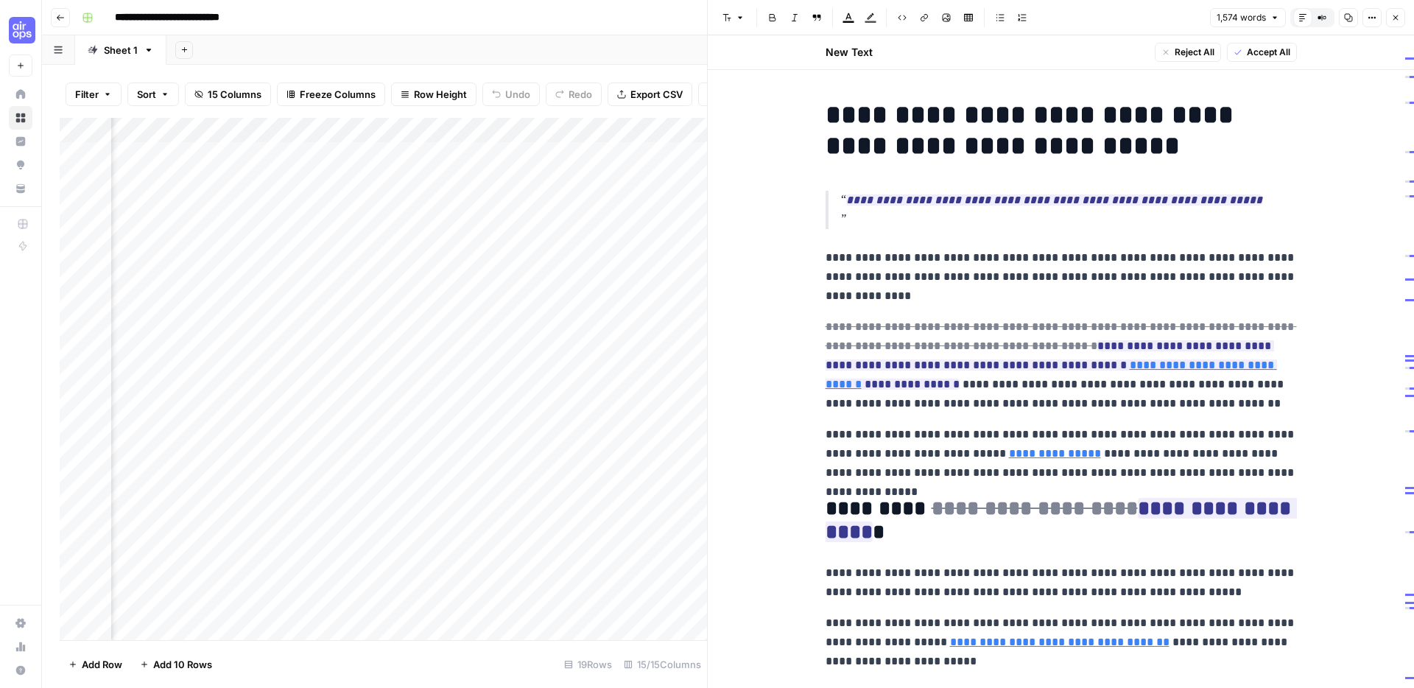
click at [1376, 19] on icon "button" at bounding box center [1372, 17] width 9 height 9
click at [1348, 18] on icon "button" at bounding box center [1348, 17] width 9 height 9
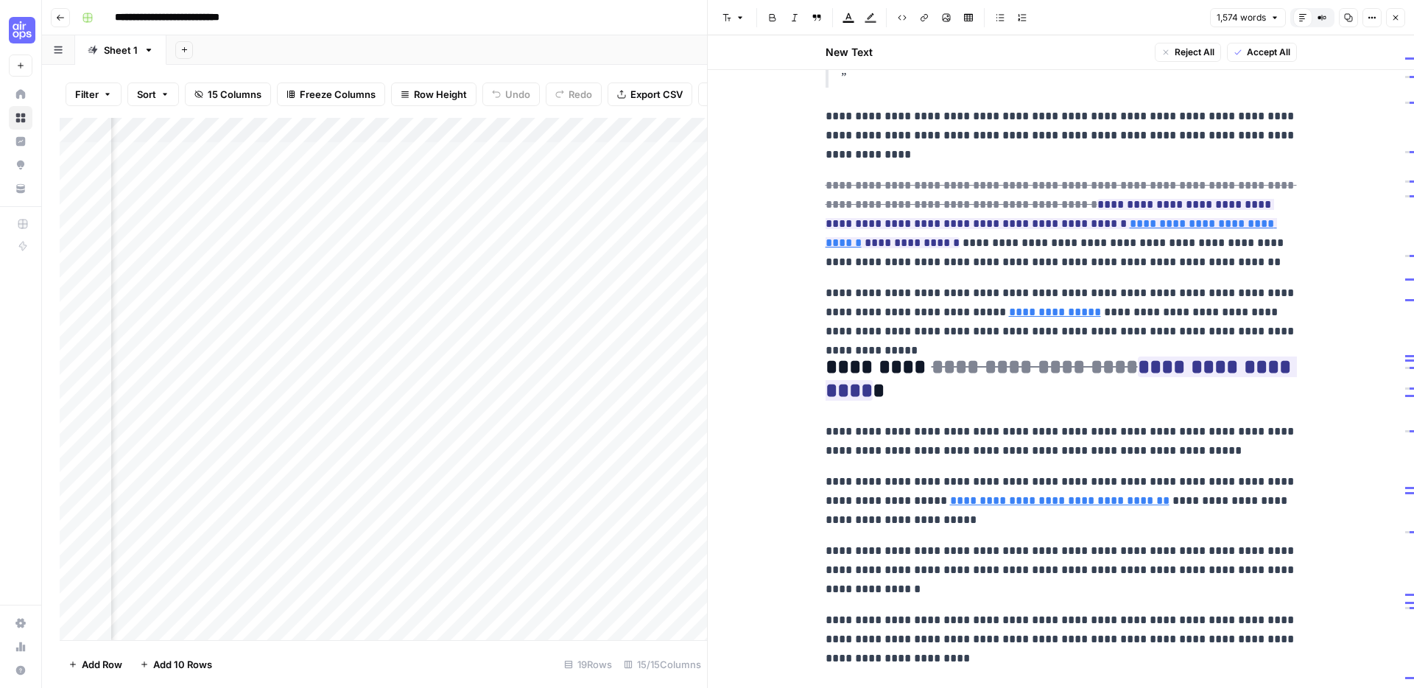
scroll to position [0, 0]
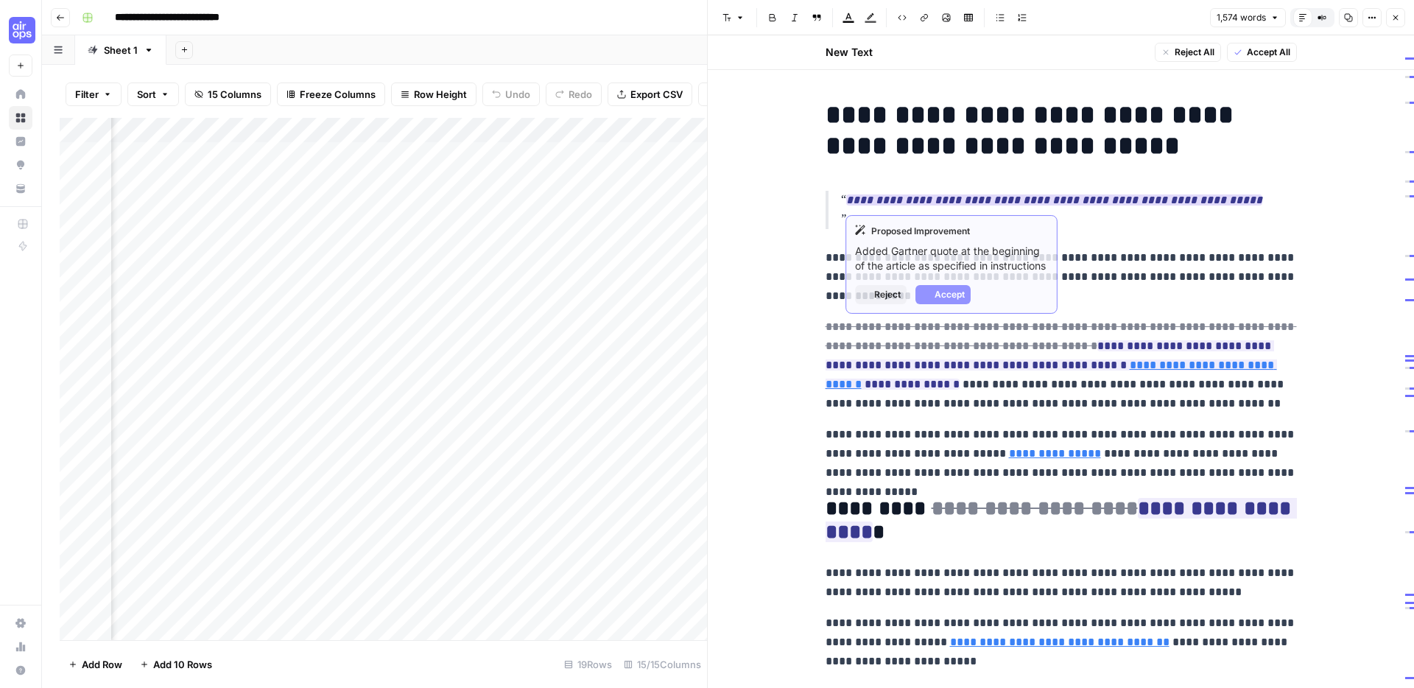
click at [914, 197] on ins "**********" at bounding box center [1054, 199] width 416 height 11
click at [1013, 288] on p "**********" at bounding box center [1061, 276] width 471 height 57
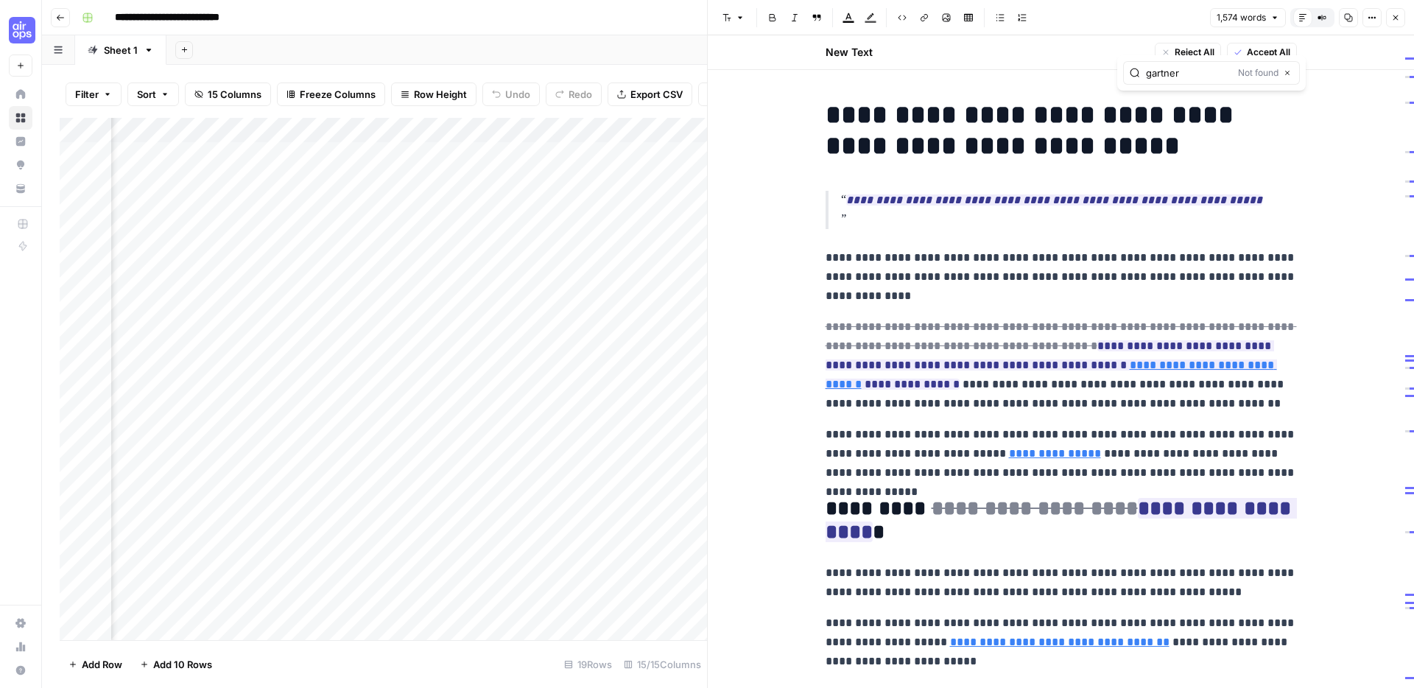
type input "gartner"
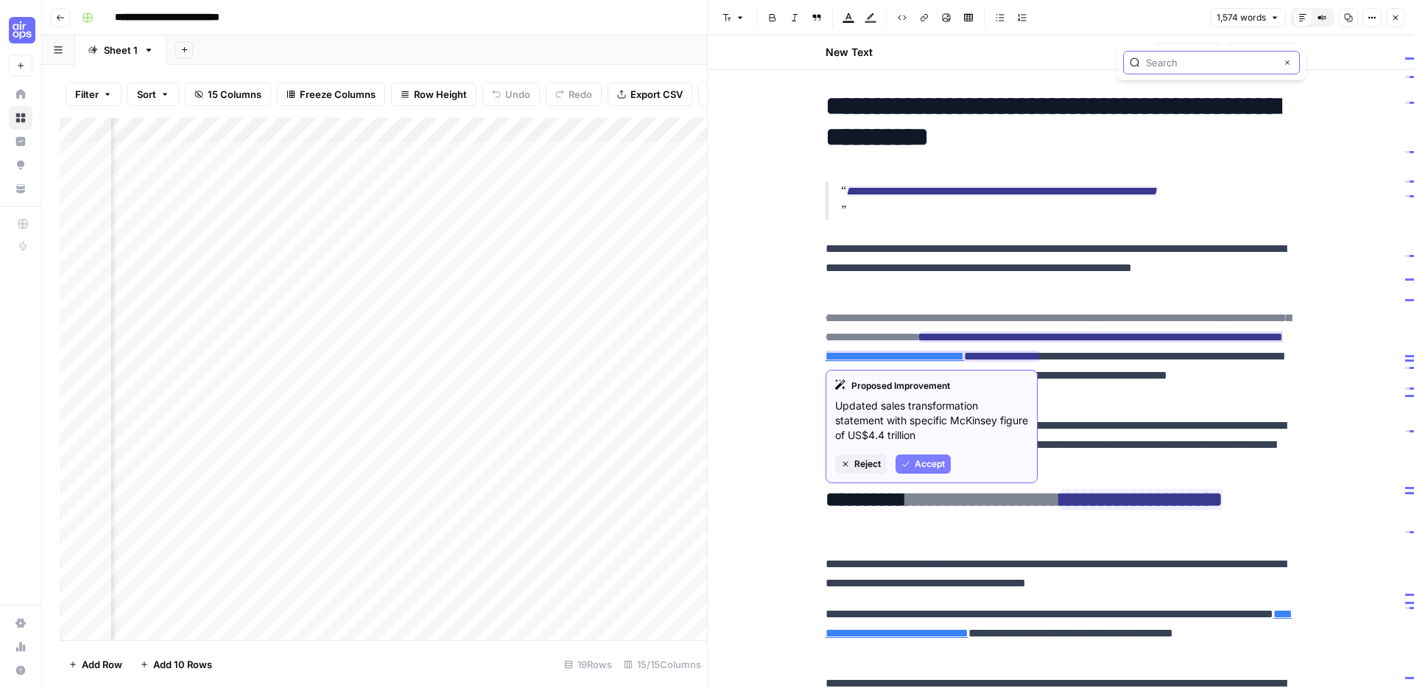
scroll to position [13, 0]
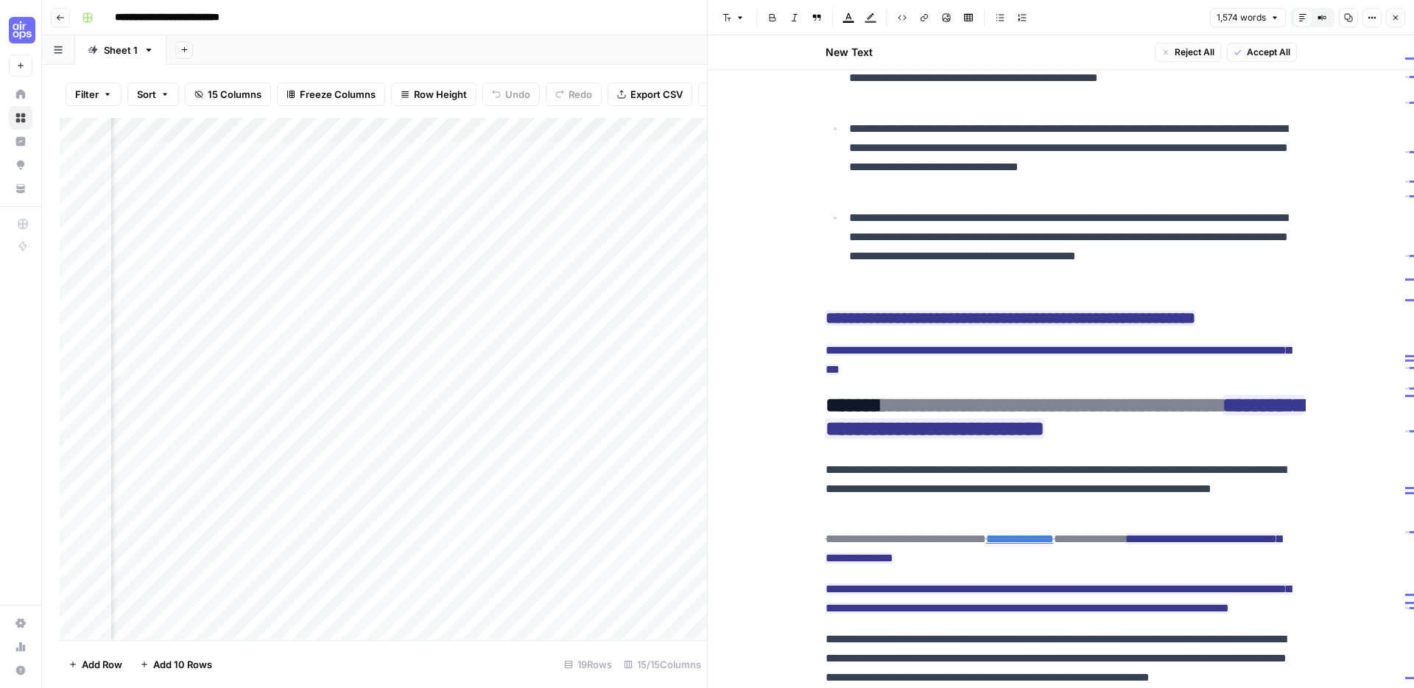
scroll to position [1975, 0]
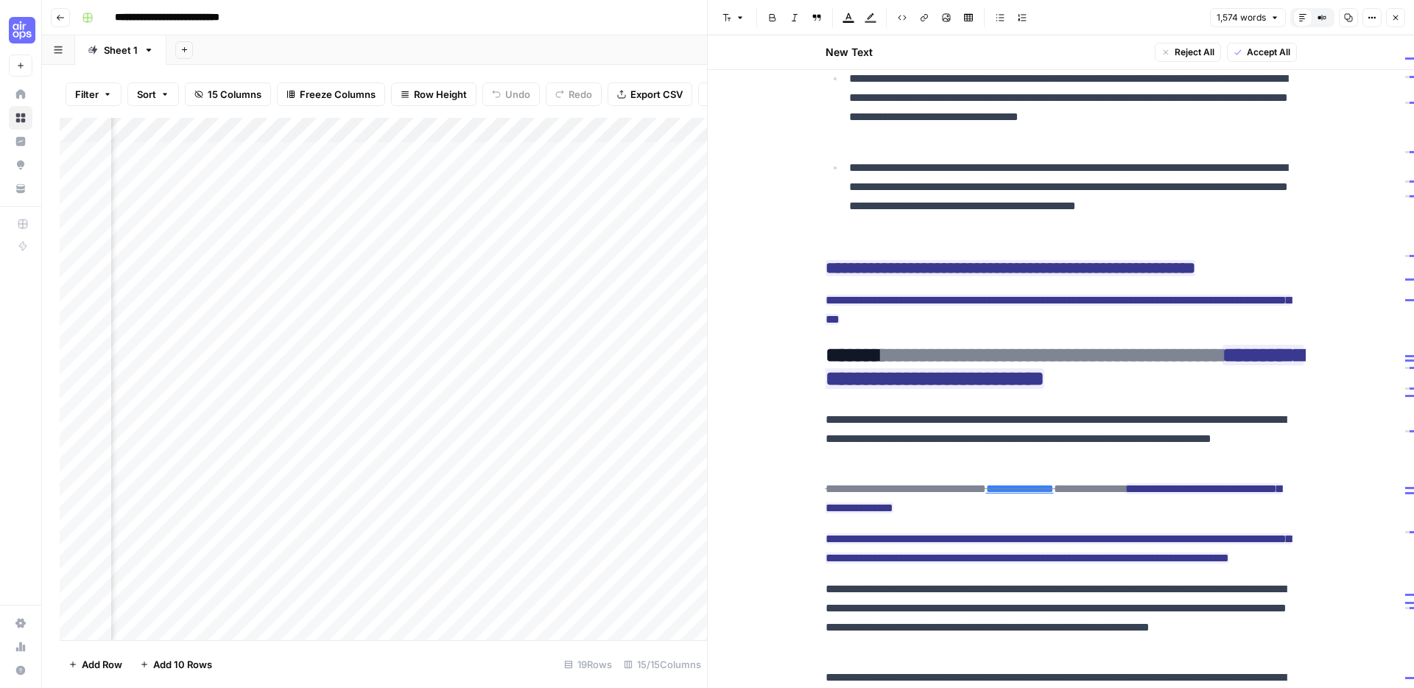
click at [759, 320] on div "**********" at bounding box center [1061, 281] width 706 height 4443
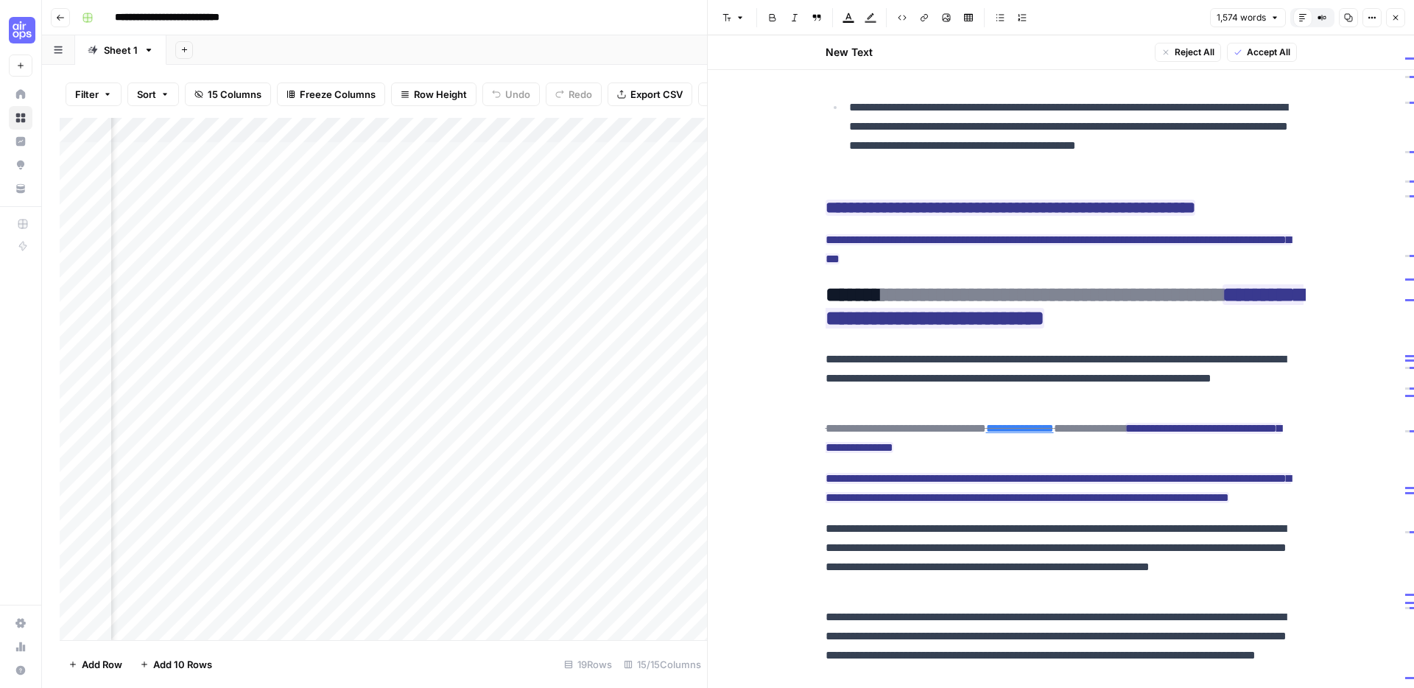
scroll to position [2040, 0]
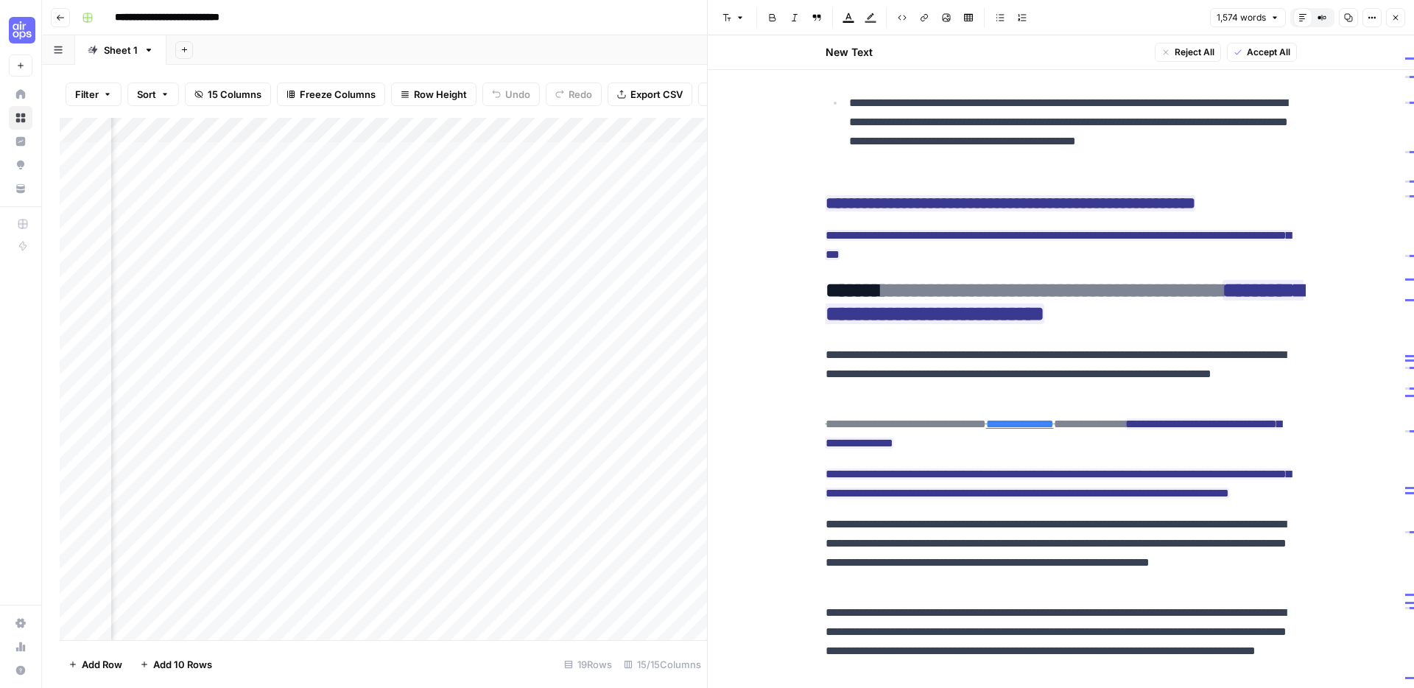
click at [765, 256] on div "**********" at bounding box center [1061, 217] width 706 height 4443
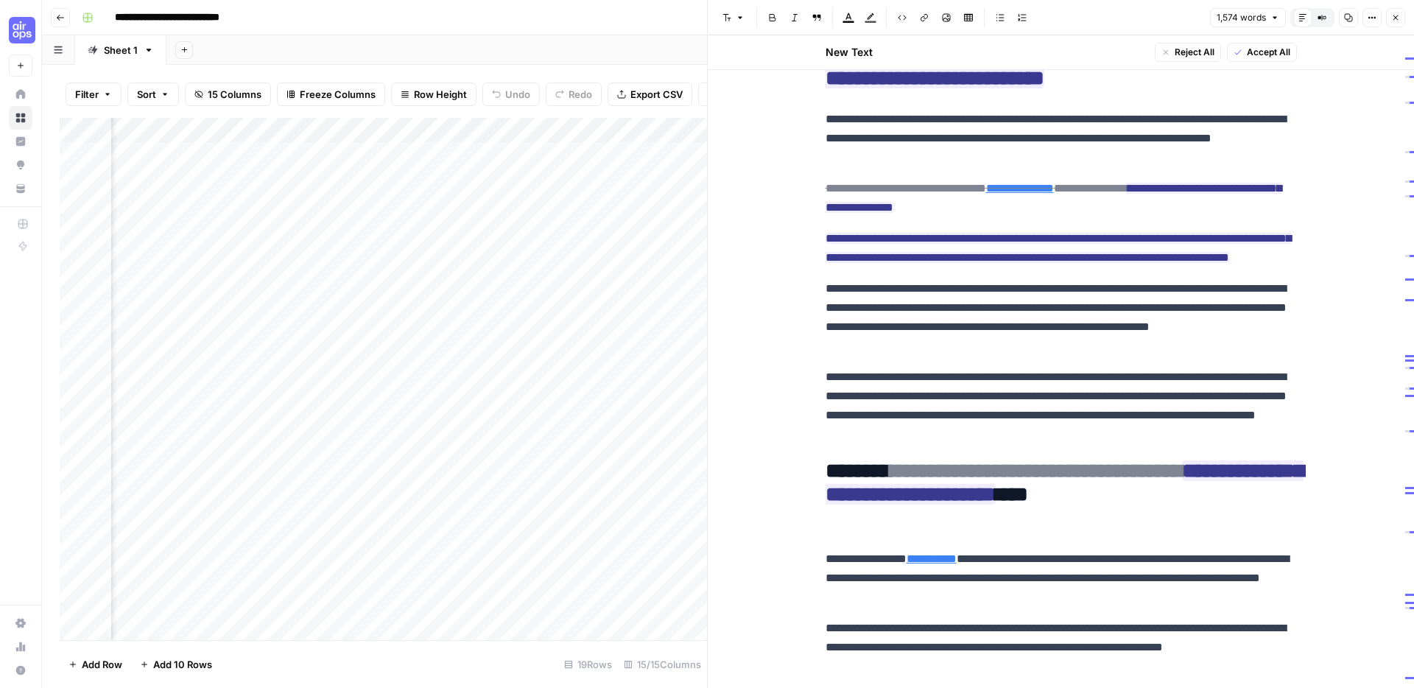
scroll to position [2298, 0]
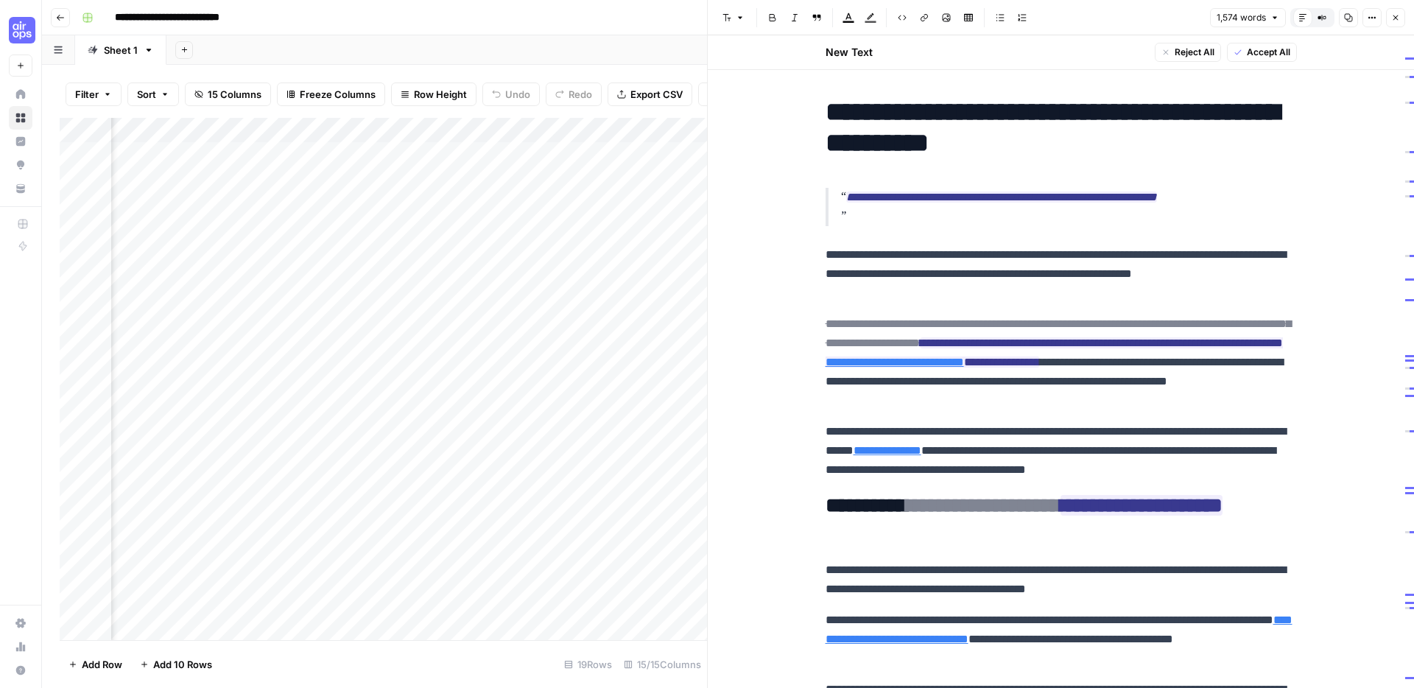
scroll to position [0, 1939]
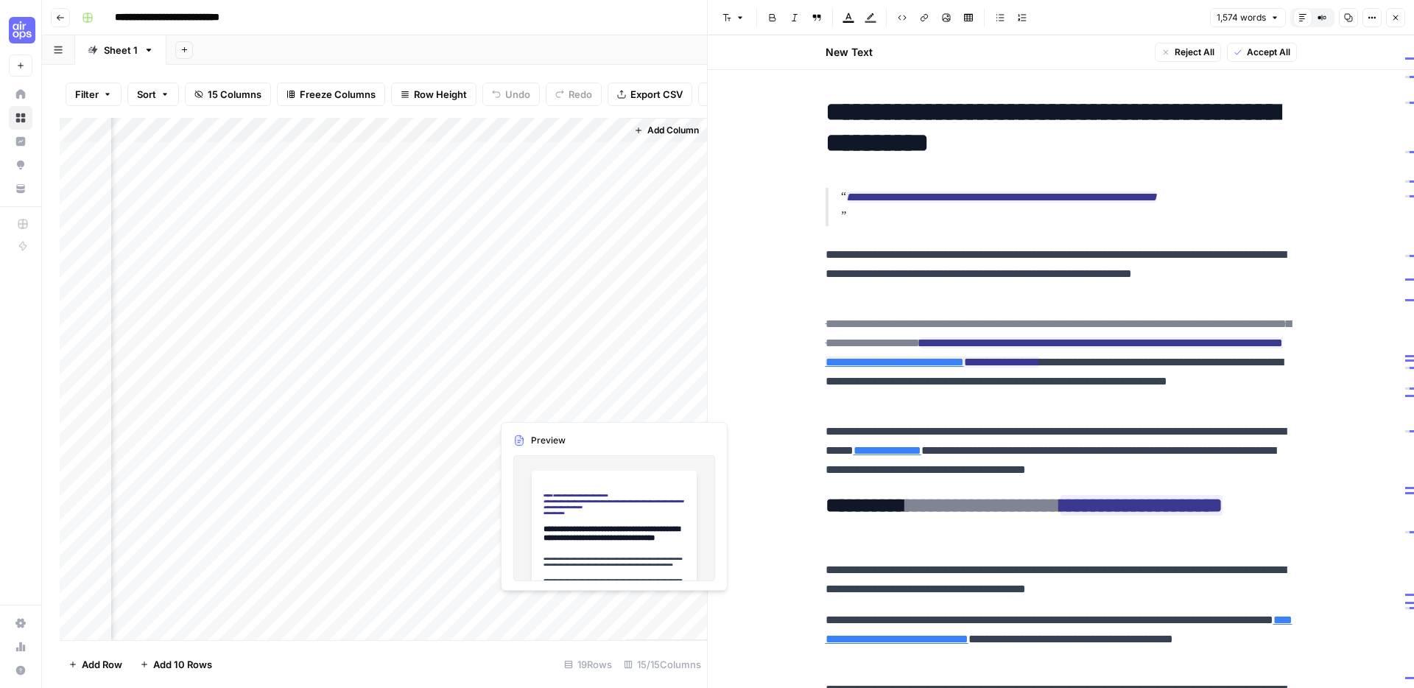
click at [561, 406] on div "Add Column" at bounding box center [383, 379] width 647 height 522
click at [537, 404] on div "Add Column" at bounding box center [383, 379] width 647 height 522
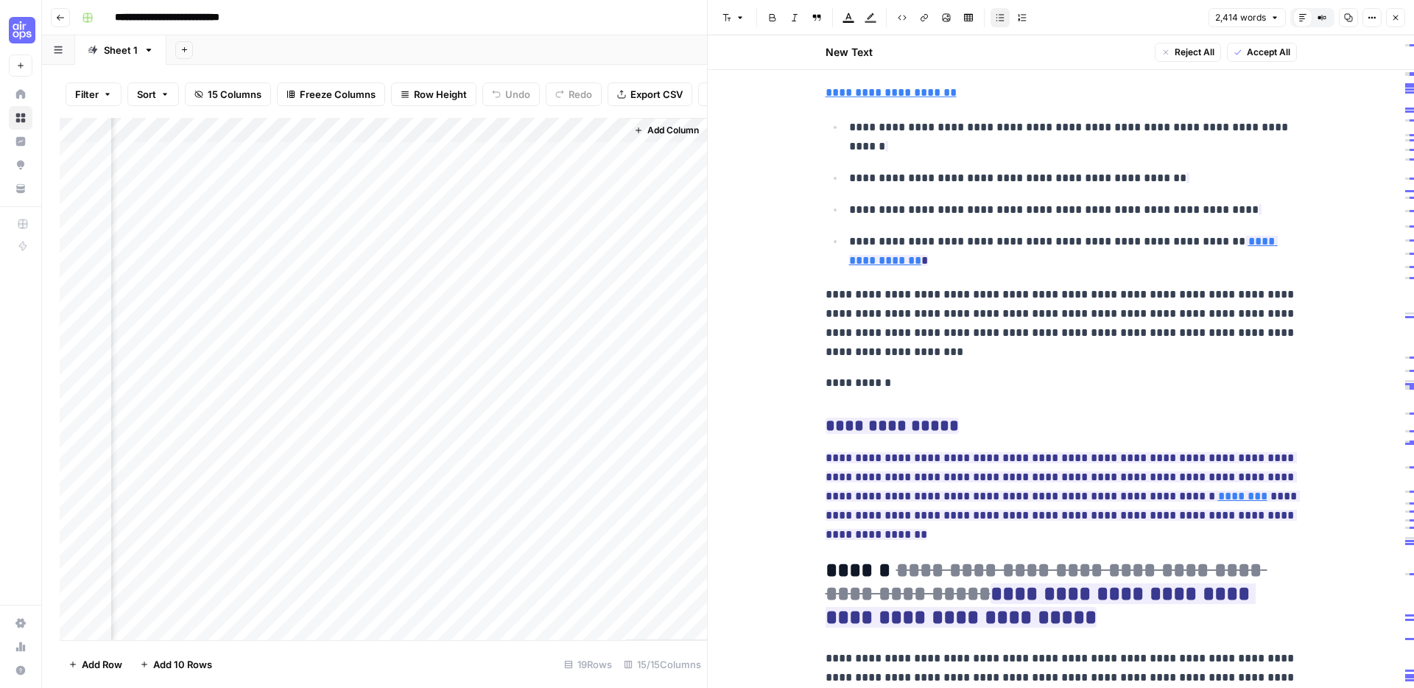
scroll to position [443, 0]
click at [895, 90] on link "**********" at bounding box center [891, 90] width 131 height 11
click at [876, 91] on link "**********" at bounding box center [891, 90] width 131 height 11
click at [881, 71] on input "//images.ctfassets.net/f43wltp2j5se/1wh9d7iZh9BywMPDCtUJaV/6f29932ab6acc5f2a668…" at bounding box center [925, 69] width 196 height 15
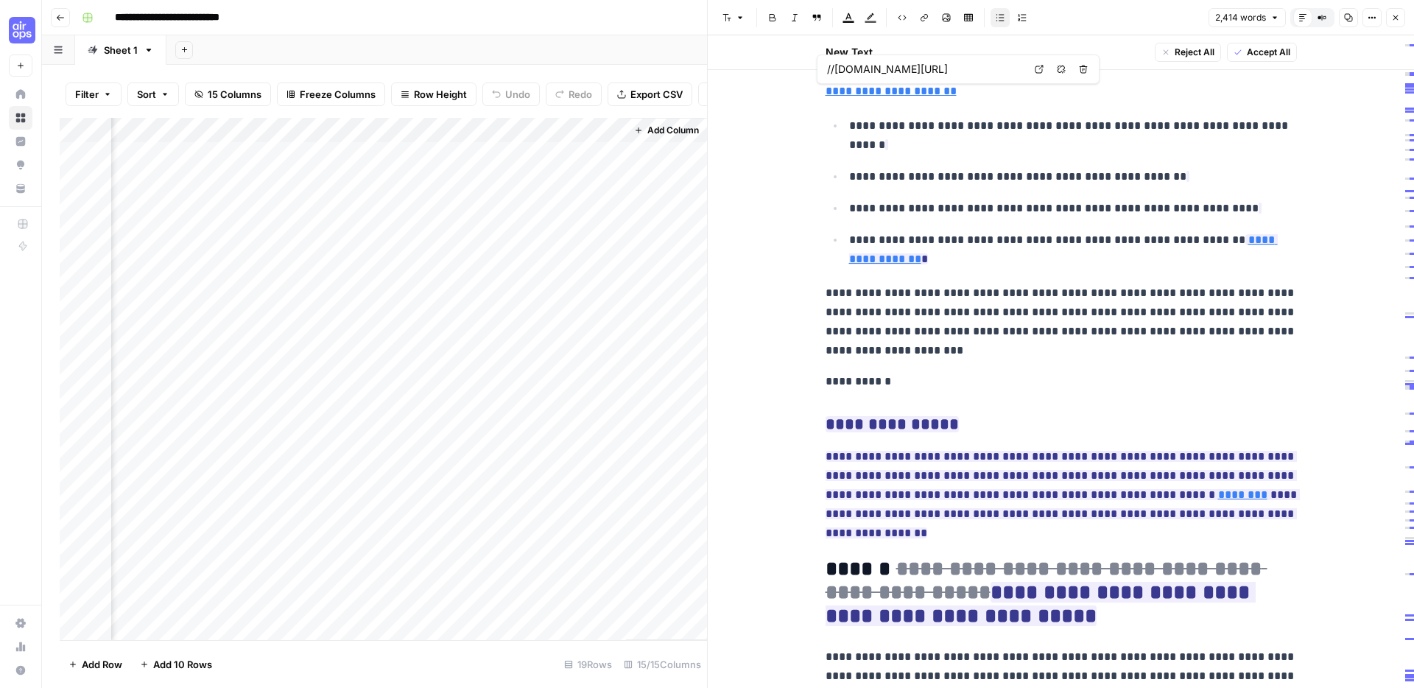
click at [881, 71] on input "//images.ctfassets.net/f43wltp2j5se/1wh9d7iZh9BywMPDCtUJaV/6f29932ab6acc5f2a668…" at bounding box center [925, 69] width 196 height 15
click at [1045, 69] on body "**********" at bounding box center [707, 344] width 1414 height 688
click at [870, 261] on link "**********" at bounding box center [1063, 249] width 429 height 30
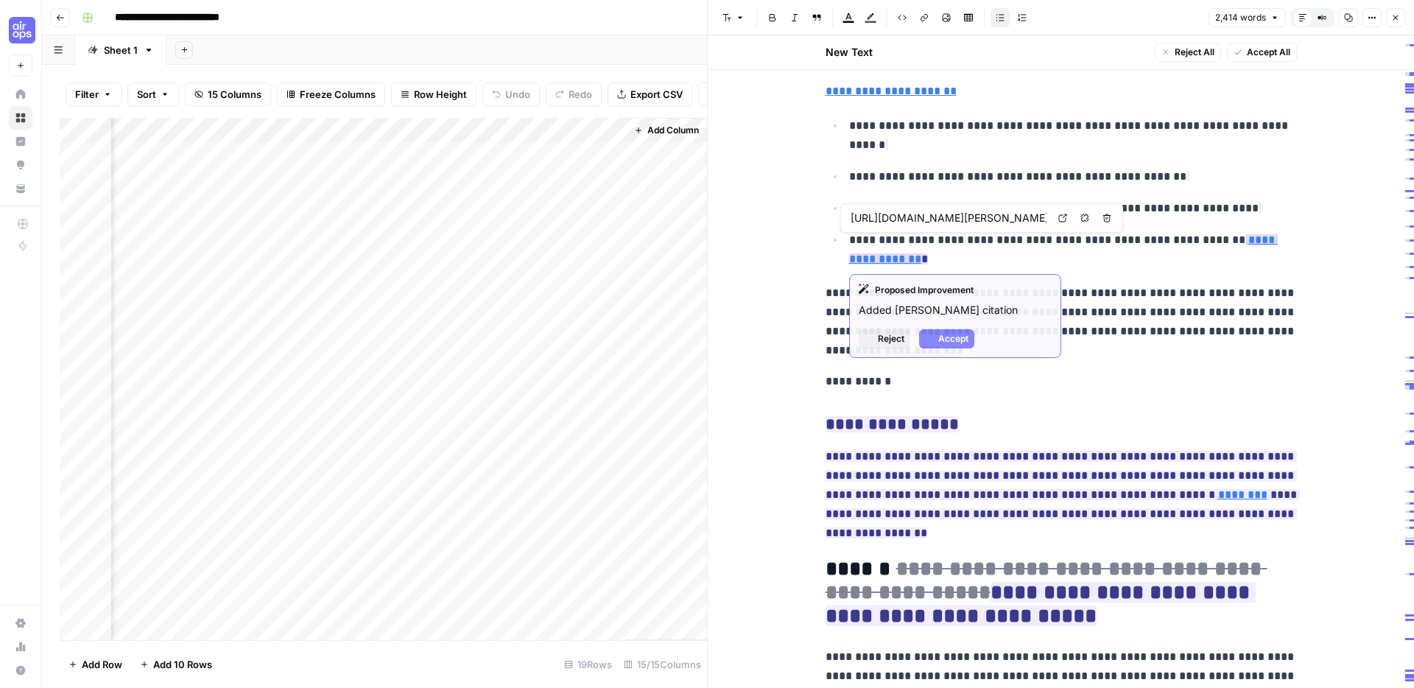
click at [860, 263] on link "**********" at bounding box center [1063, 249] width 429 height 30
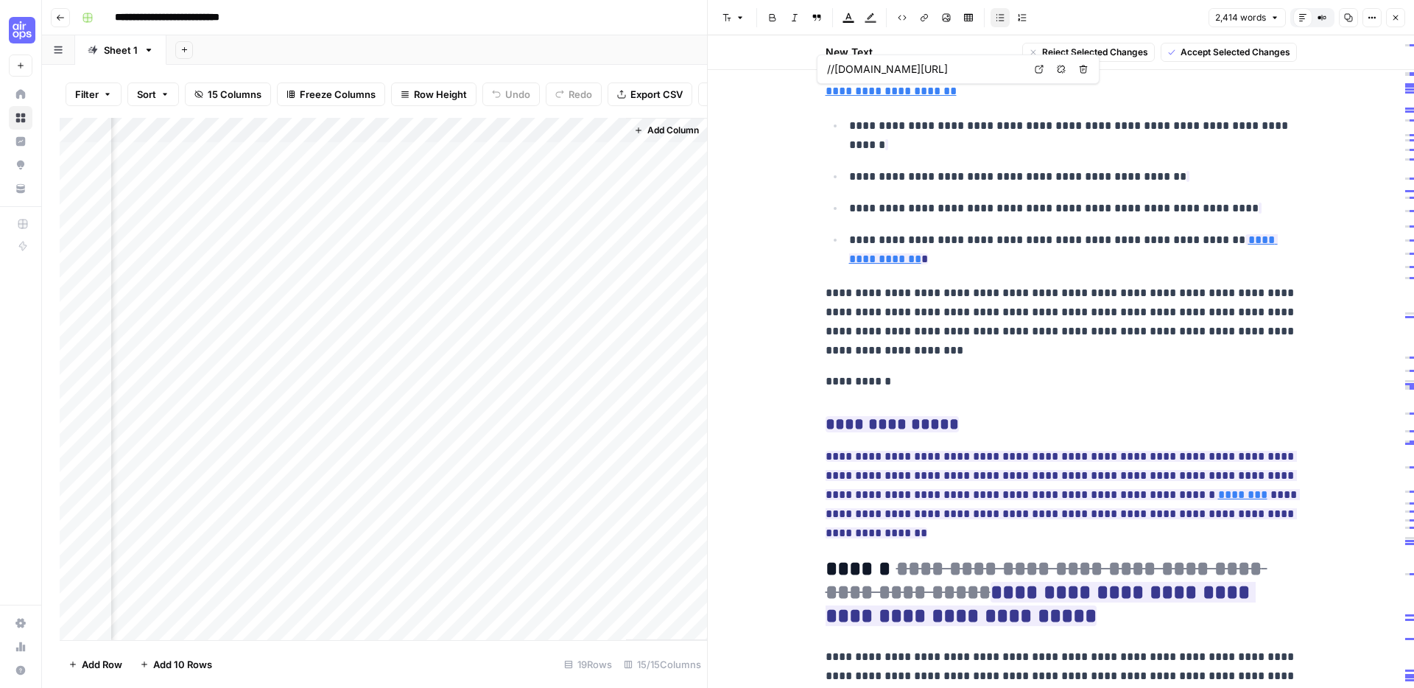
click at [1039, 70] on icon at bounding box center [1039, 69] width 9 height 9
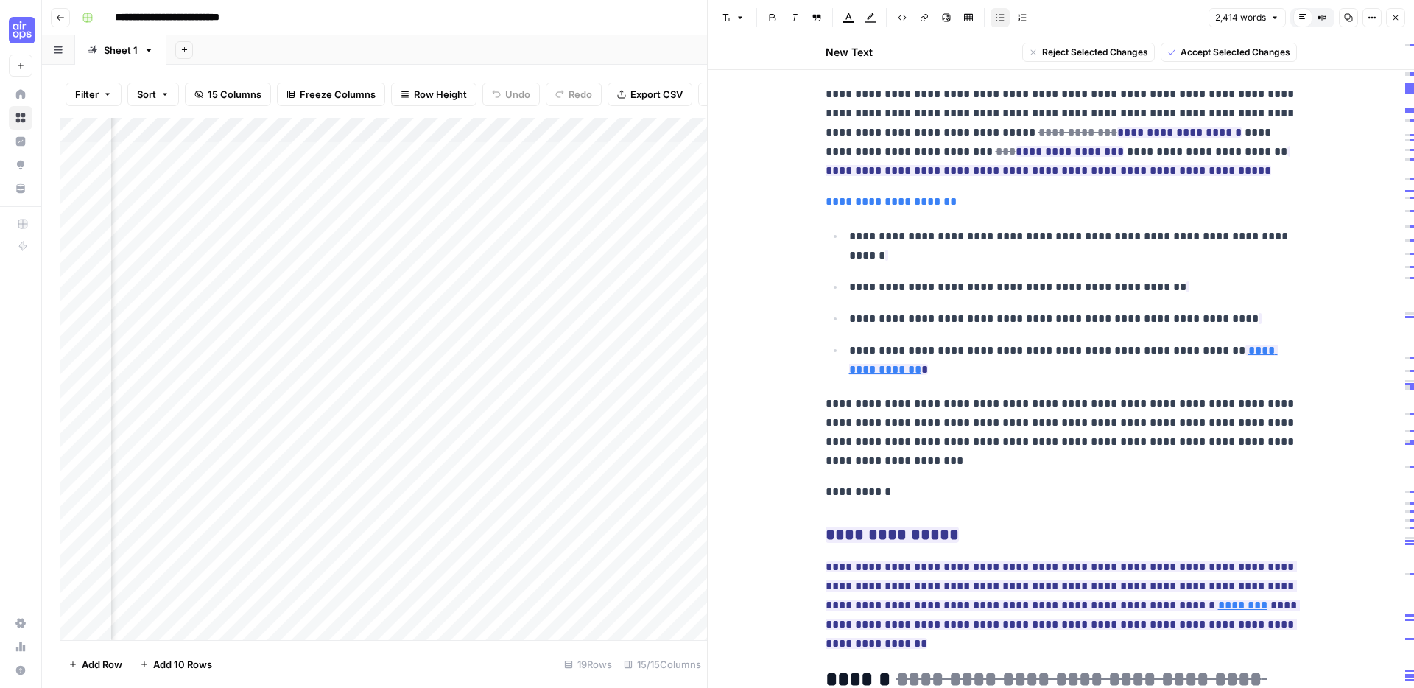
scroll to position [0, 0]
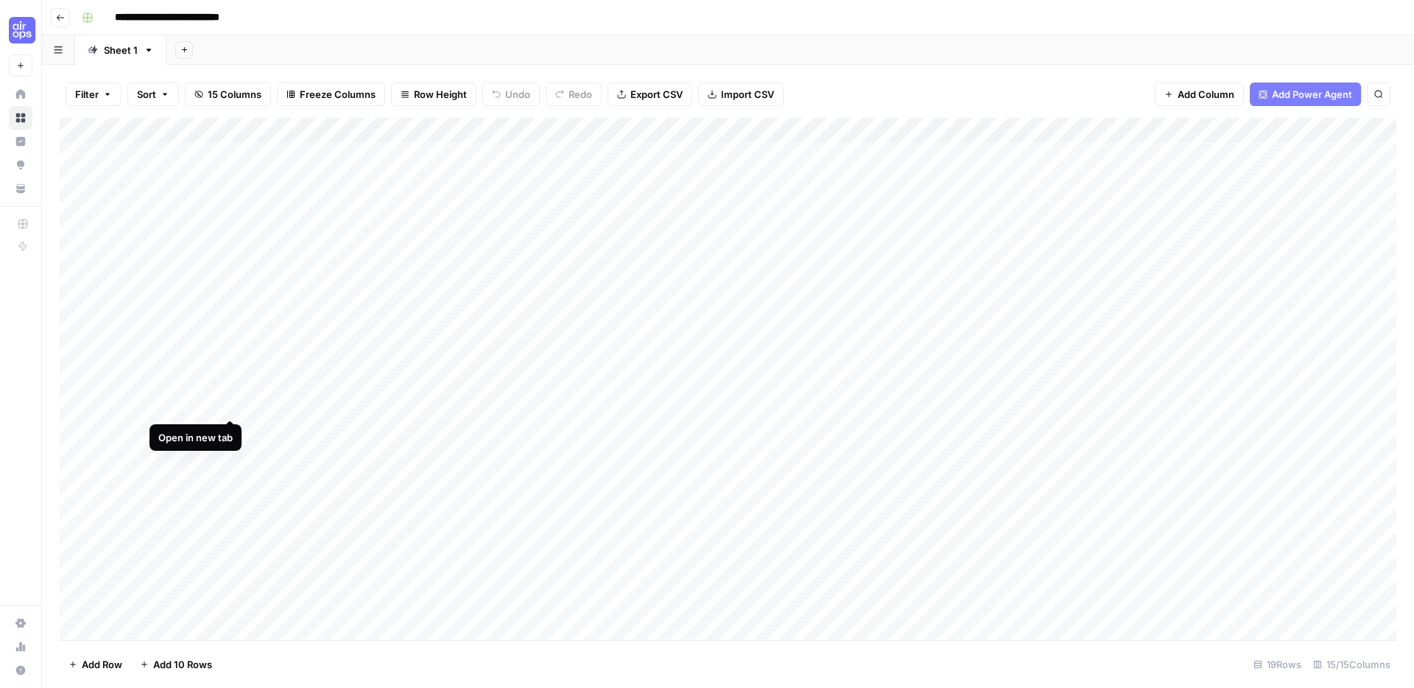
click at [228, 401] on div "Add Column" at bounding box center [728, 379] width 1337 height 522
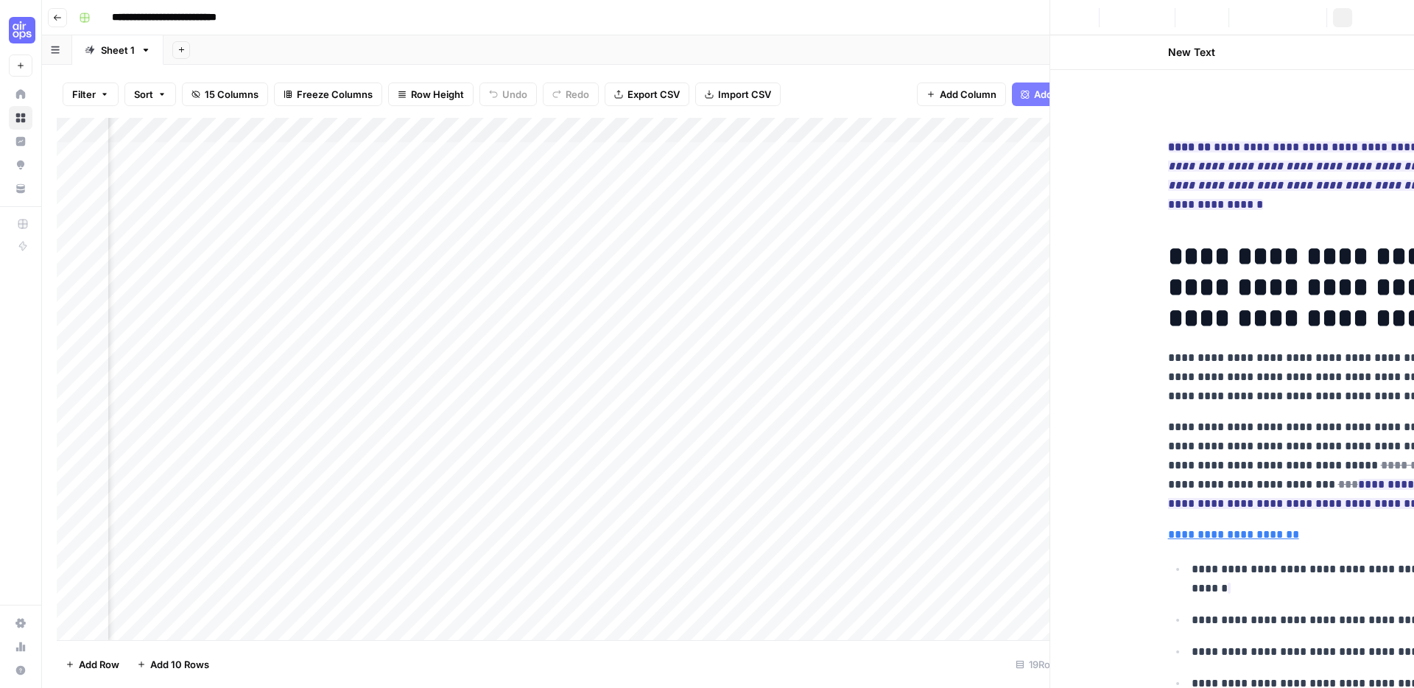
scroll to position [0, 1232]
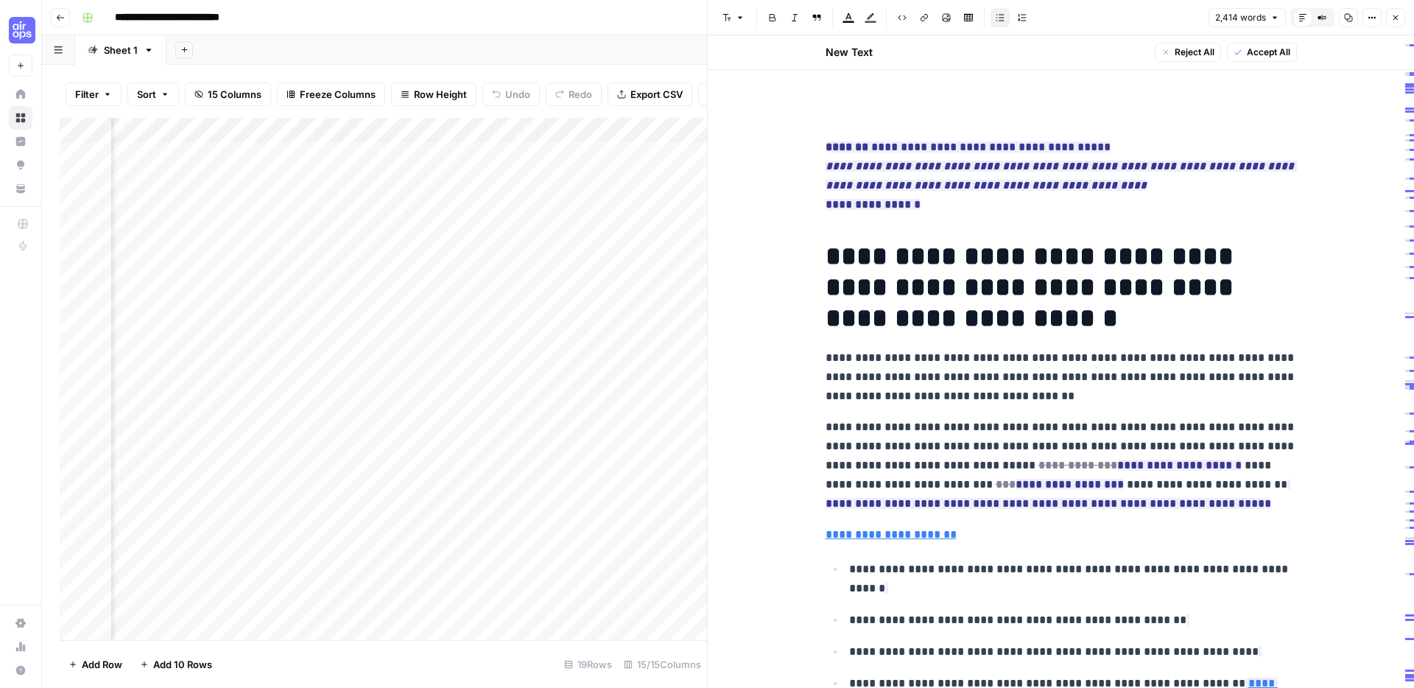
click at [956, 448] on p "**********" at bounding box center [1061, 466] width 471 height 96
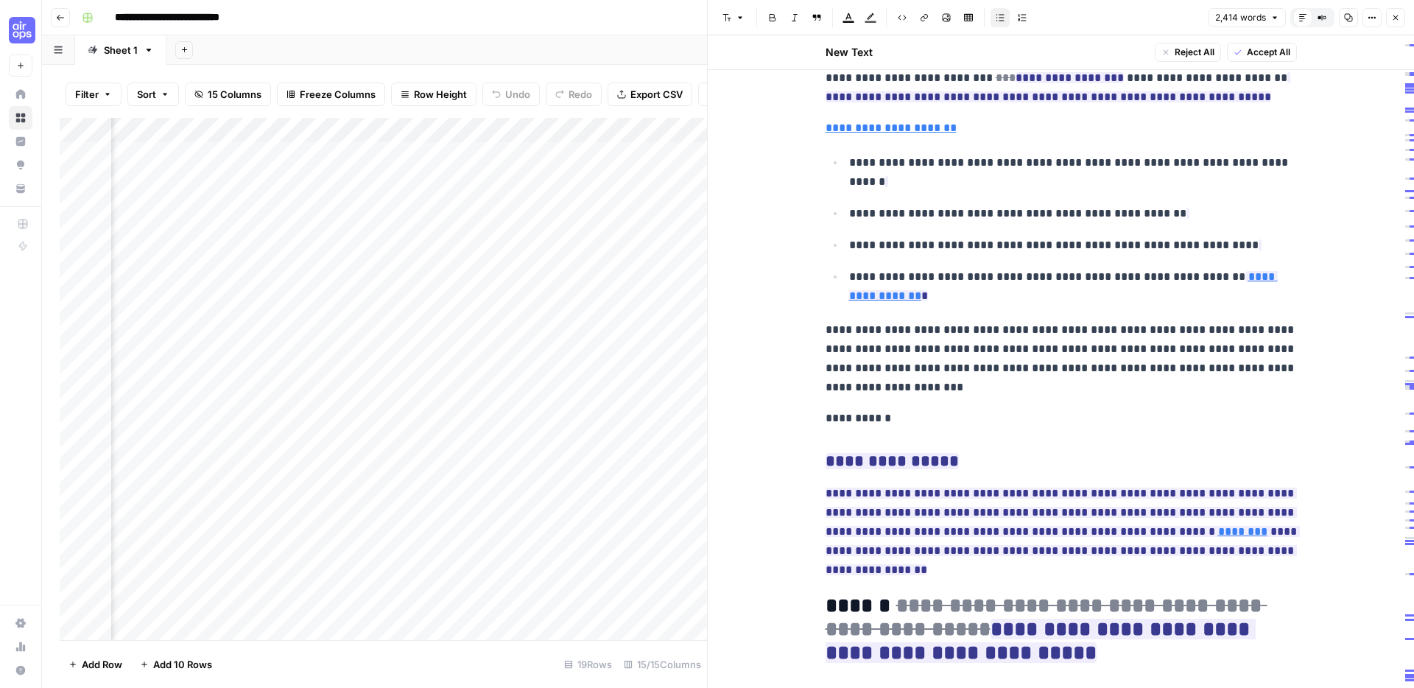
scroll to position [418, 0]
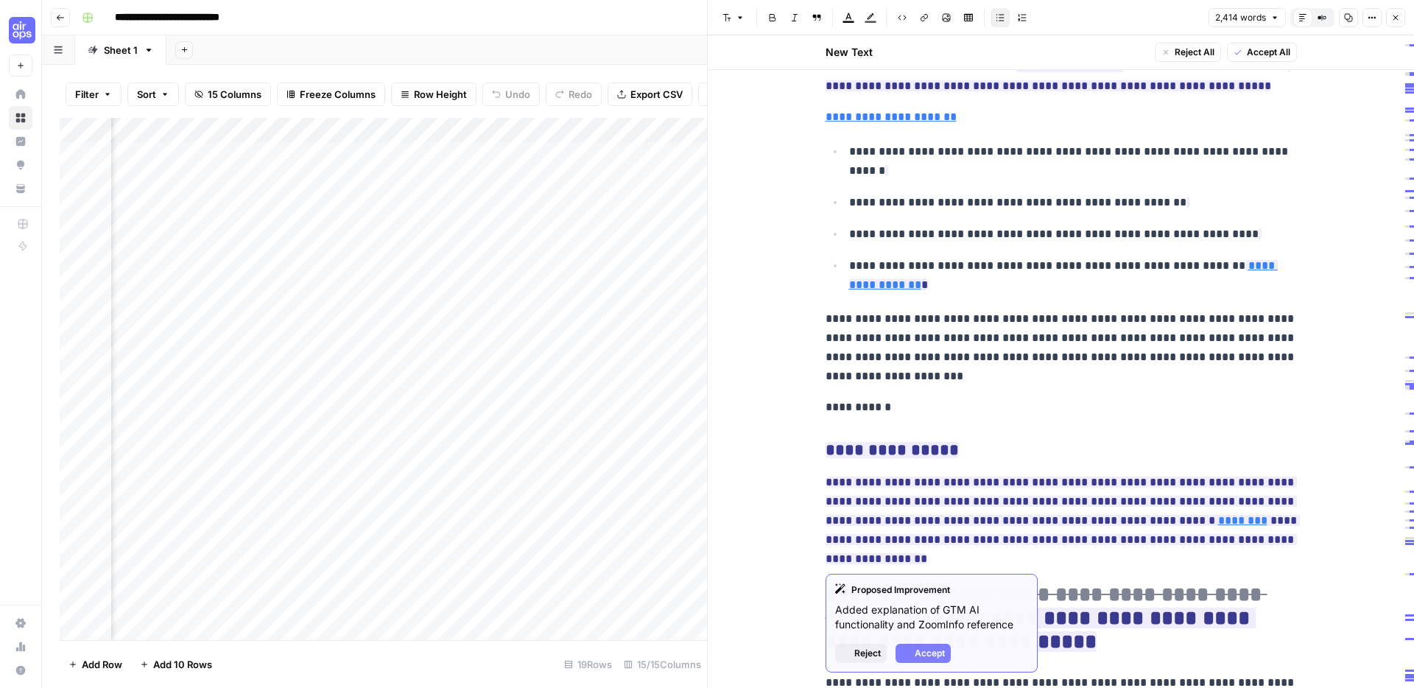
click at [940, 492] on span "**********" at bounding box center [1063, 520] width 474 height 96
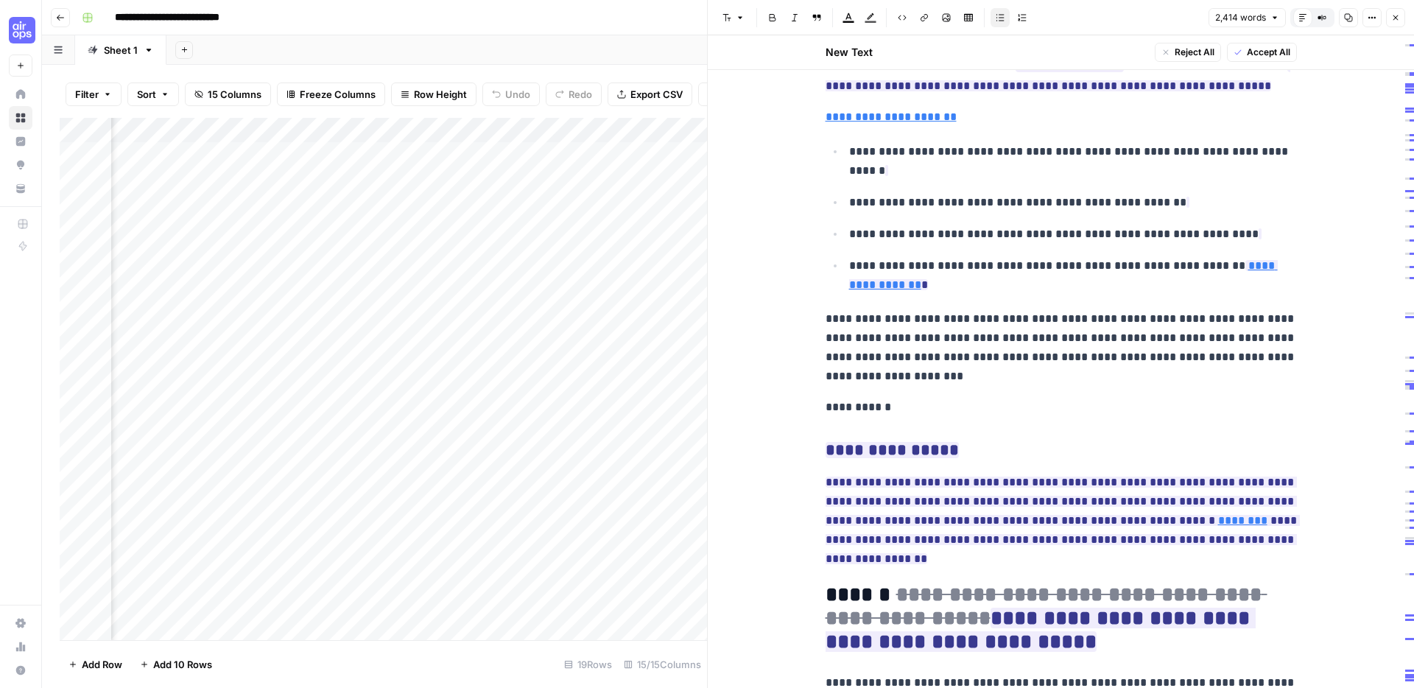
click at [968, 399] on p "**********" at bounding box center [1061, 407] width 471 height 19
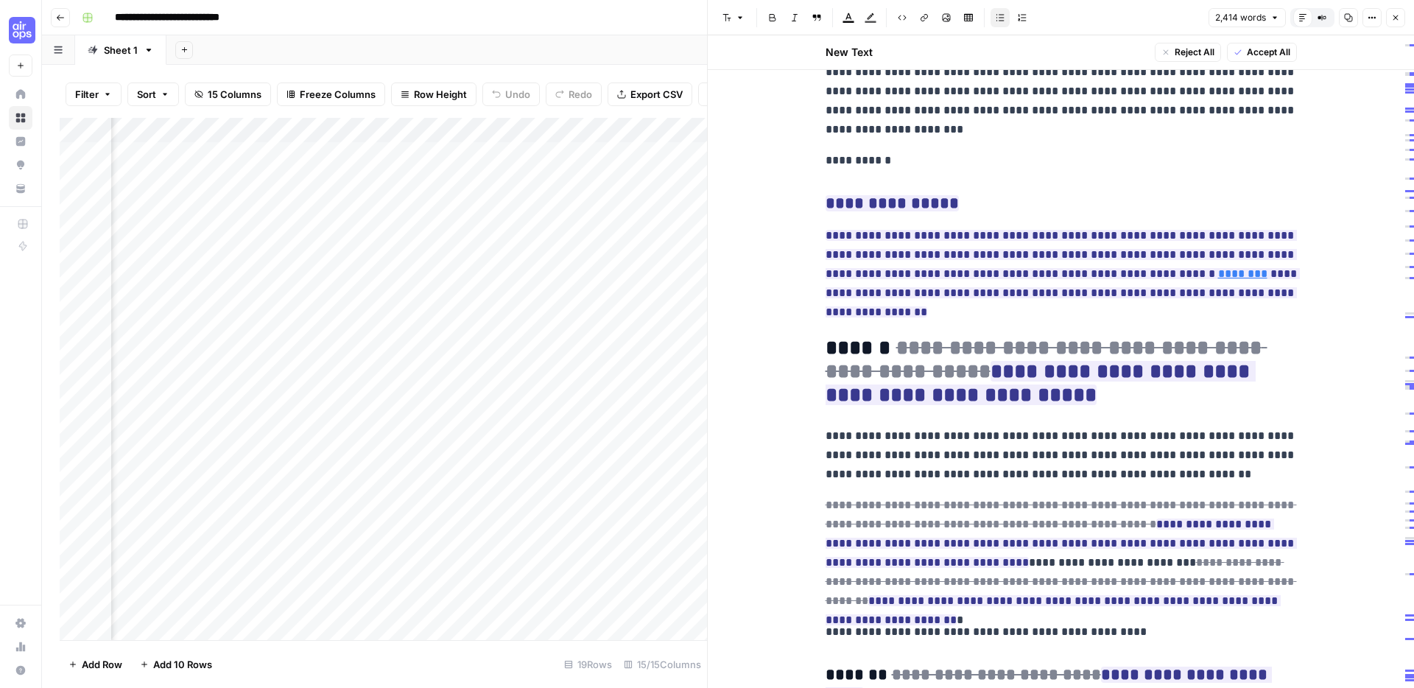
scroll to position [0, 1939]
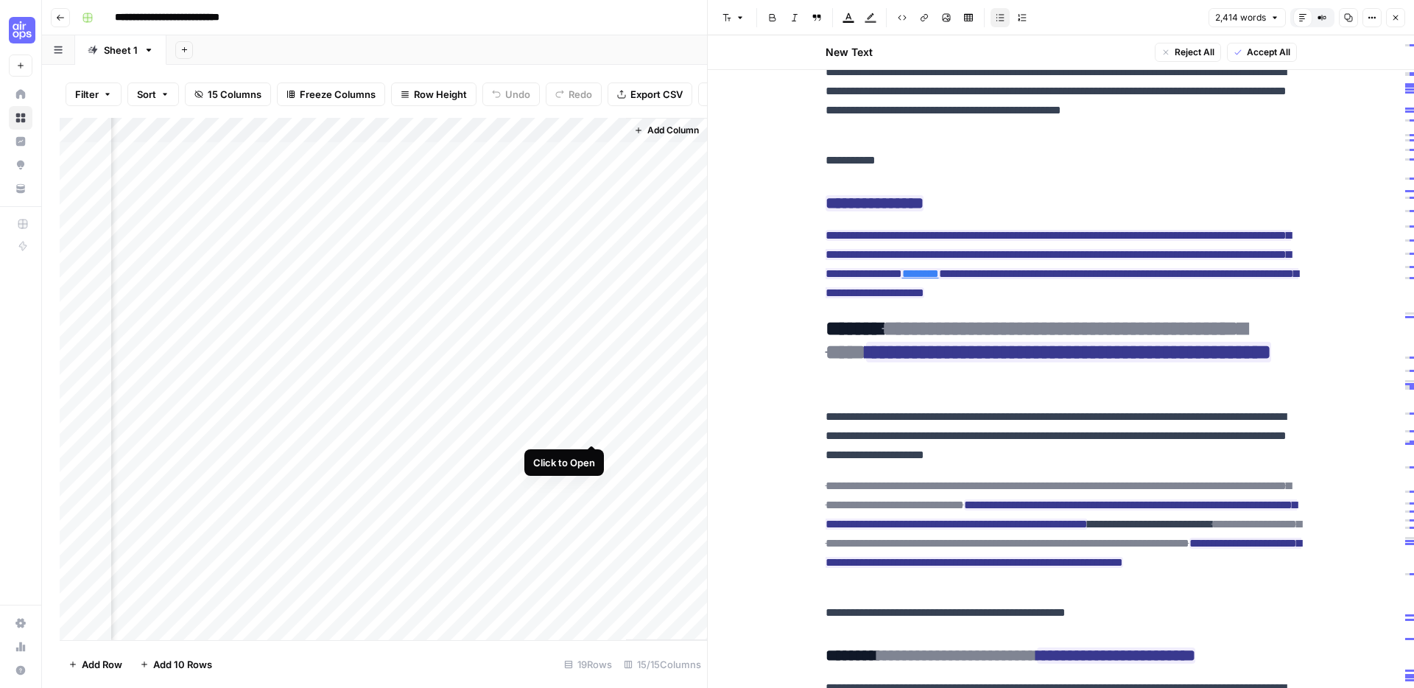
click at [590, 429] on div "Add Column" at bounding box center [383, 379] width 647 height 522
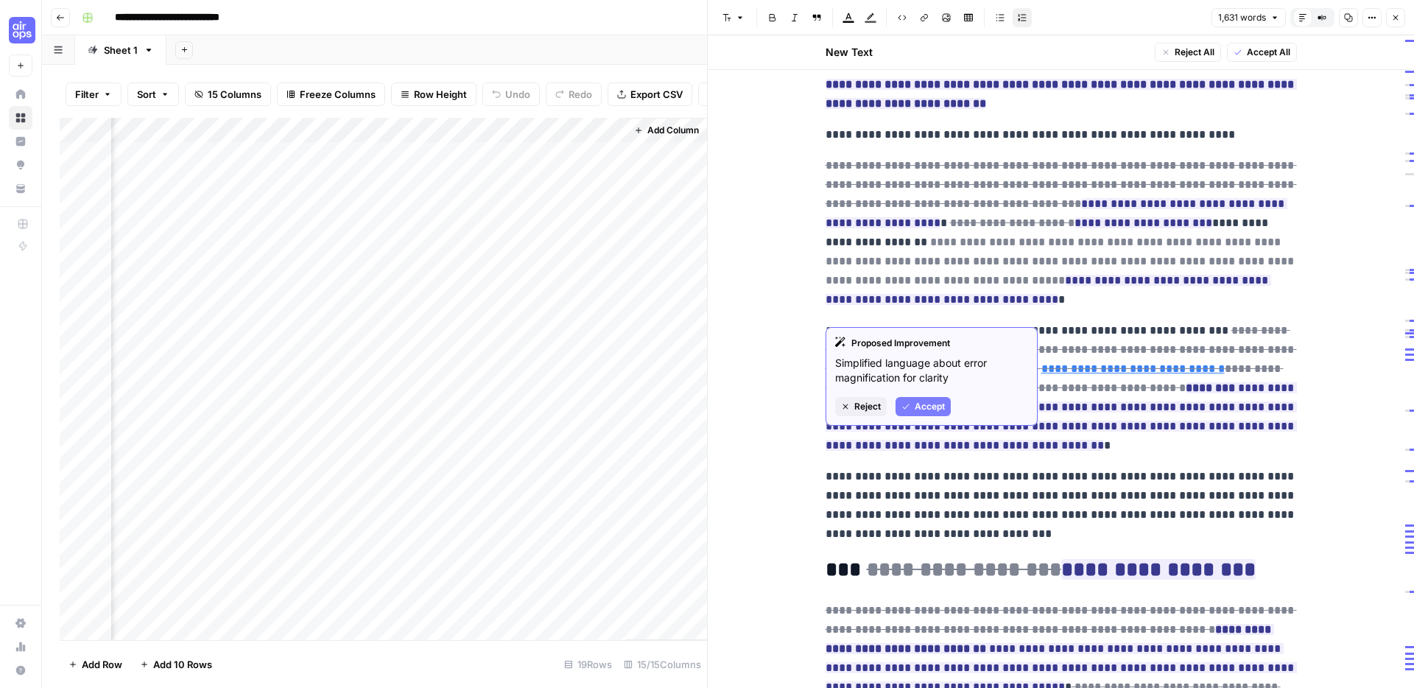
scroll to position [244, 0]
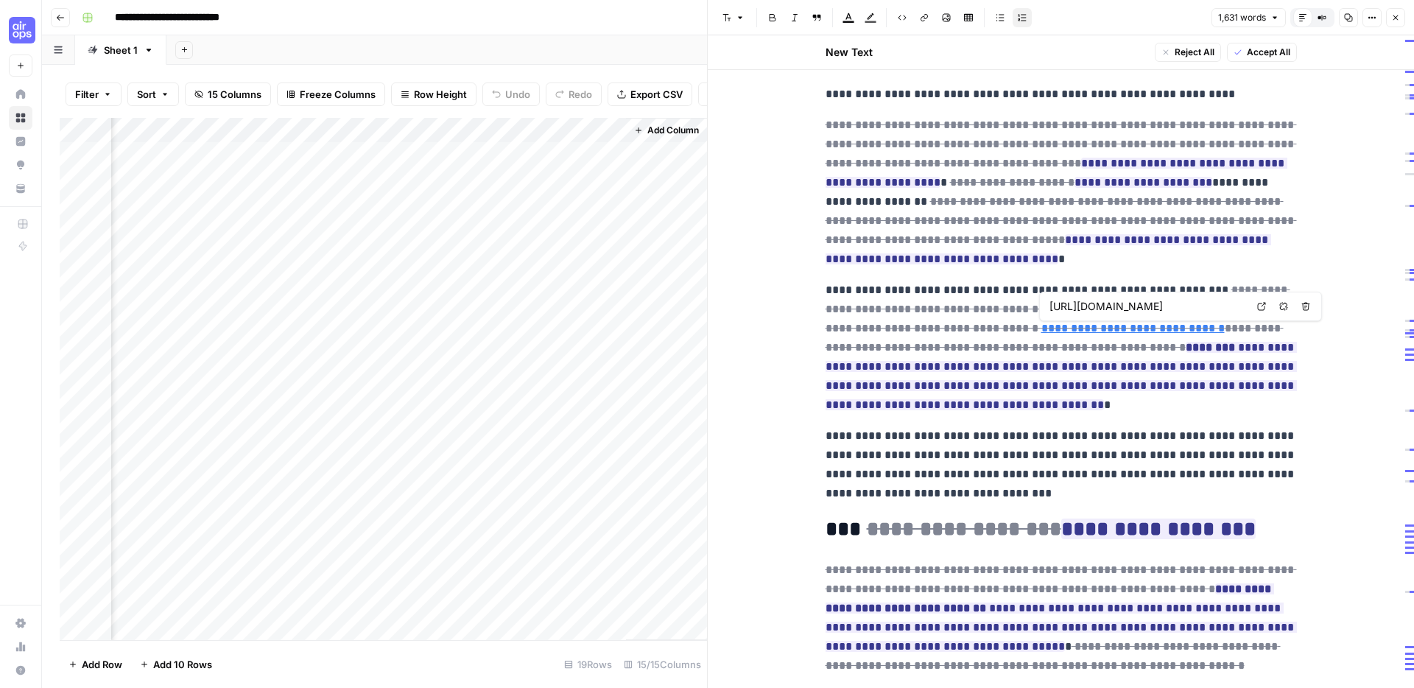
click at [1267, 304] on link "Open in a new tab" at bounding box center [1261, 306] width 19 height 19
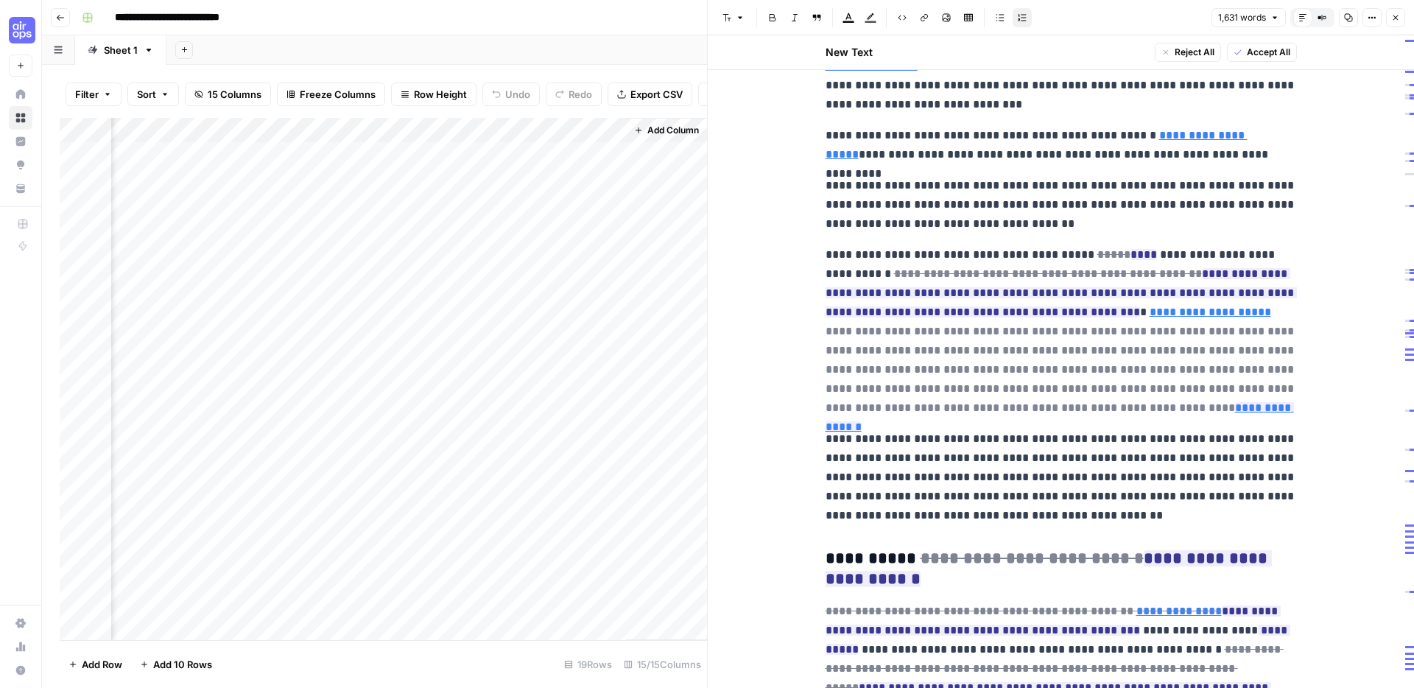
scroll to position [1198, 0]
click at [1231, 288] on icon at bounding box center [1229, 289] width 9 height 9
click at [1017, 433] on p "**********" at bounding box center [1061, 477] width 471 height 96
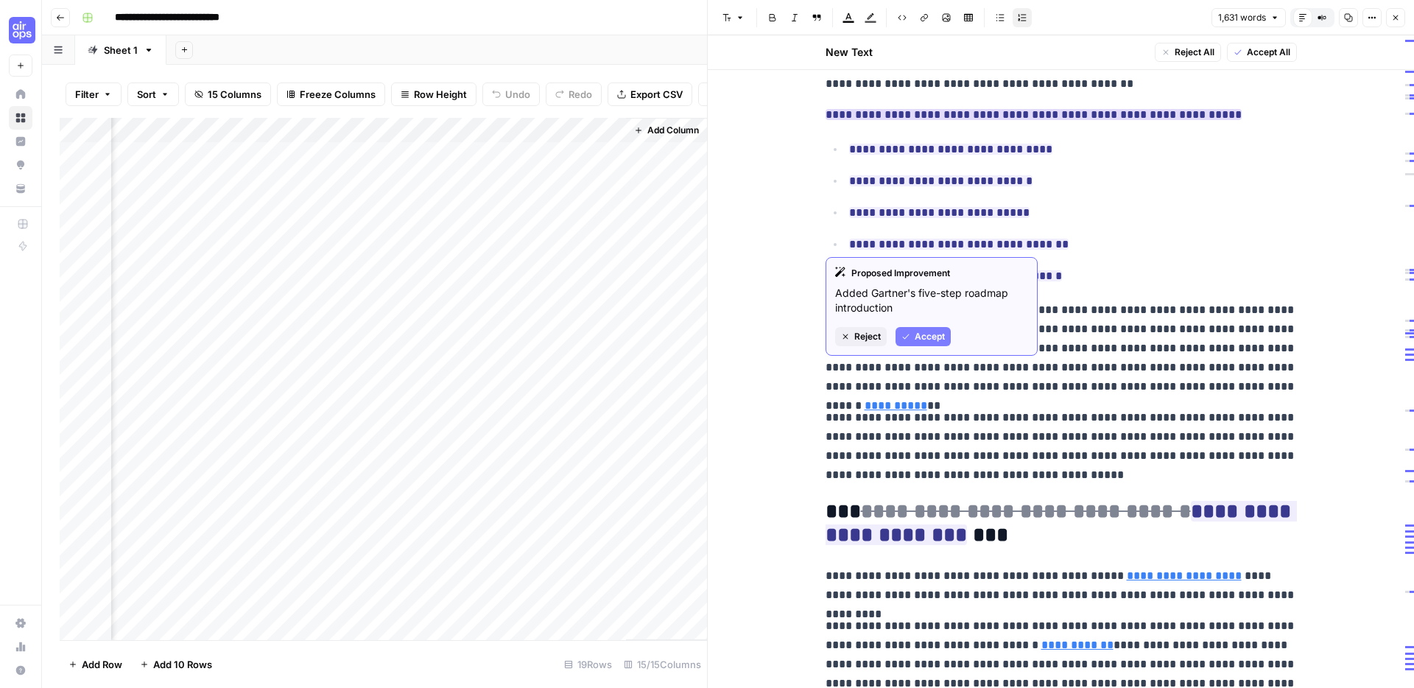
scroll to position [2982, 0]
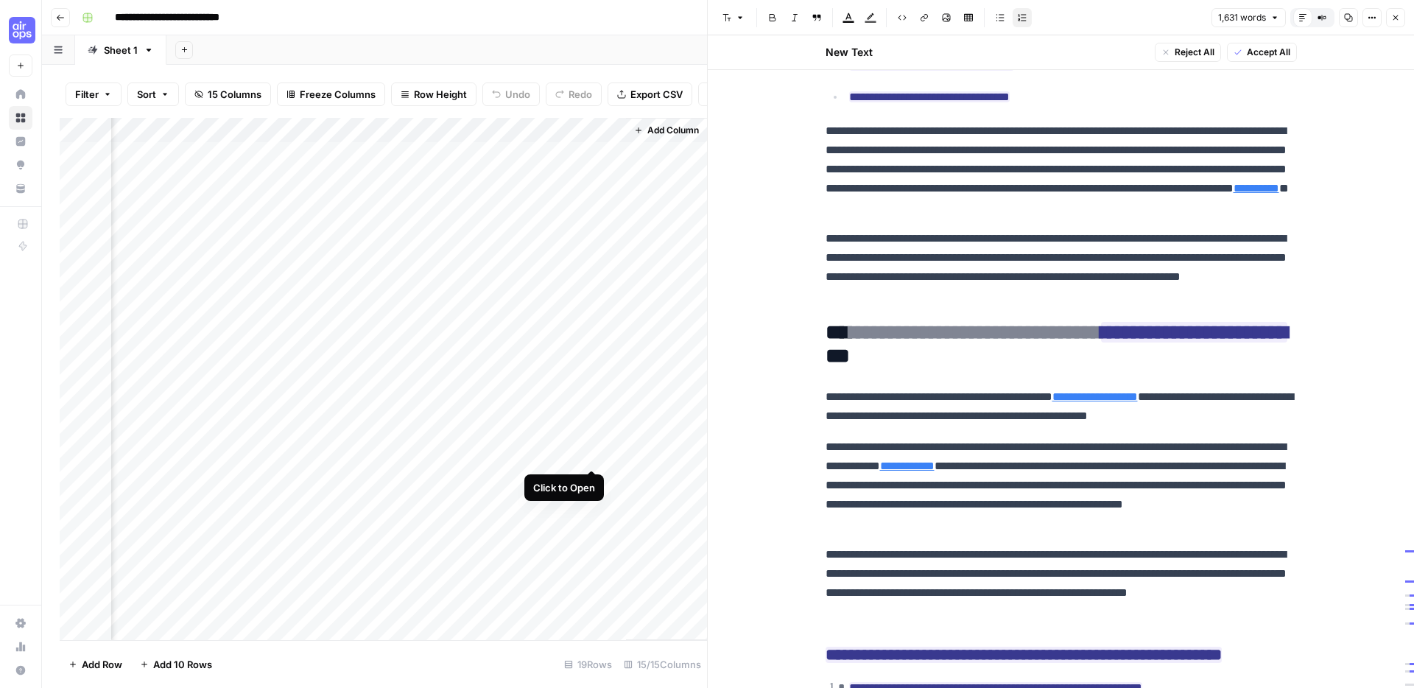
click at [595, 455] on div "Add Column" at bounding box center [383, 379] width 647 height 522
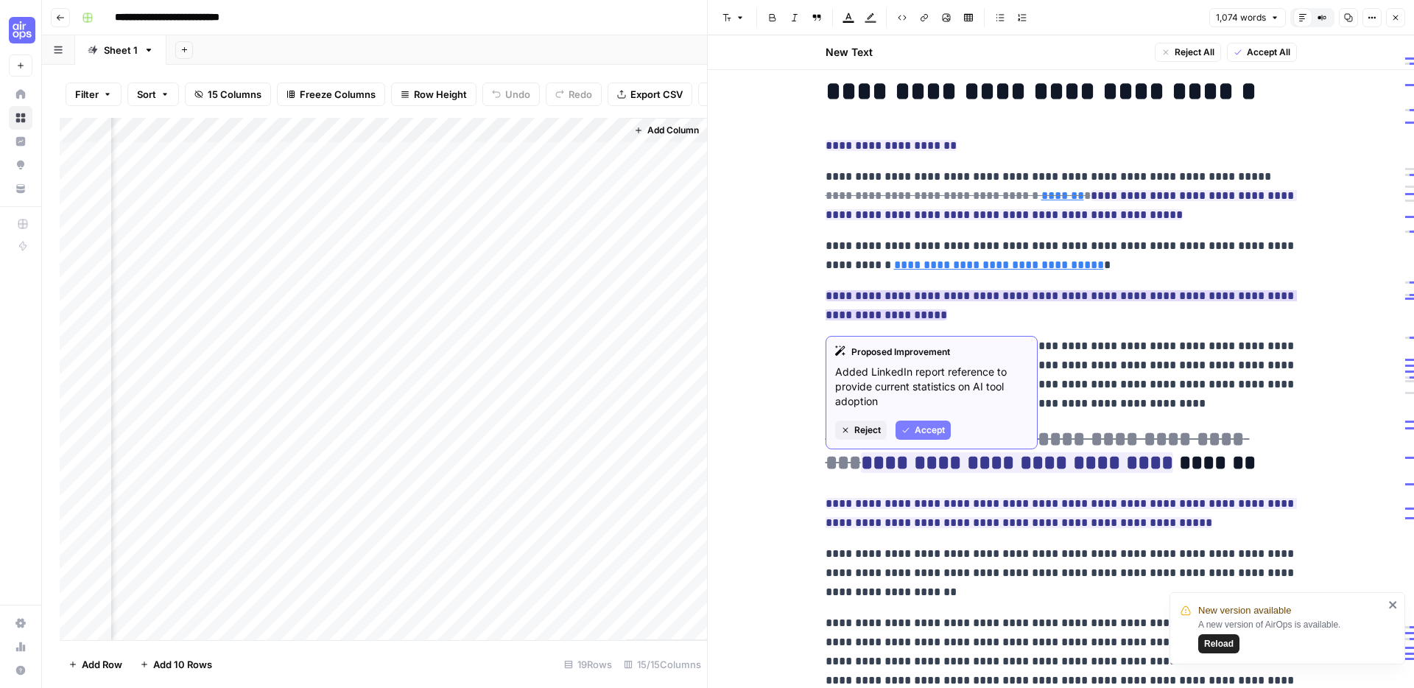
scroll to position [24, 0]
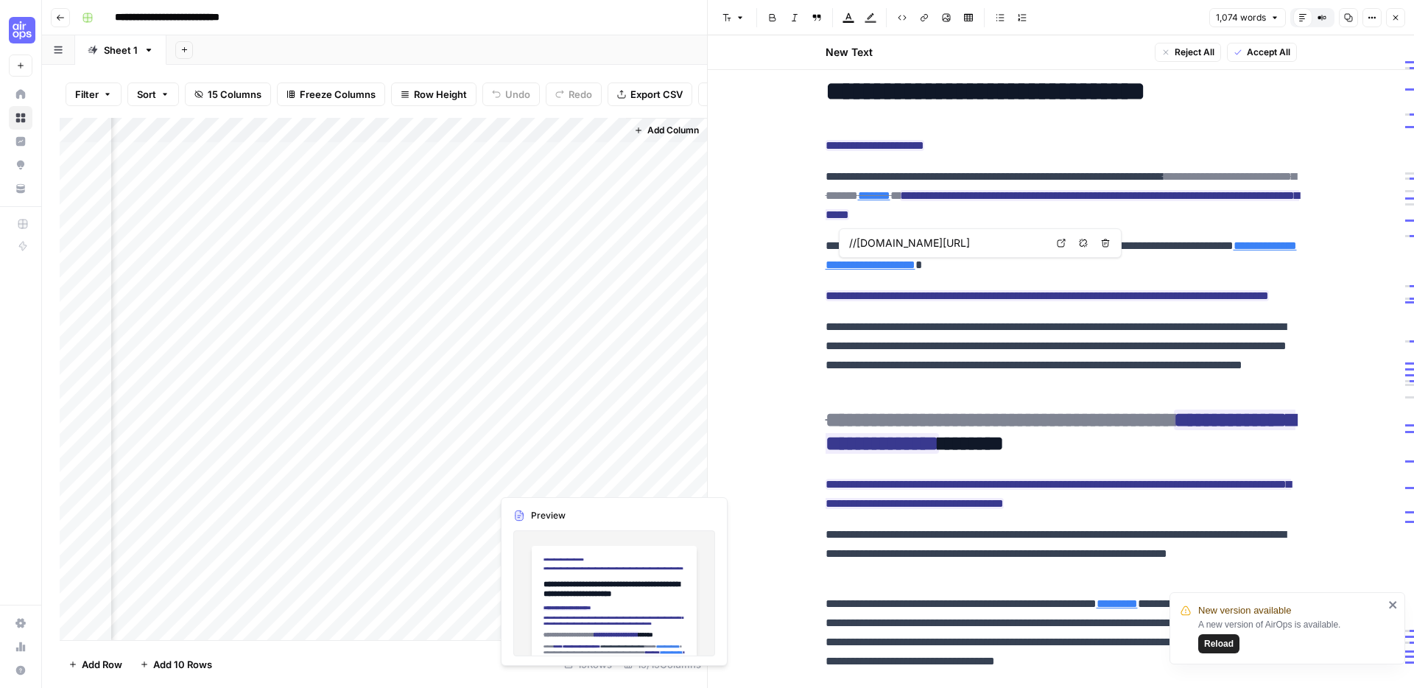
click at [552, 482] on div "Add Column" at bounding box center [383, 379] width 647 height 522
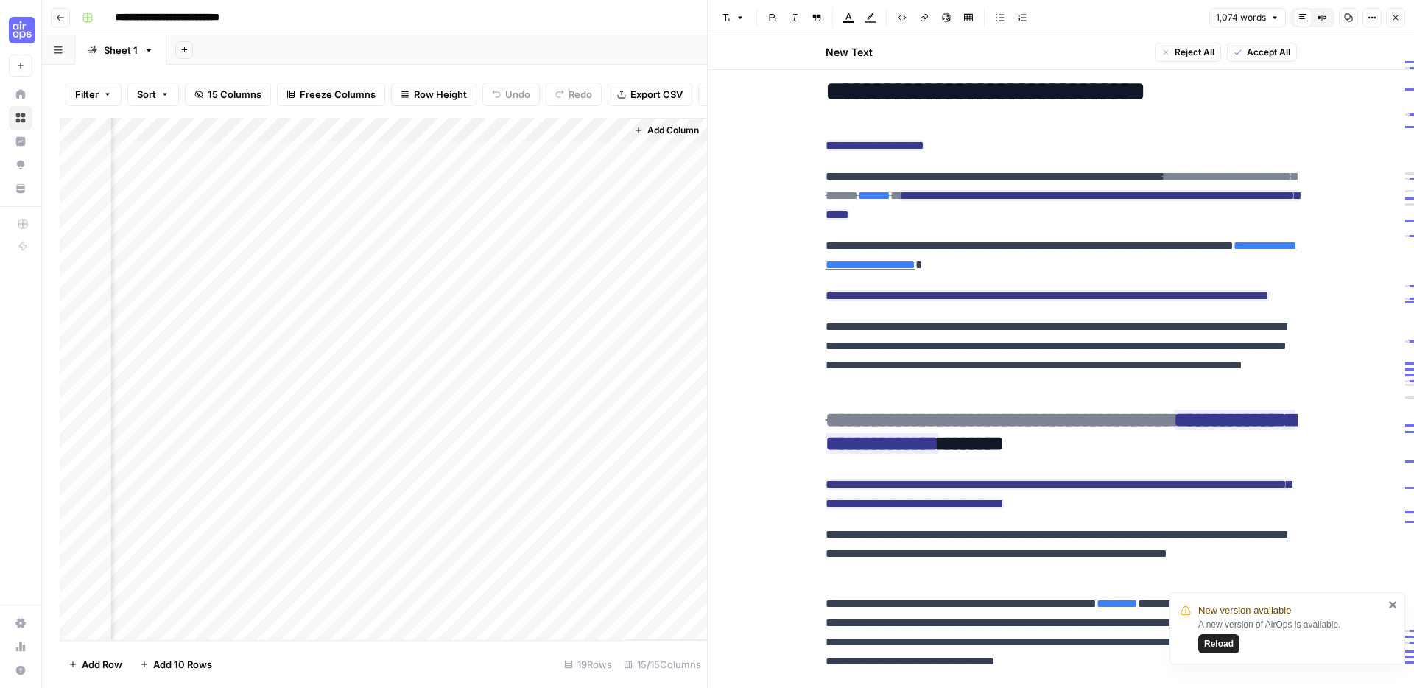
scroll to position [0, 0]
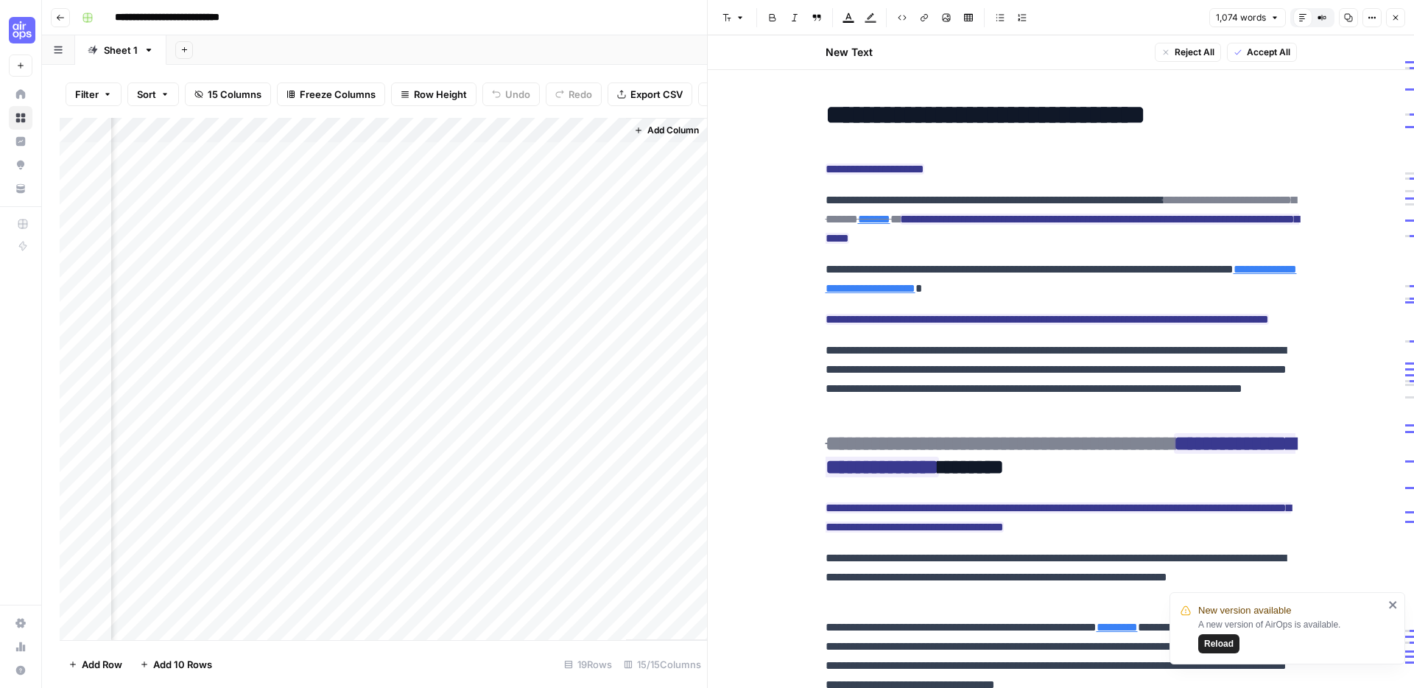
click at [1132, 276] on p "**********" at bounding box center [1061, 279] width 471 height 38
click at [532, 453] on div "Add Column" at bounding box center [383, 379] width 647 height 522
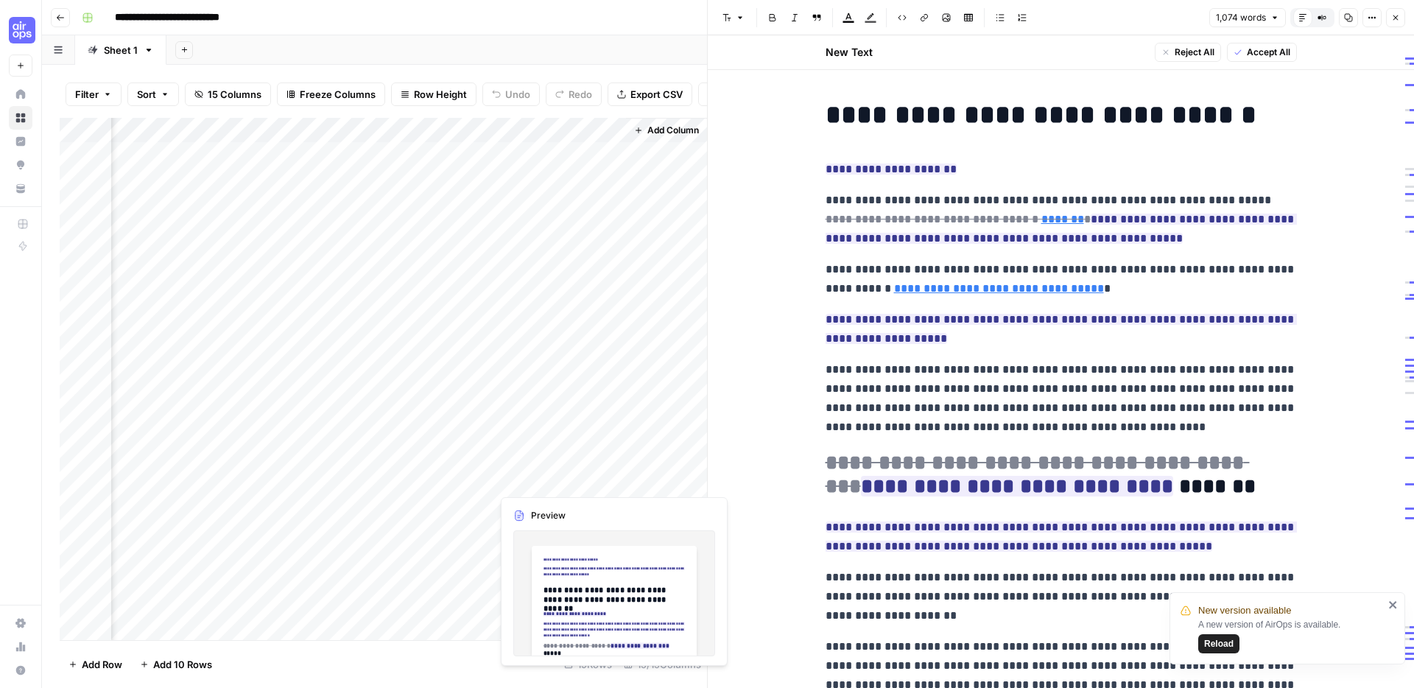
click at [535, 472] on div "Add Column" at bounding box center [383, 379] width 647 height 522
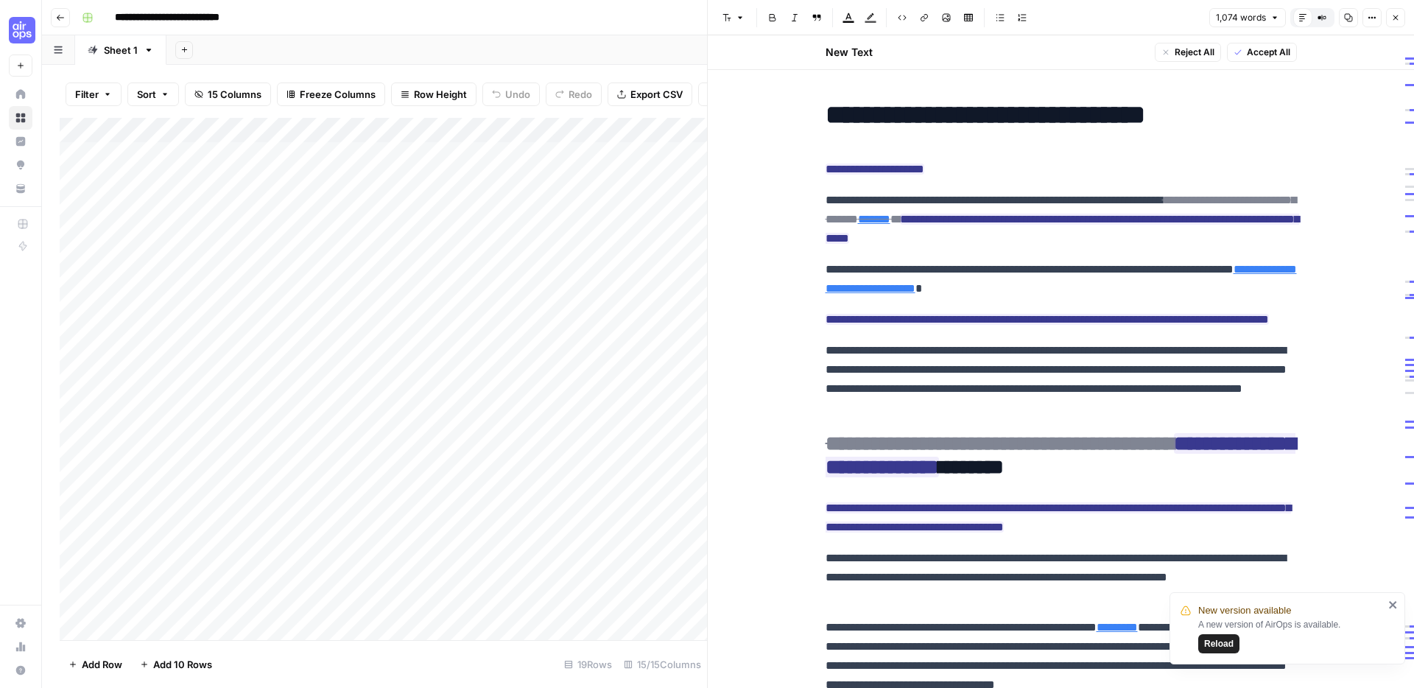
click at [233, 476] on div "Add Column" at bounding box center [383, 379] width 647 height 522
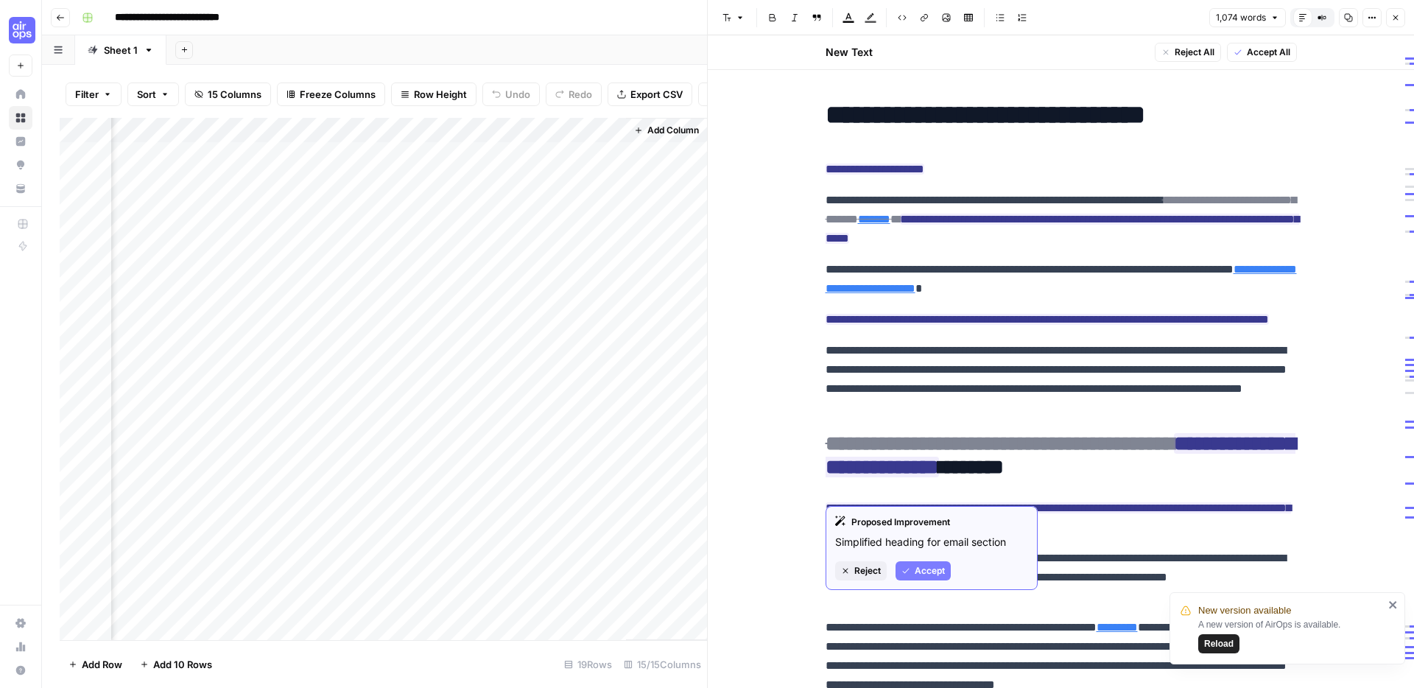
click at [918, 390] on p "**********" at bounding box center [1061, 379] width 471 height 77
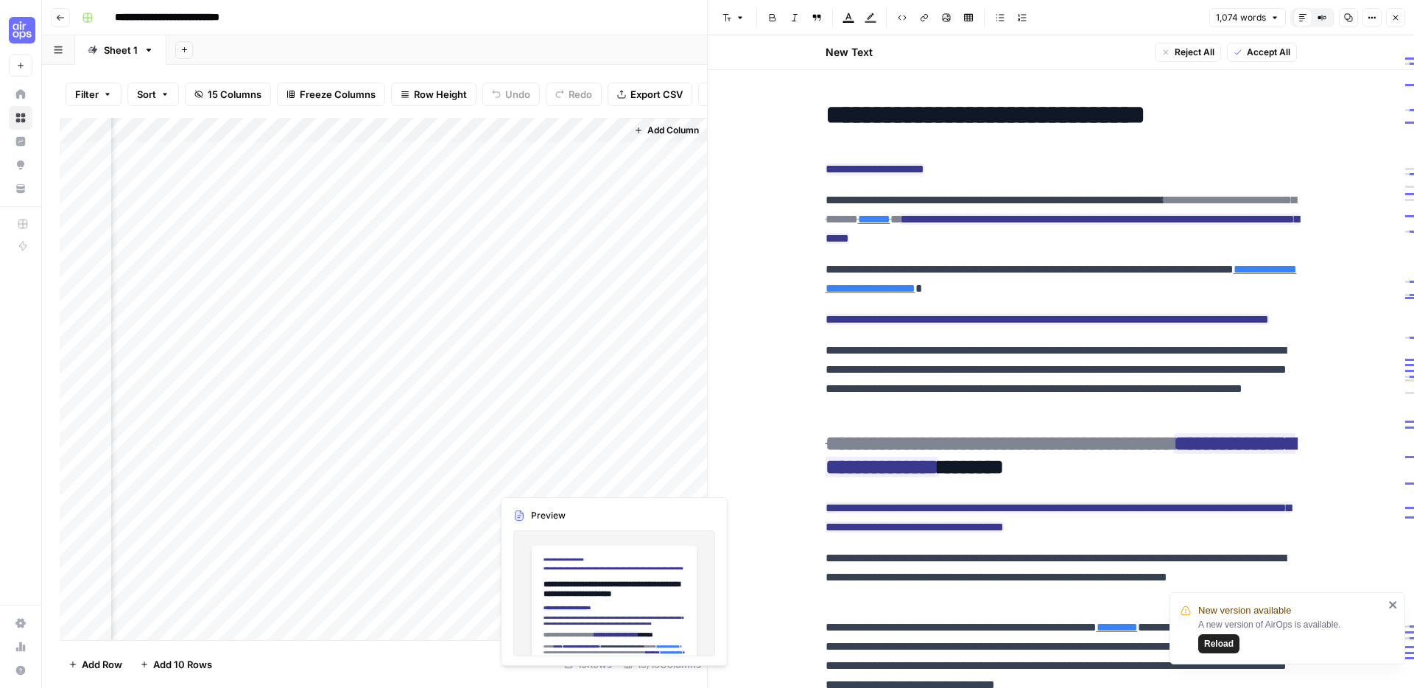
click at [535, 479] on div "Add Column" at bounding box center [383, 379] width 647 height 522
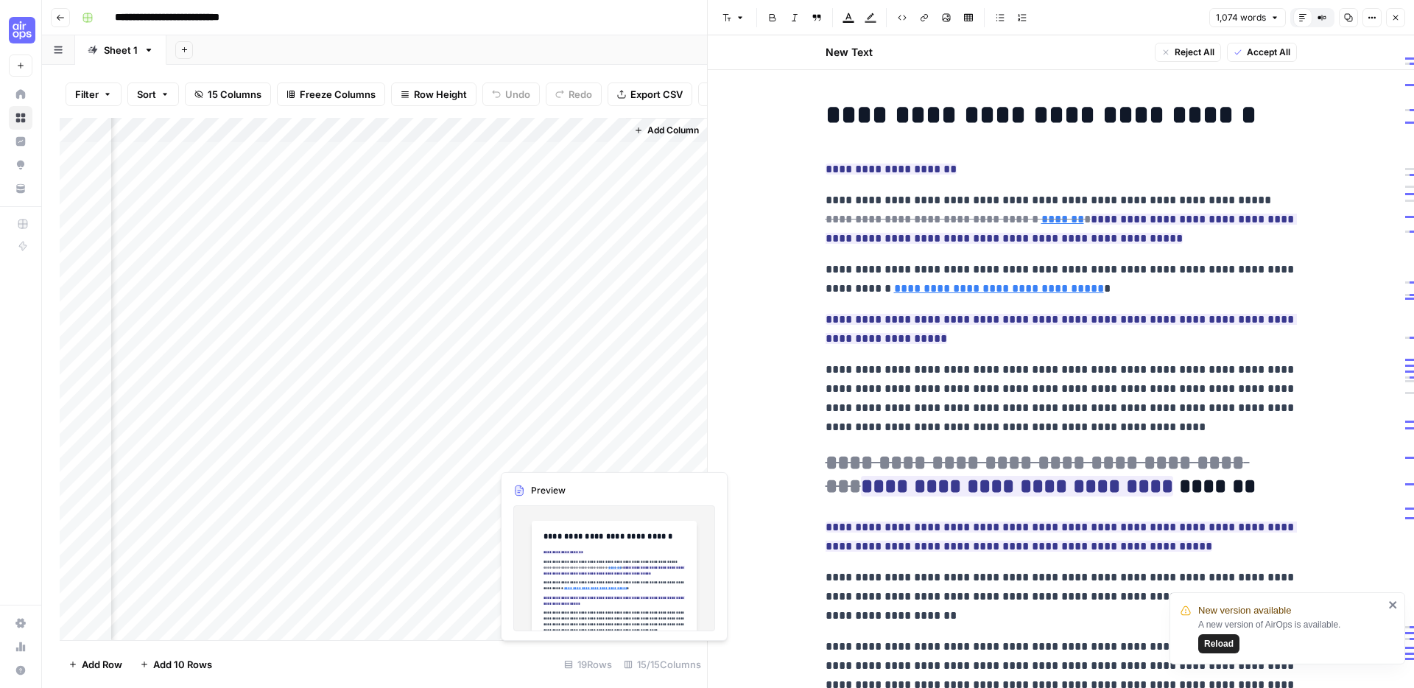
click at [538, 451] on div "Add Column" at bounding box center [383, 379] width 647 height 522
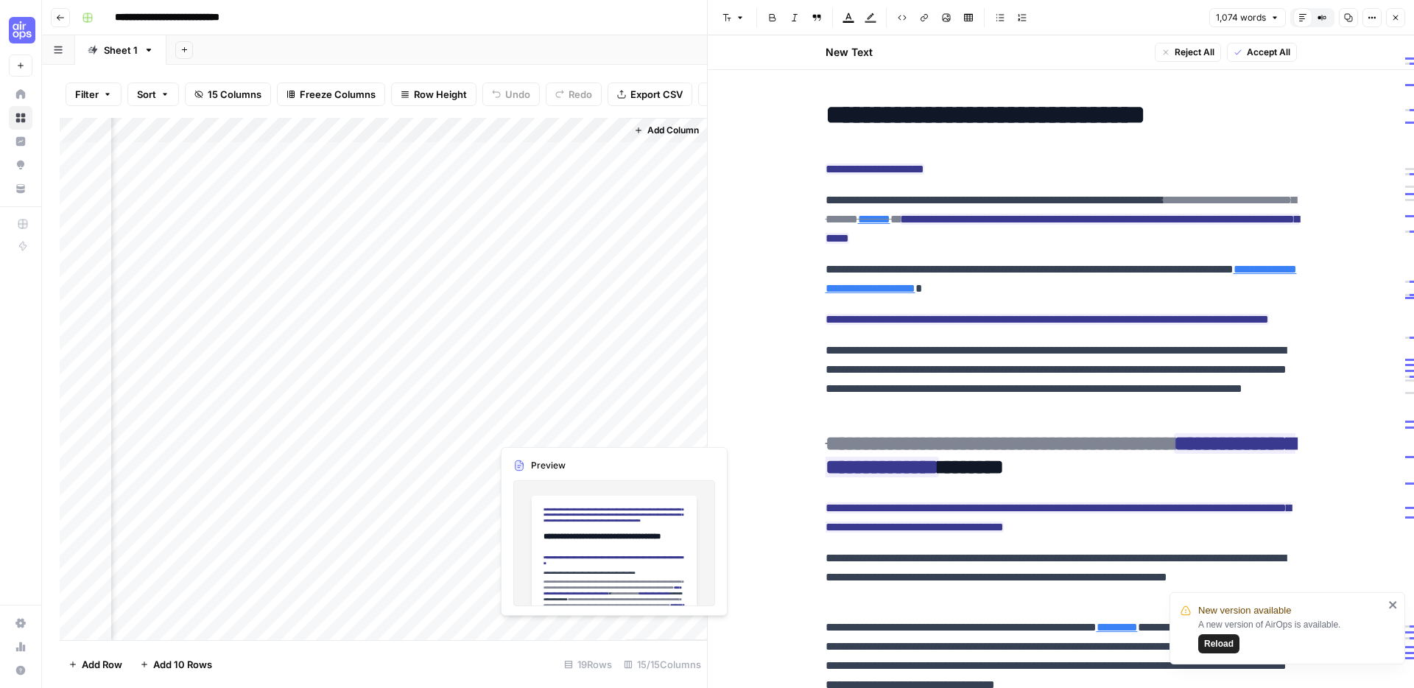
click at [536, 431] on div "Add Column" at bounding box center [383, 379] width 647 height 522
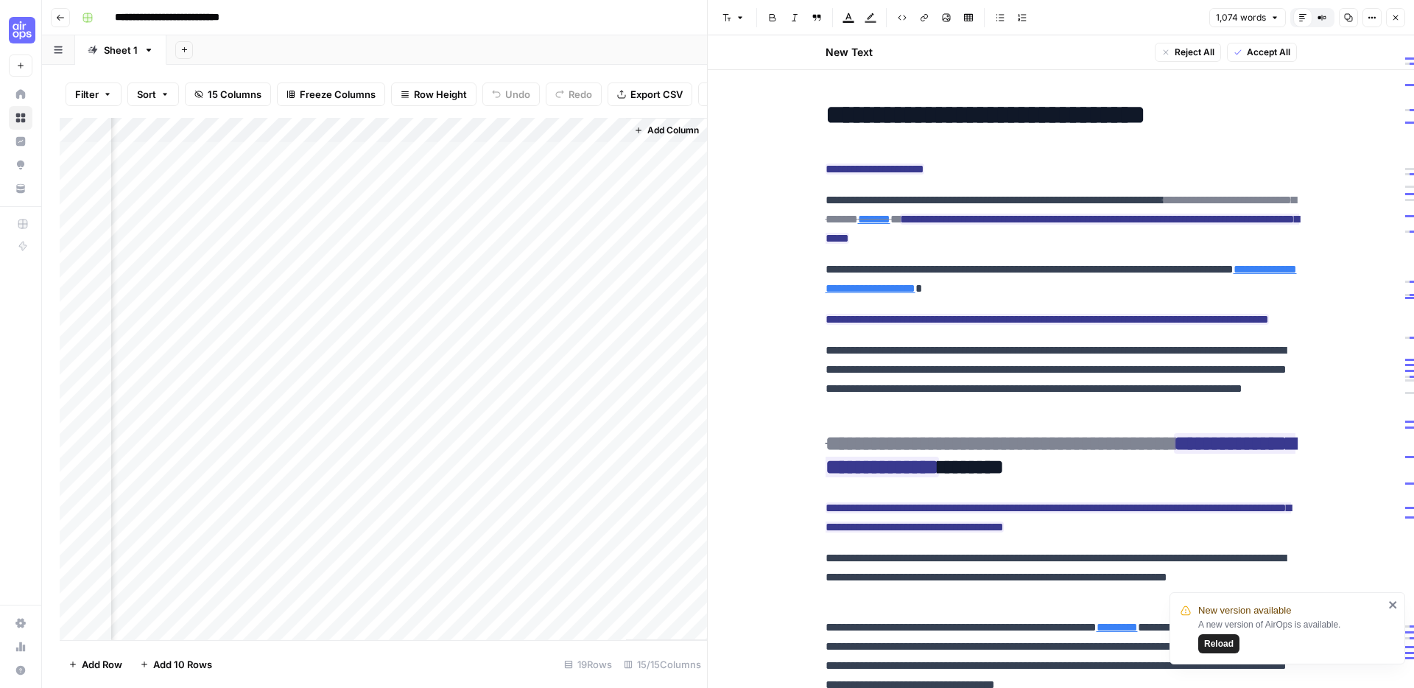
click at [542, 429] on div "Add Column" at bounding box center [383, 379] width 647 height 522
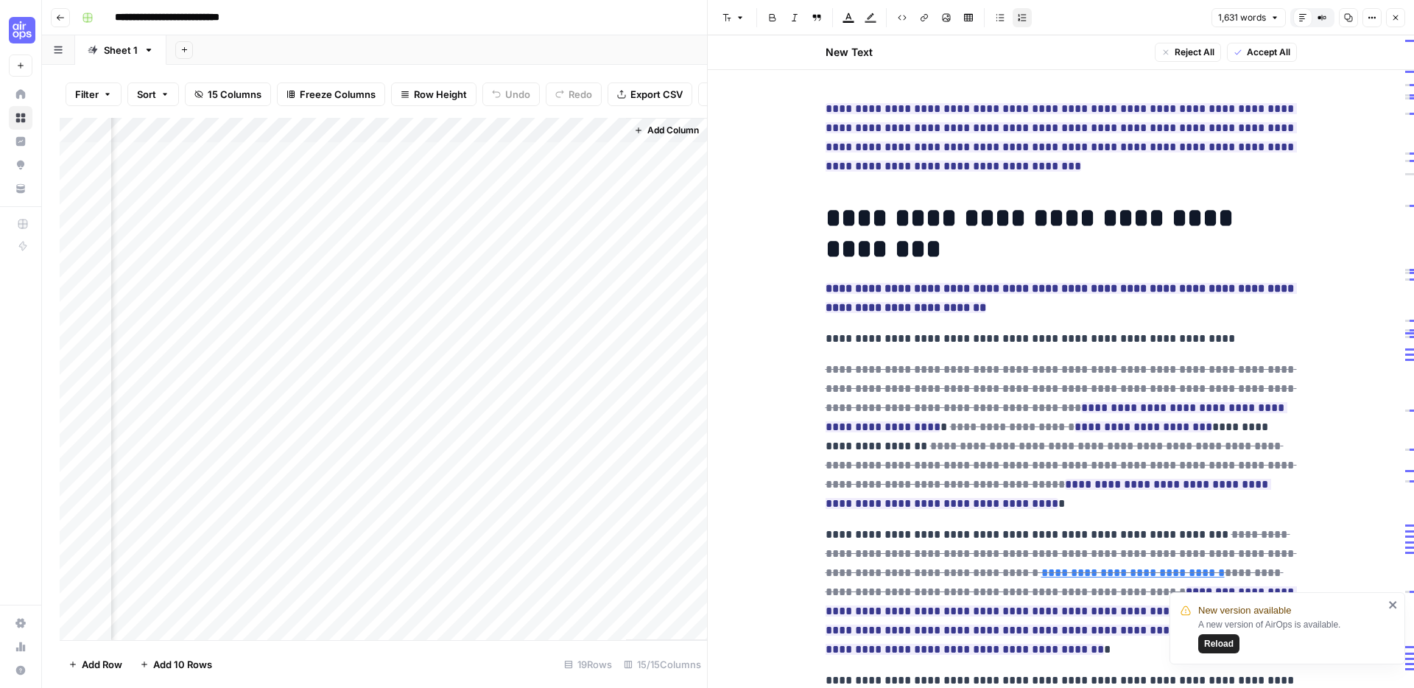
click at [543, 447] on div "Add Column" at bounding box center [383, 379] width 647 height 522
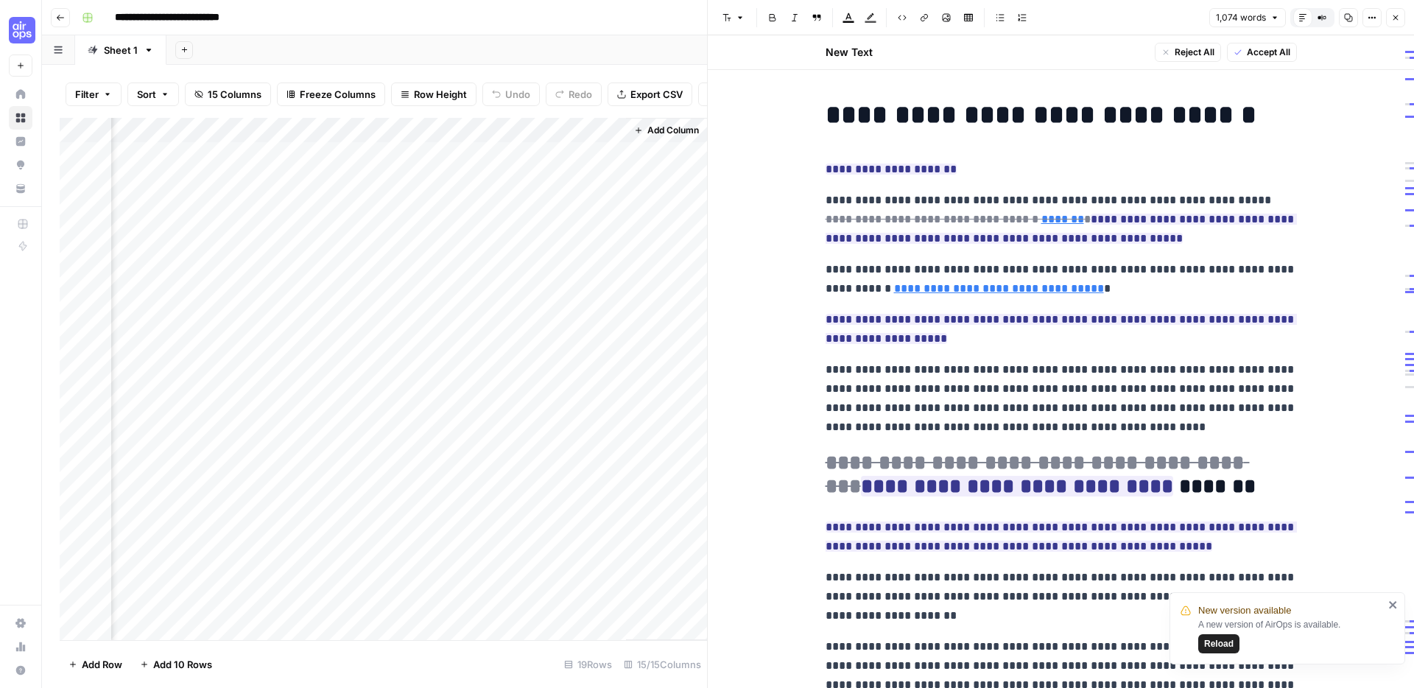
click at [531, 479] on div "Add Column" at bounding box center [383, 379] width 647 height 522
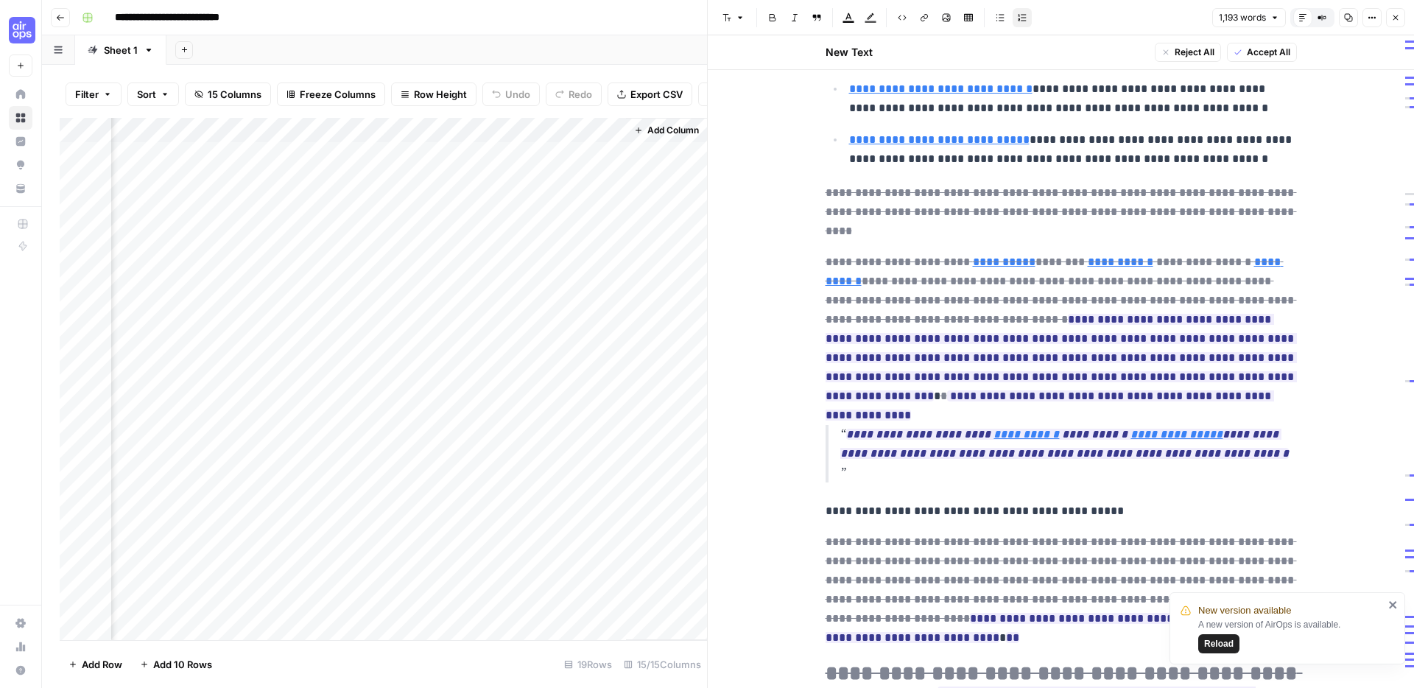
scroll to position [698, 0]
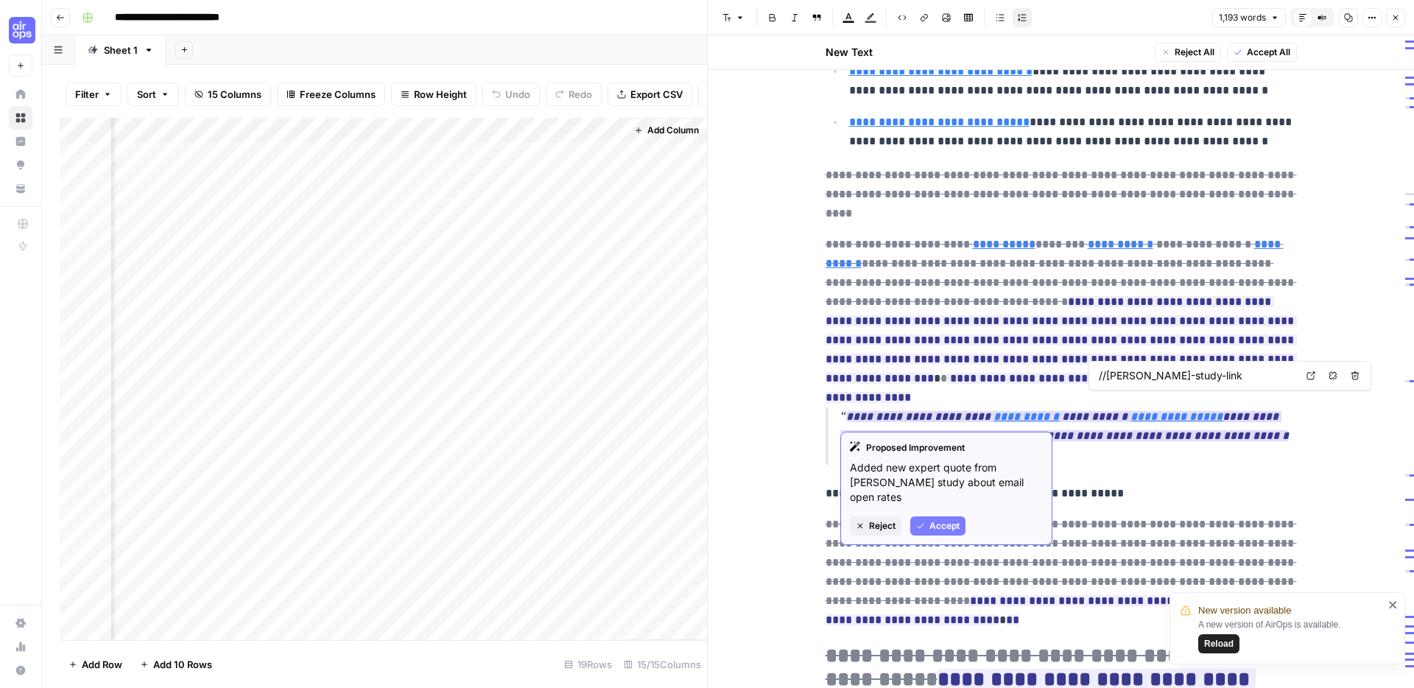
type input "//images.ctfassets.net/f43wltp2j5se/7v4pMtH1uOtP8XJ8zDusRf/Experts-Name"
type input "//forrester-study-link"
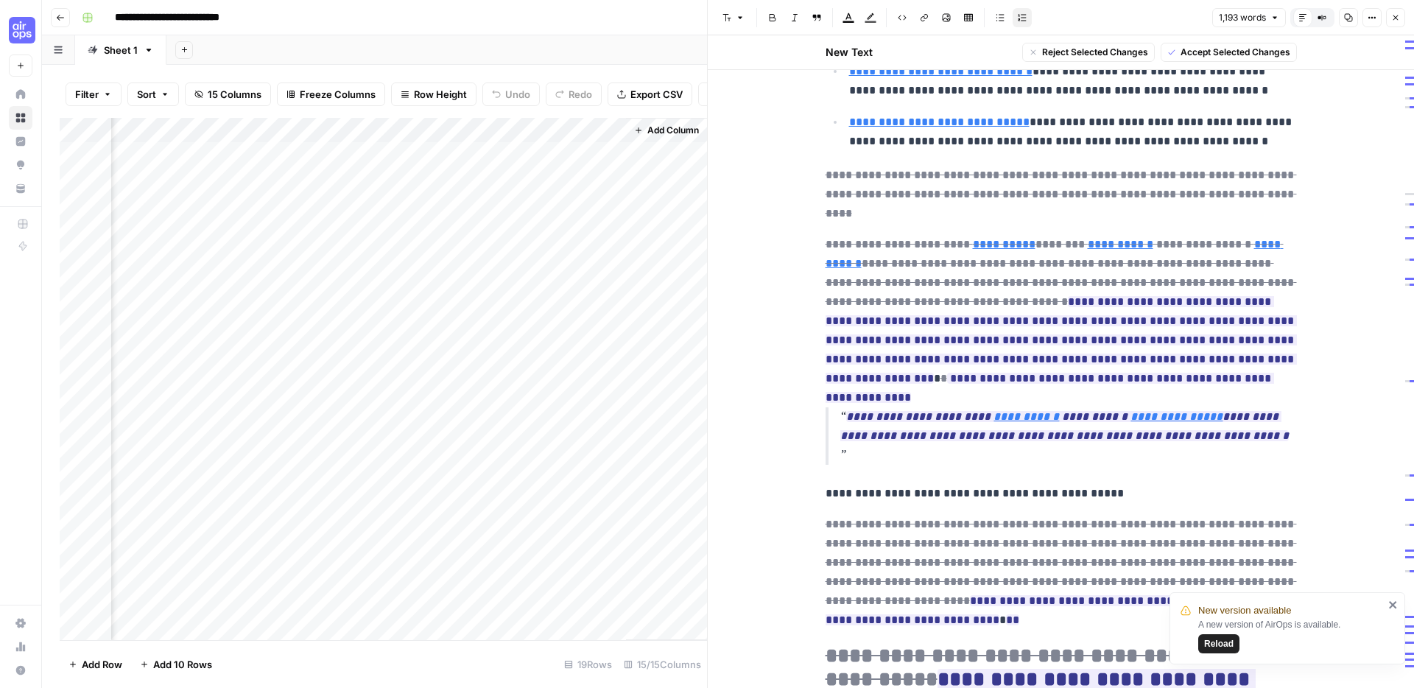
drag, startPoint x: 1119, startPoint y: 447, endPoint x: 795, endPoint y: 217, distance: 397.2
copy div "**********"
click at [522, 351] on div "Add Column" at bounding box center [383, 379] width 647 height 522
click at [515, 380] on div "Add Column" at bounding box center [383, 379] width 647 height 522
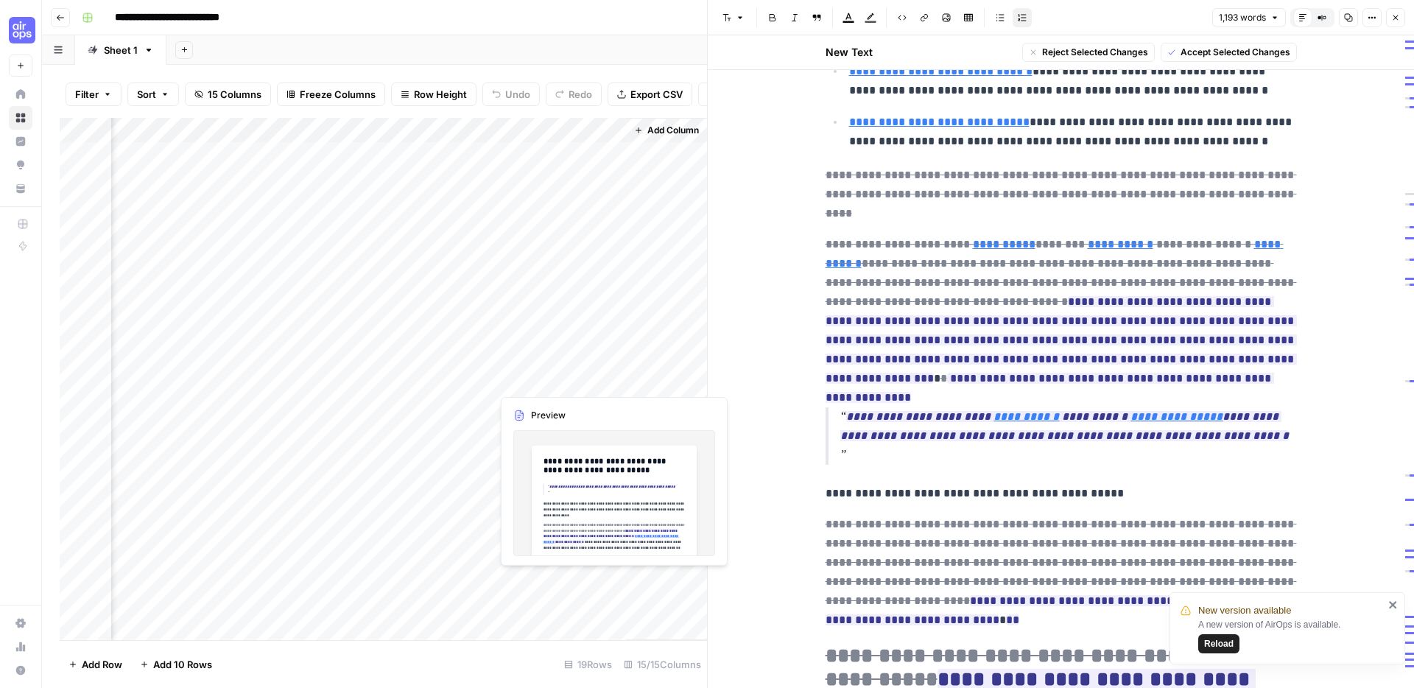
click at [552, 384] on div "Add Column" at bounding box center [383, 379] width 647 height 522
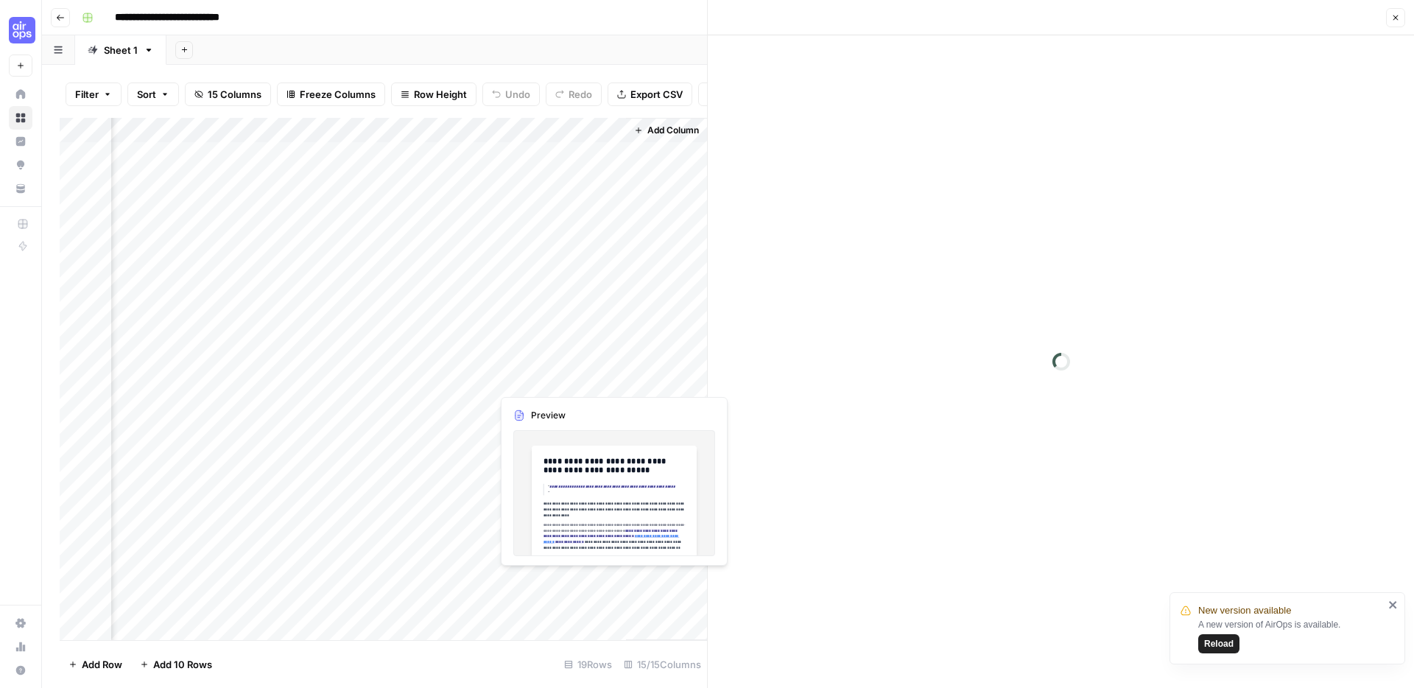
click at [552, 384] on div at bounding box center [558, 379] width 135 height 27
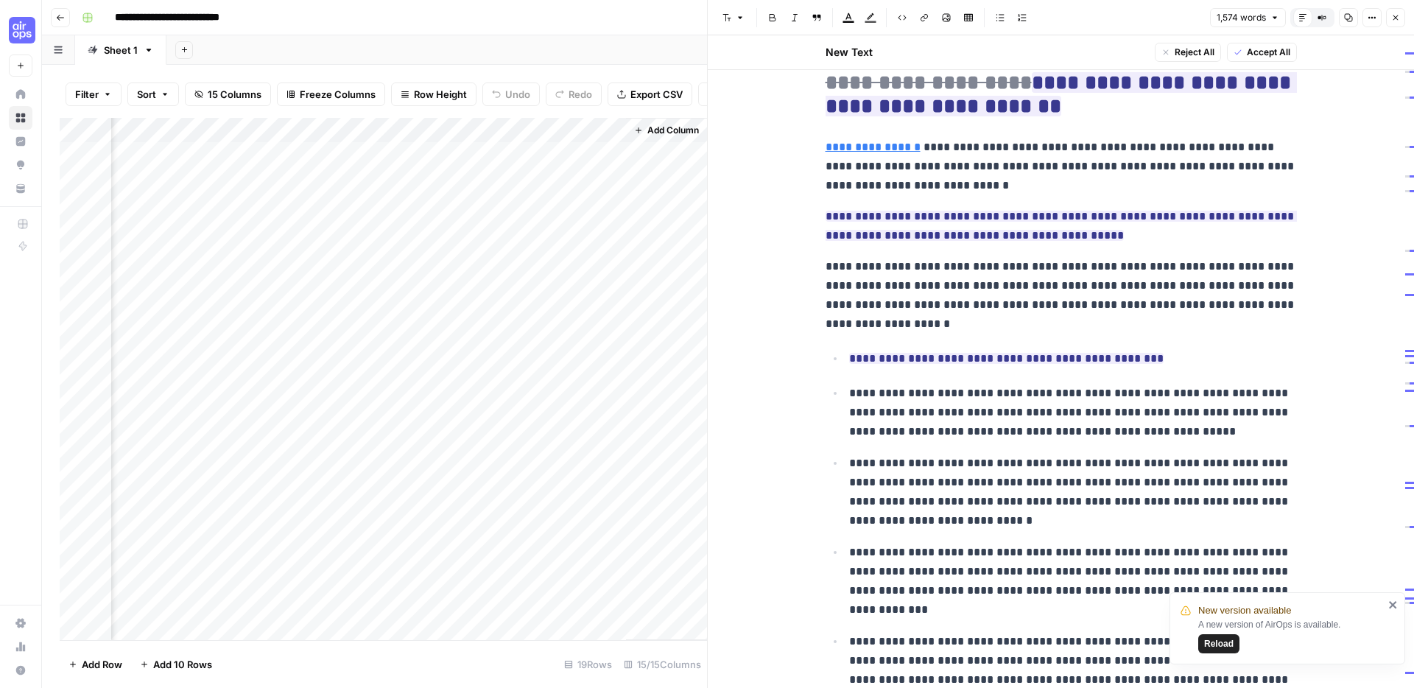
scroll to position [1506, 0]
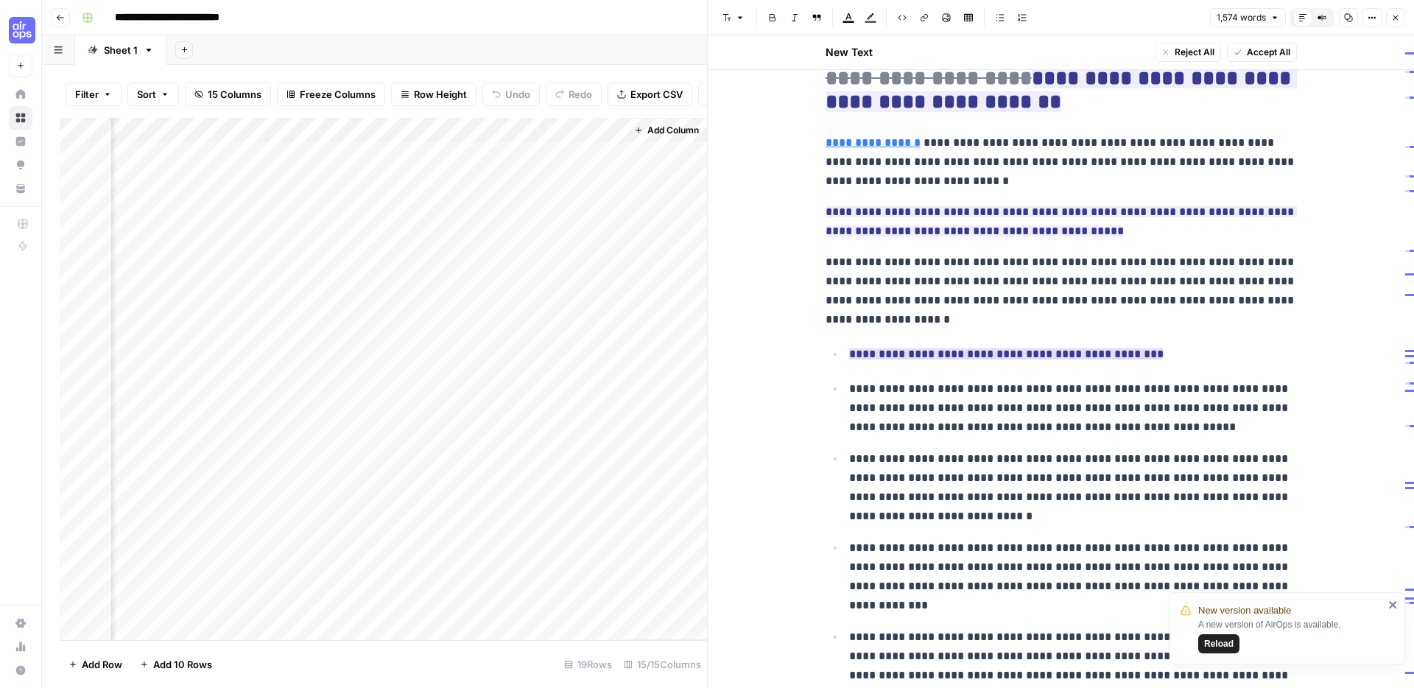
click at [1072, 351] on ins "**********" at bounding box center [1006, 353] width 314 height 11
click at [535, 402] on div "Add Column" at bounding box center [383, 379] width 647 height 522
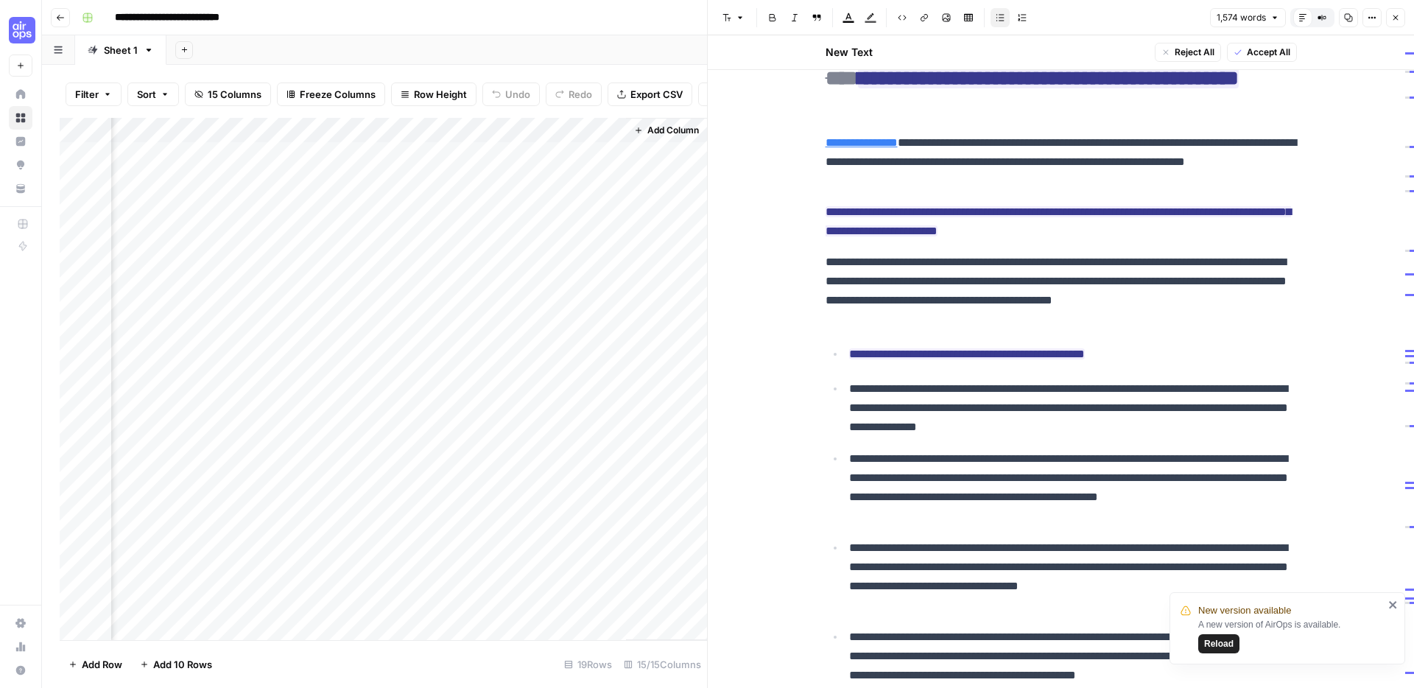
click at [566, 408] on div "Add Column" at bounding box center [383, 379] width 647 height 522
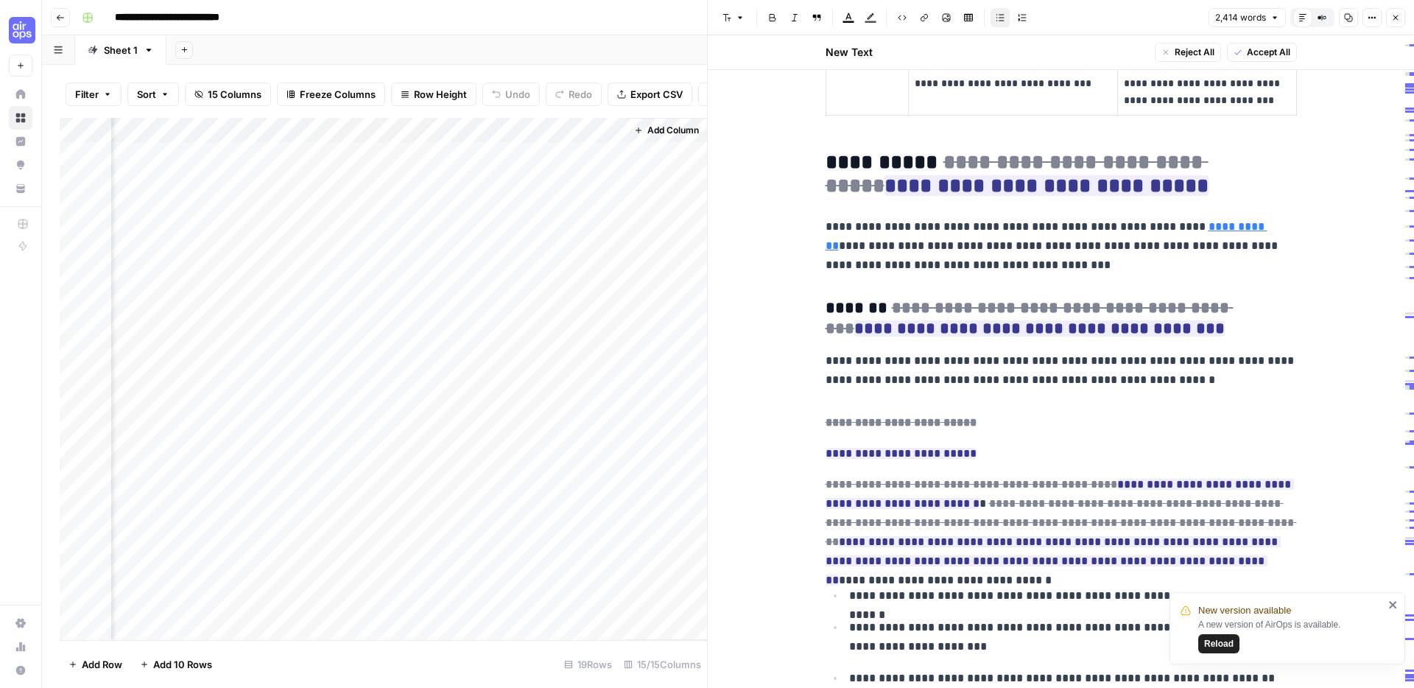
scroll to position [3662, 0]
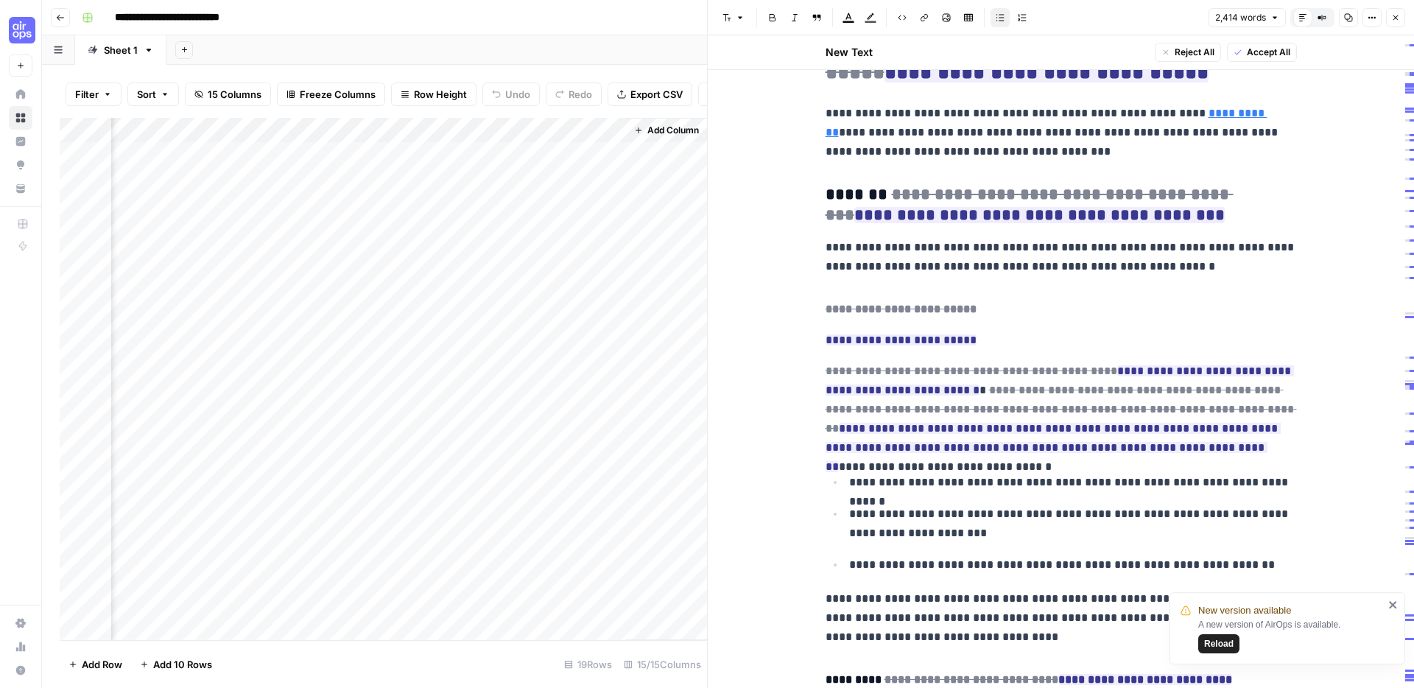
click at [541, 430] on div "Add Column" at bounding box center [383, 379] width 647 height 522
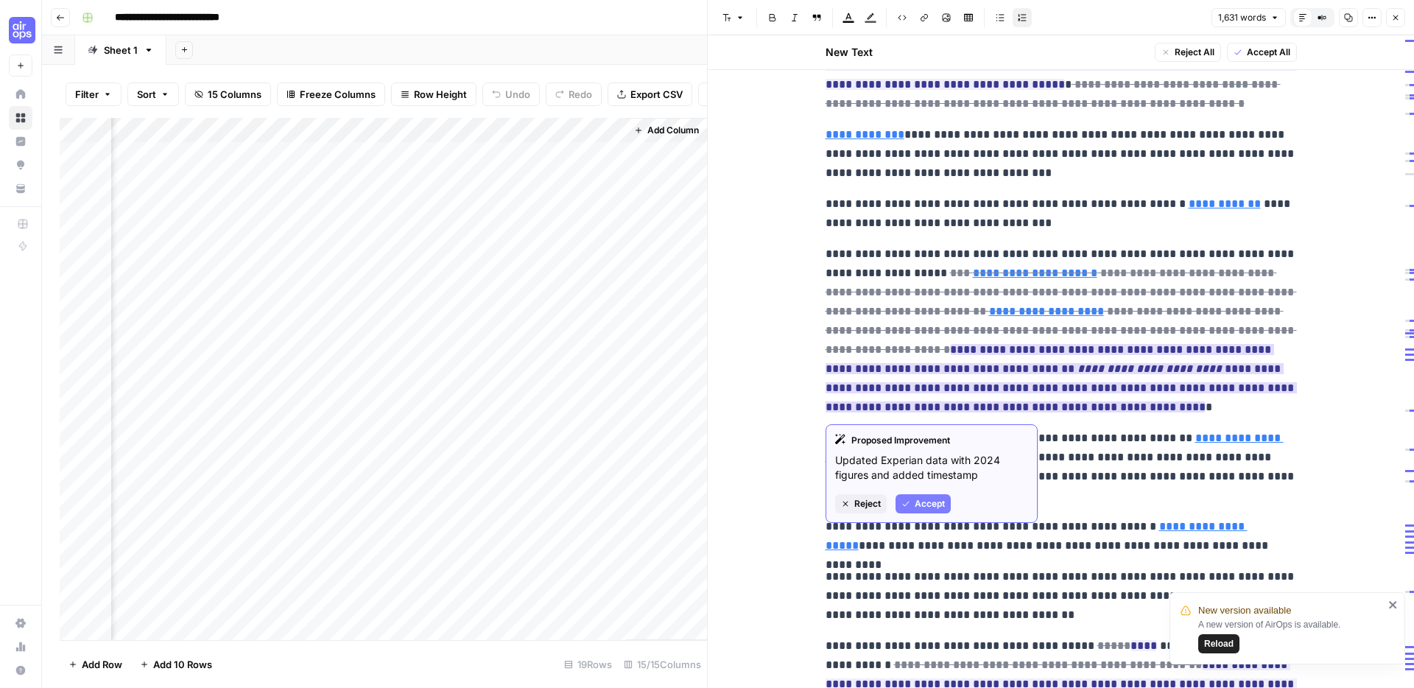
scroll to position [806, 0]
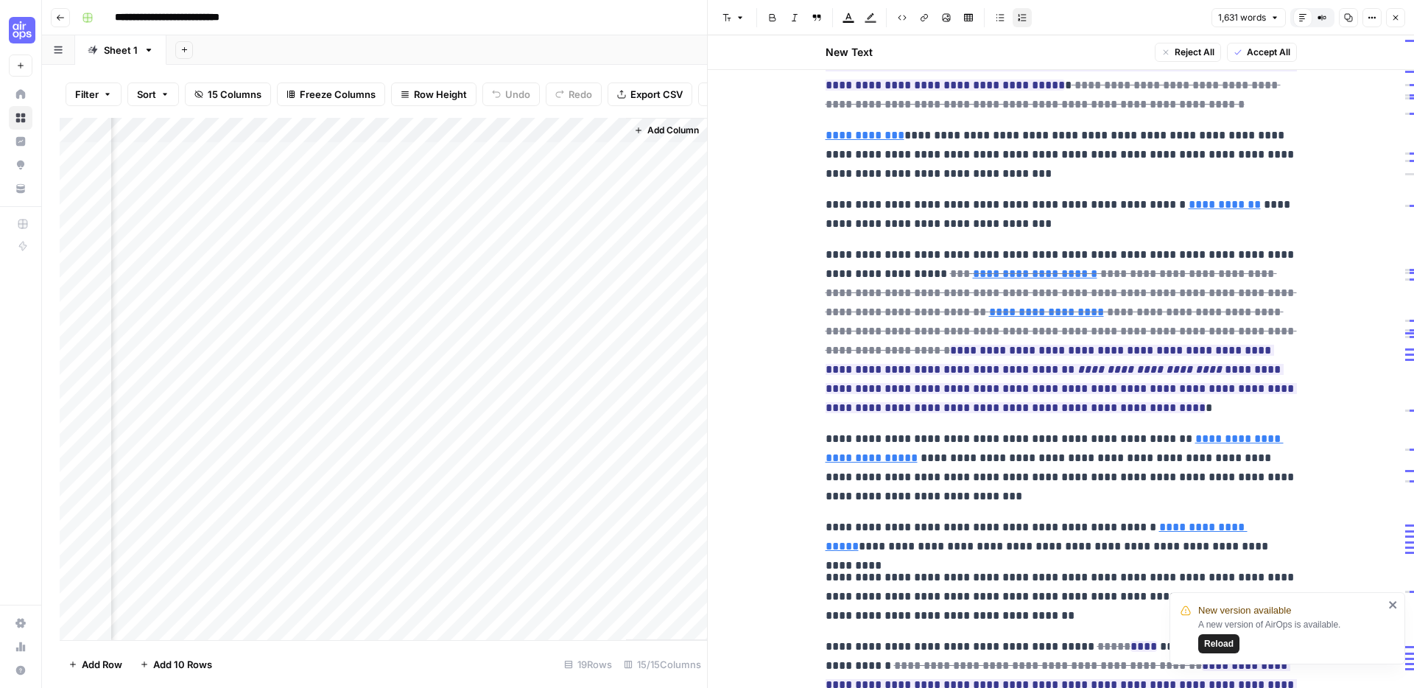
click at [540, 376] on div "Add Column" at bounding box center [383, 379] width 647 height 522
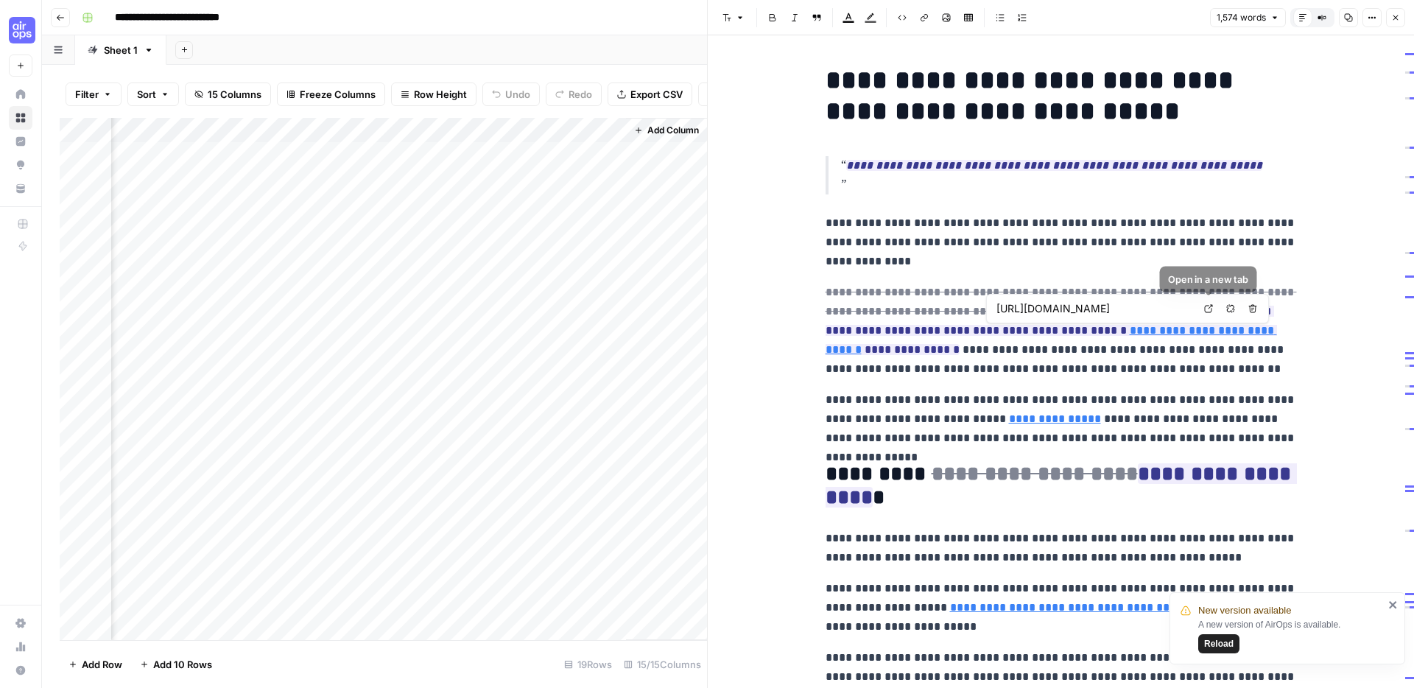
click at [1213, 309] on link "Open in a new tab" at bounding box center [1208, 308] width 19 height 19
click at [1201, 309] on link "Open in a new tab" at bounding box center [1208, 308] width 19 height 19
click at [1216, 646] on span "Reload" at bounding box center [1218, 643] width 29 height 13
